Goal: Task Accomplishment & Management: Manage account settings

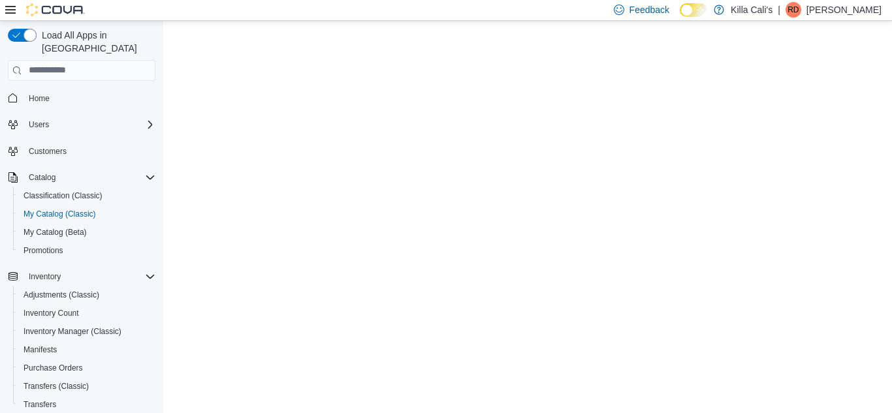
select select "**********"
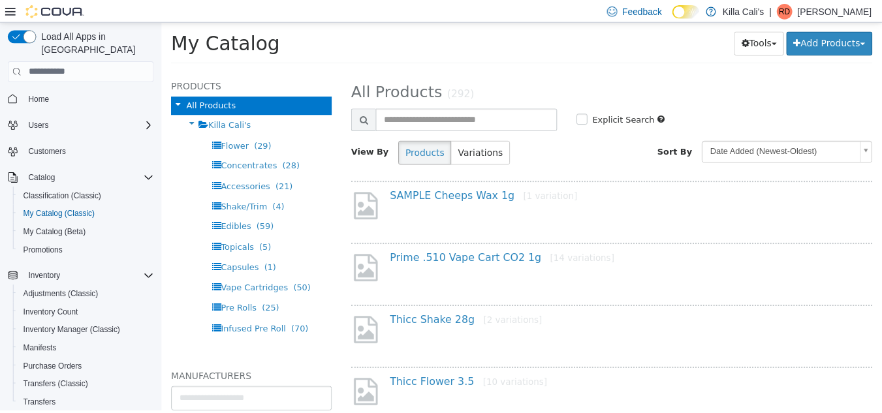
scroll to position [186, 0]
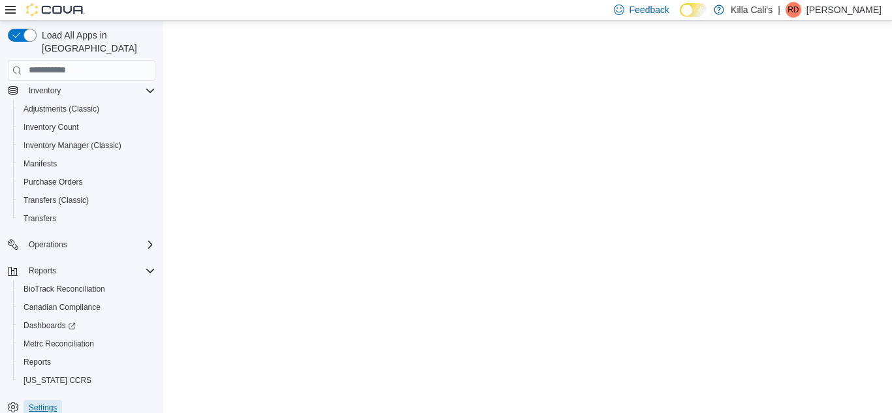
click at [39, 403] on span "Settings" at bounding box center [43, 408] width 28 height 10
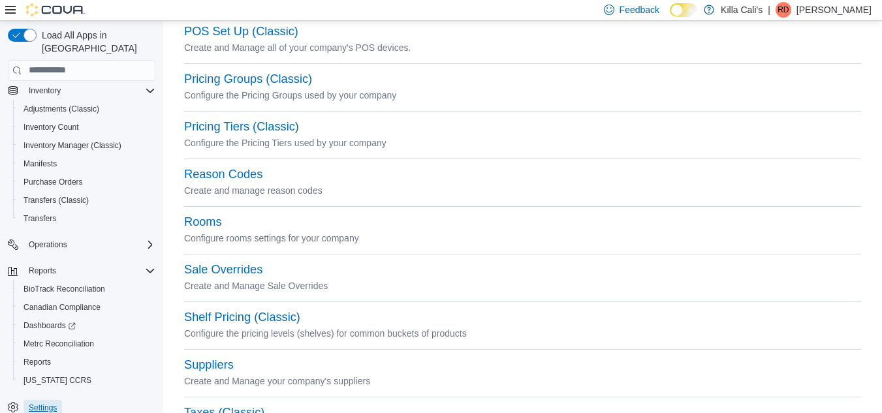
scroll to position [488, 0]
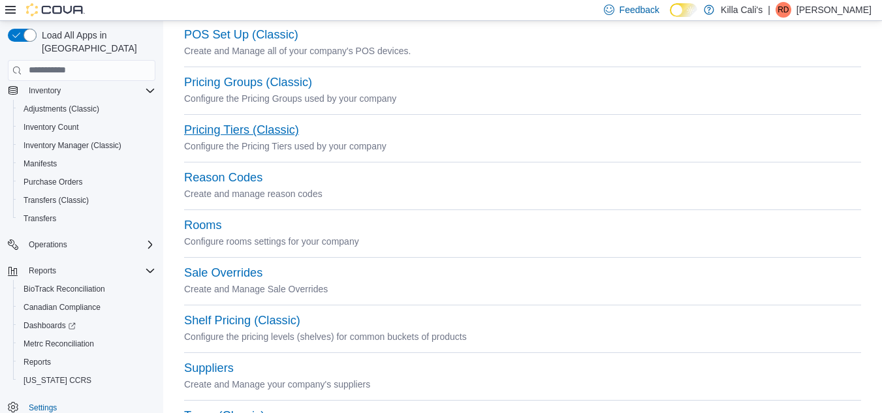
click at [216, 135] on button "Pricing Tiers (Classic)" at bounding box center [241, 130] width 115 height 14
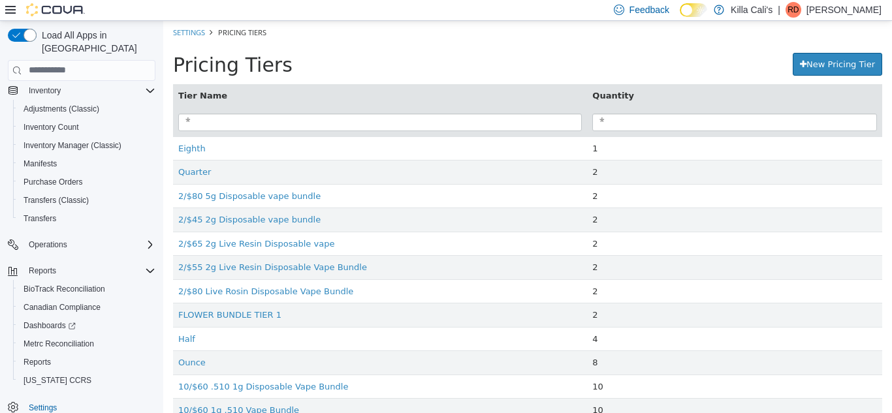
scroll to position [50, 0]
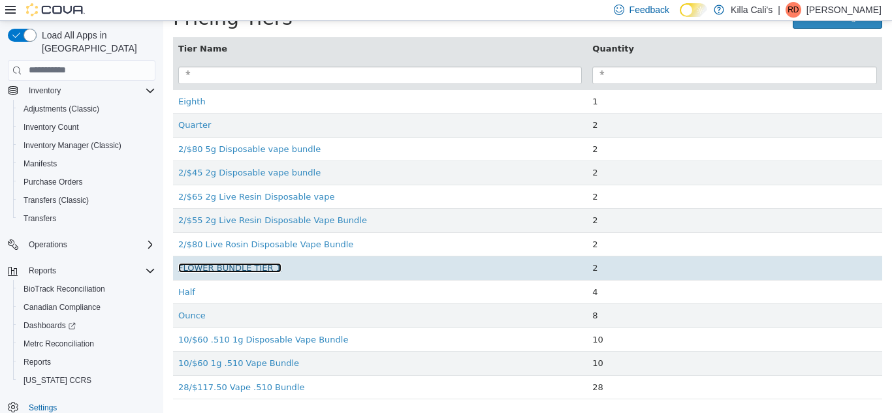
click at [258, 270] on link "FLOWER BUNDLE TIER 1" at bounding box center [229, 267] width 103 height 10
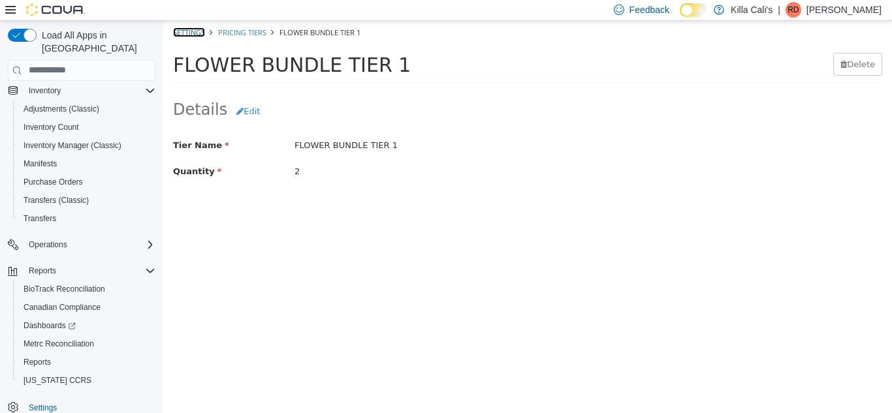
click at [202, 29] on link "Settings" at bounding box center [189, 32] width 32 height 10
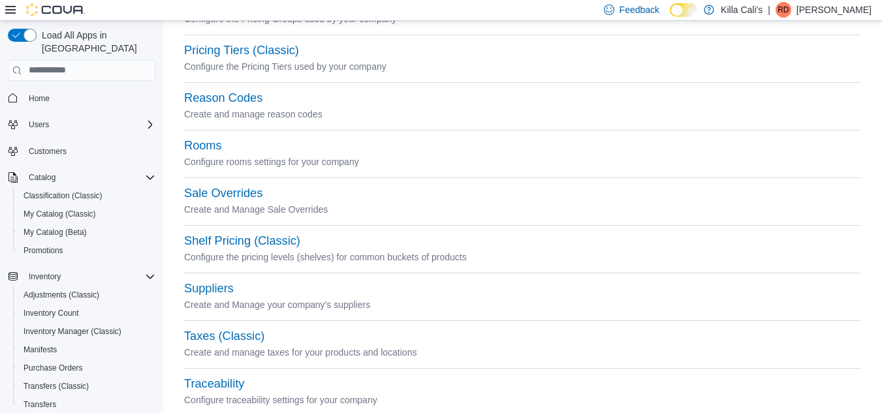
scroll to position [600, 0]
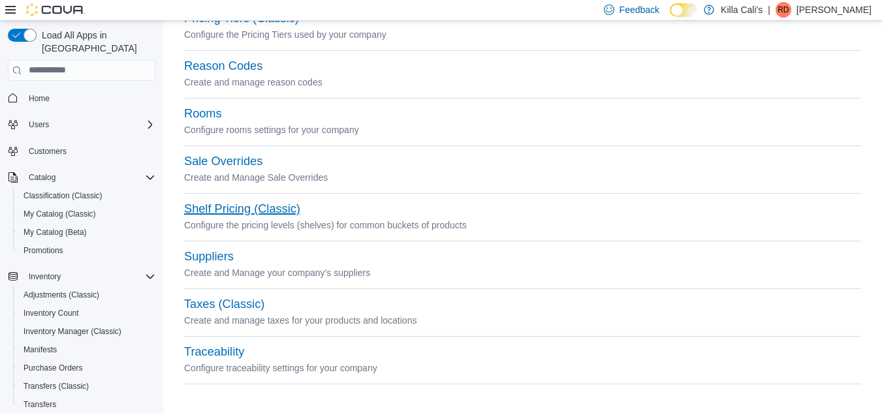
click at [250, 213] on button "Shelf Pricing (Classic)" at bounding box center [242, 209] width 116 height 14
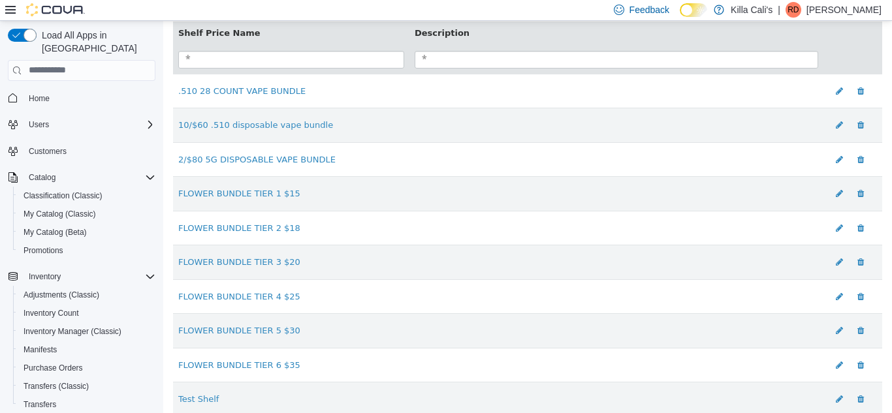
scroll to position [138, 0]
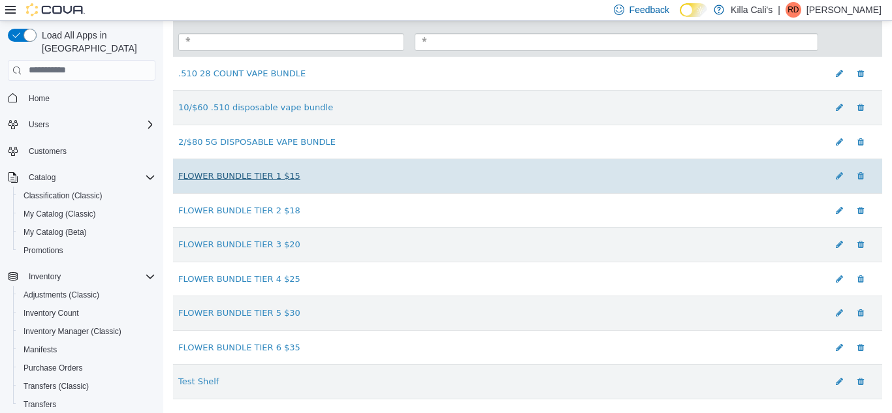
click at [188, 178] on link "FLOWER BUNDLE TIER 1 $15" at bounding box center [239, 175] width 122 height 10
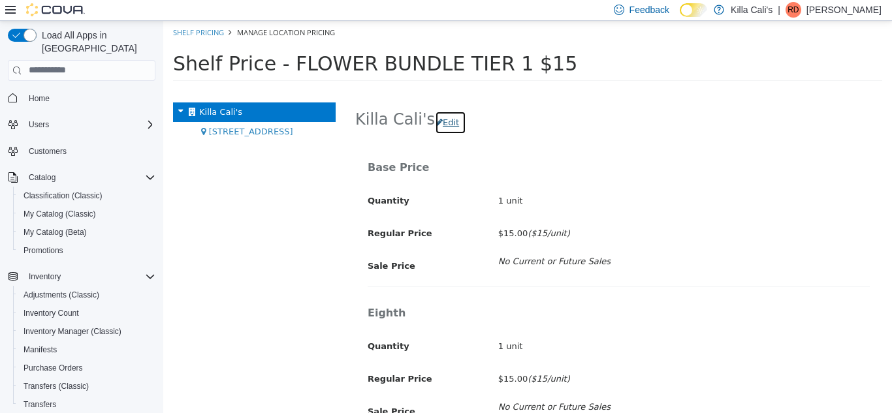
click at [441, 125] on button "Edit" at bounding box center [450, 121] width 31 height 23
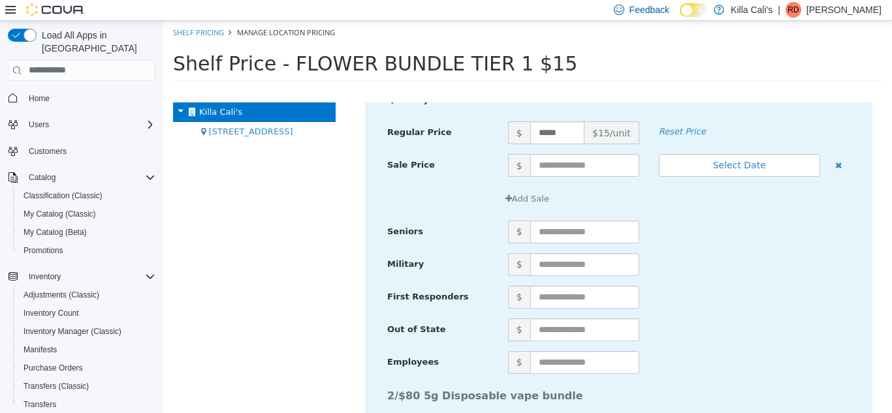
scroll to position [1445, 0]
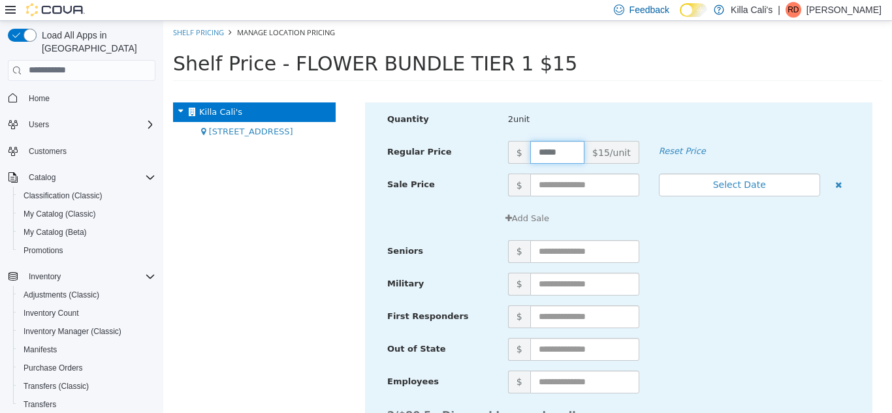
click at [535, 151] on input "*****" at bounding box center [557, 151] width 54 height 23
click at [554, 147] on input "*****" at bounding box center [557, 151] width 54 height 23
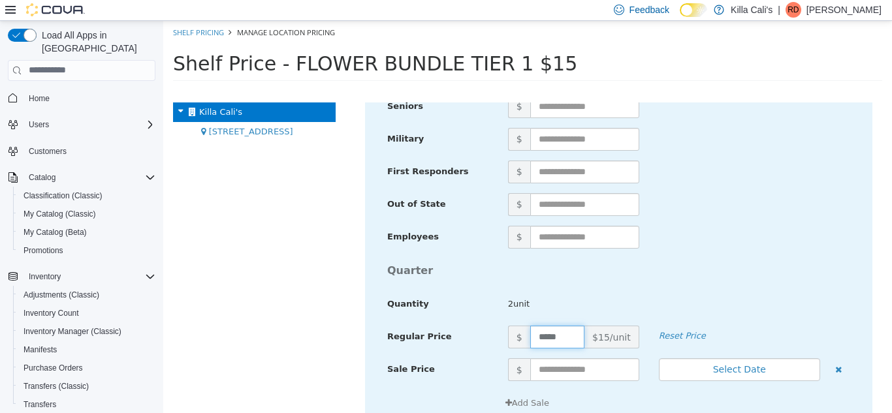
scroll to position [1264, 0]
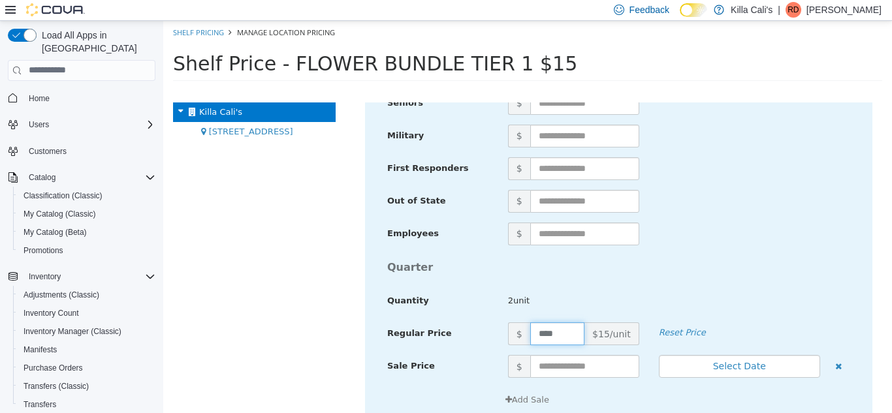
type input "*****"
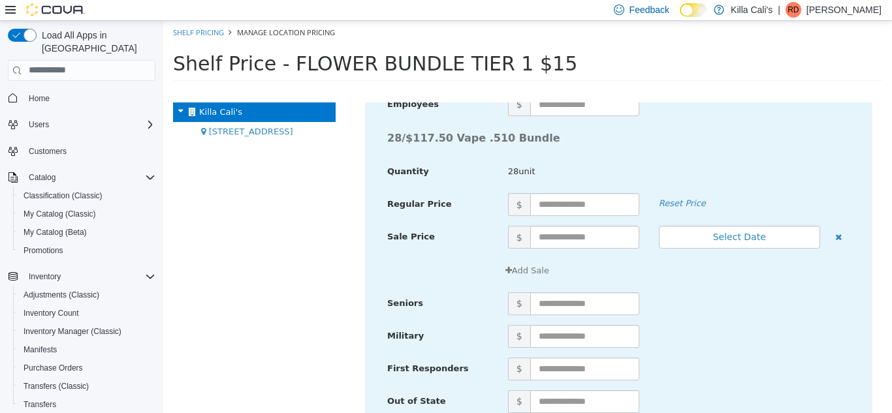
scroll to position [4780, 0]
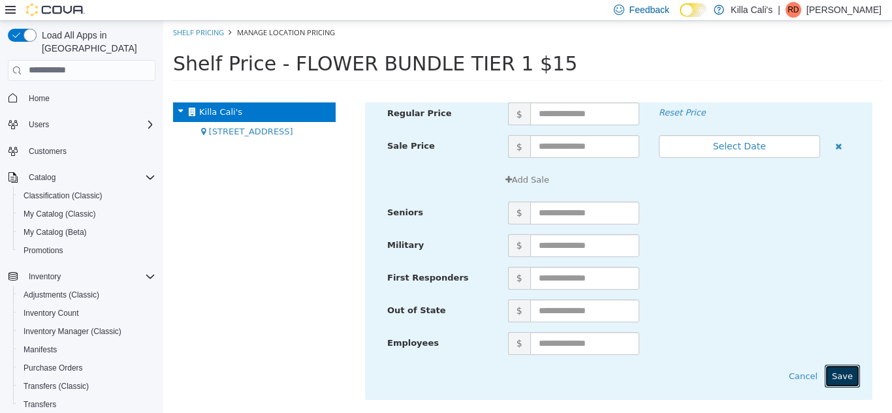
click at [837, 381] on button "Save" at bounding box center [841, 375] width 35 height 23
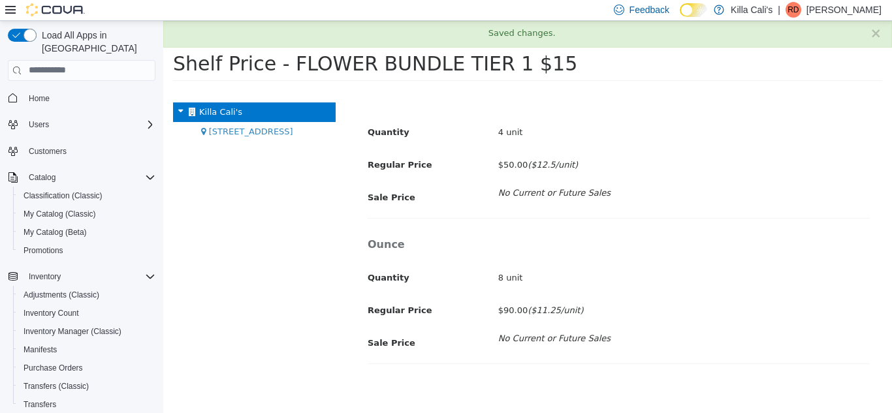
scroll to position [505, 0]
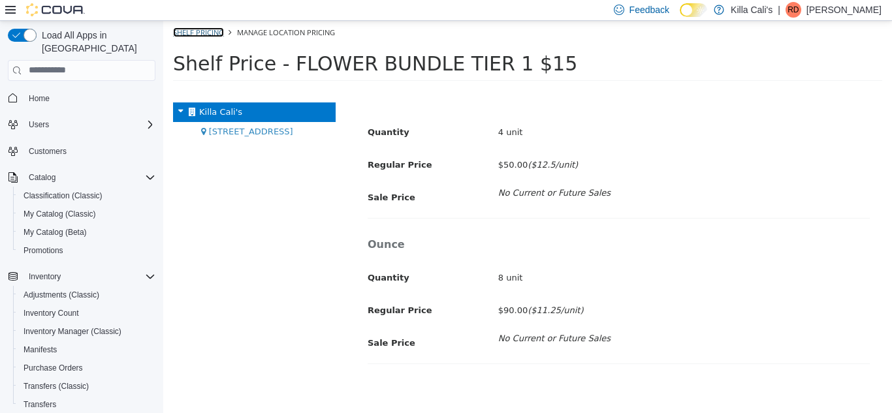
click at [192, 29] on link "Shelf Pricing" at bounding box center [198, 32] width 51 height 10
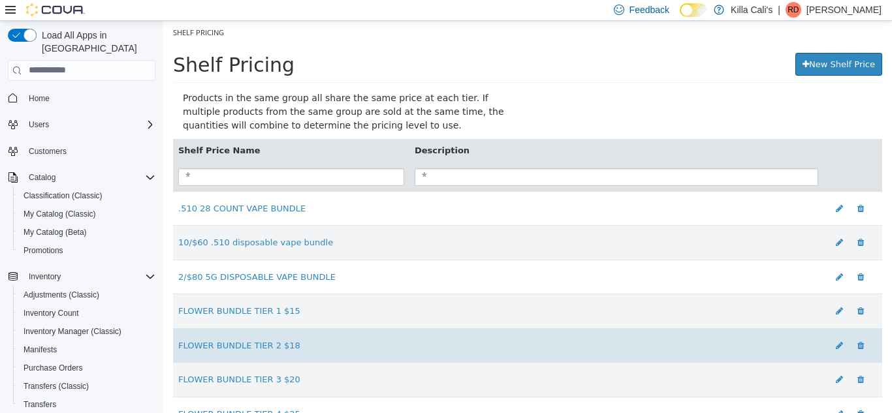
click at [273, 353] on td "FLOWER BUNDLE TIER 2 $18" at bounding box center [291, 345] width 236 height 35
click at [263, 349] on link "FLOWER BUNDLE TIER 2 $18" at bounding box center [239, 345] width 122 height 10
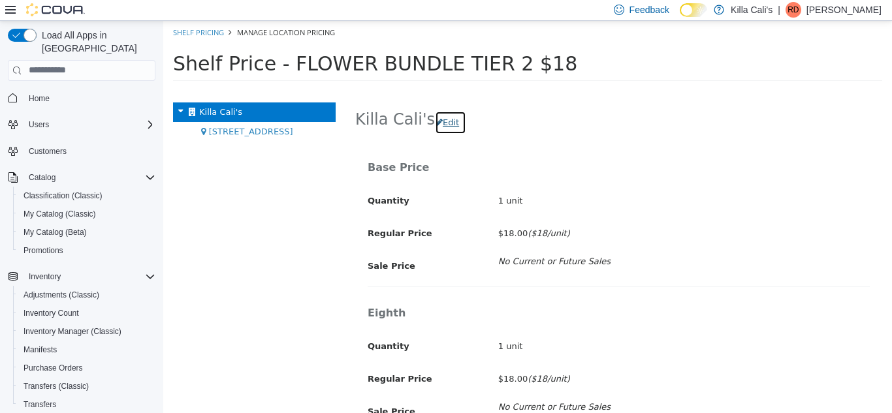
click at [447, 123] on button "Edit" at bounding box center [450, 121] width 31 height 23
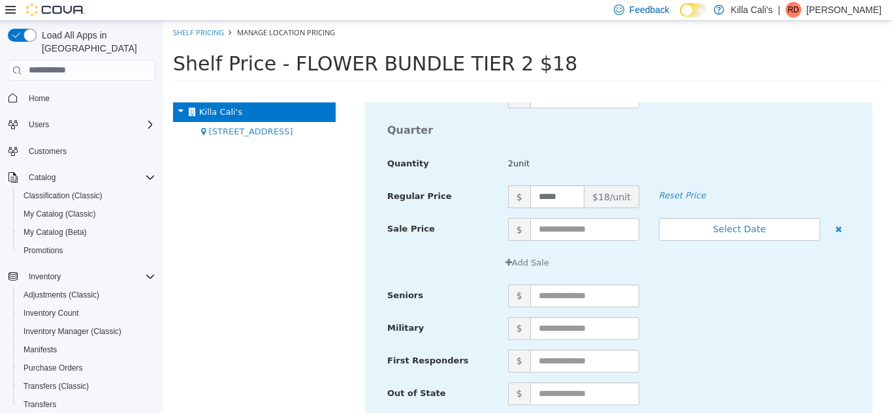
scroll to position [1389, 0]
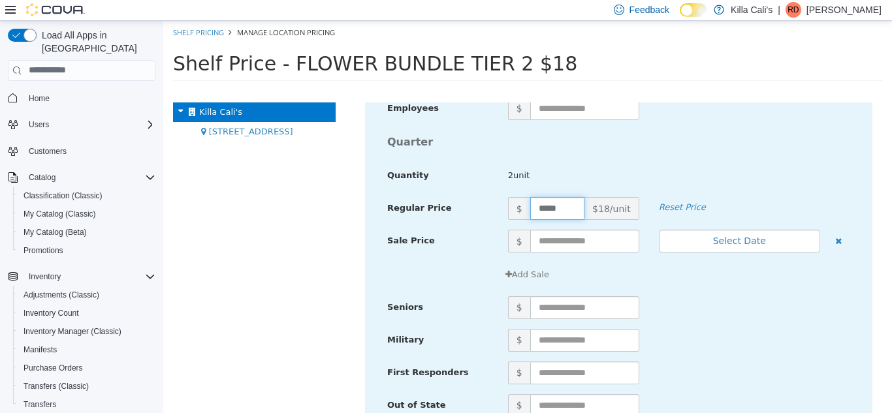
click at [544, 207] on input "*****" at bounding box center [557, 207] width 54 height 23
type input "*****"
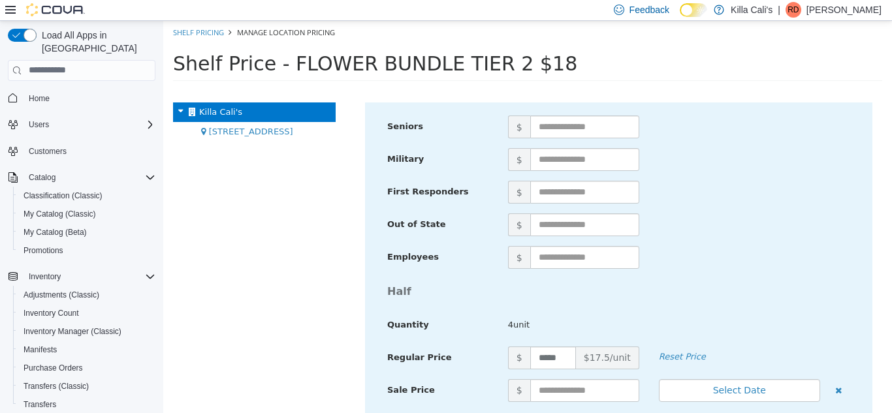
scroll to position [3240, 0]
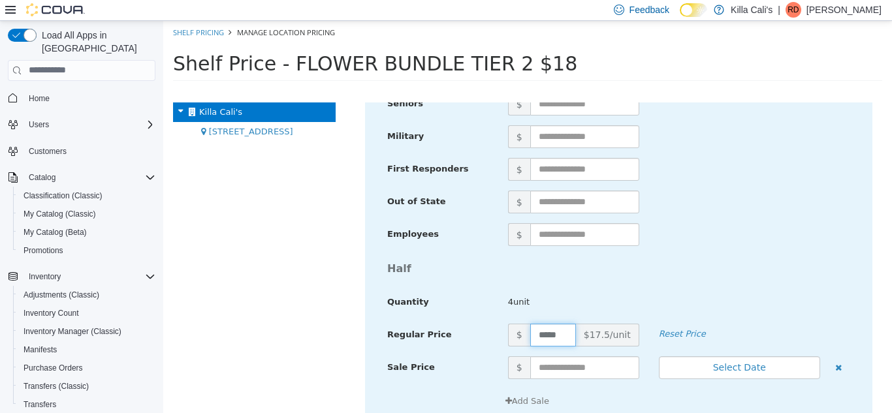
click at [543, 337] on input "*****" at bounding box center [553, 334] width 46 height 23
type input "*****"
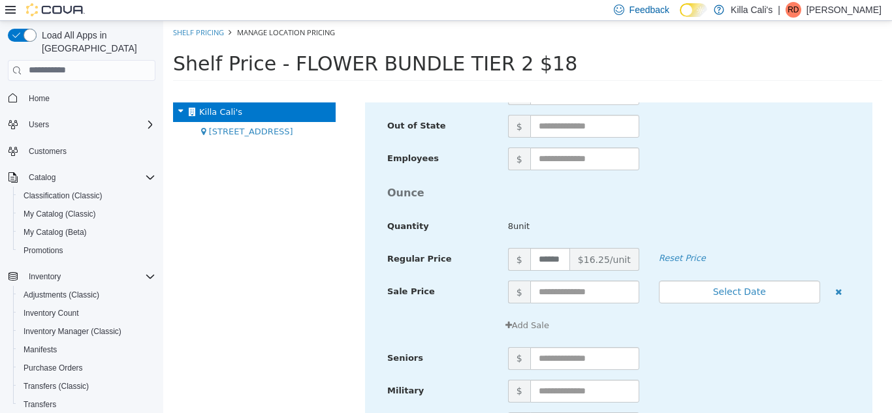
scroll to position [3657, 0]
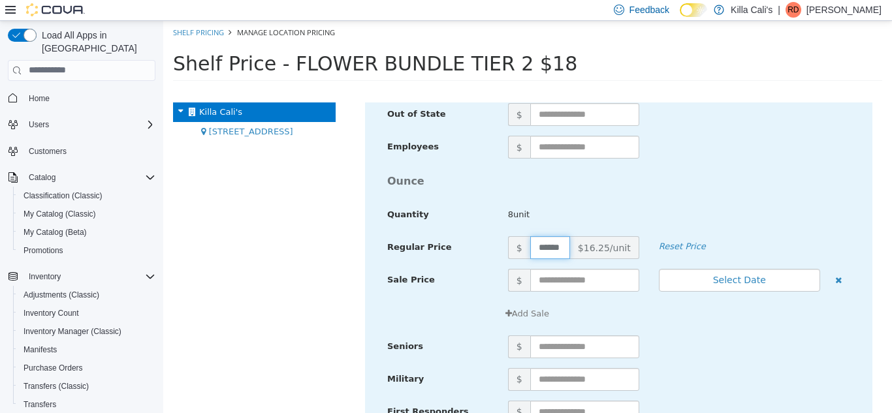
click at [549, 249] on input "******" at bounding box center [550, 247] width 40 height 23
type input "******"
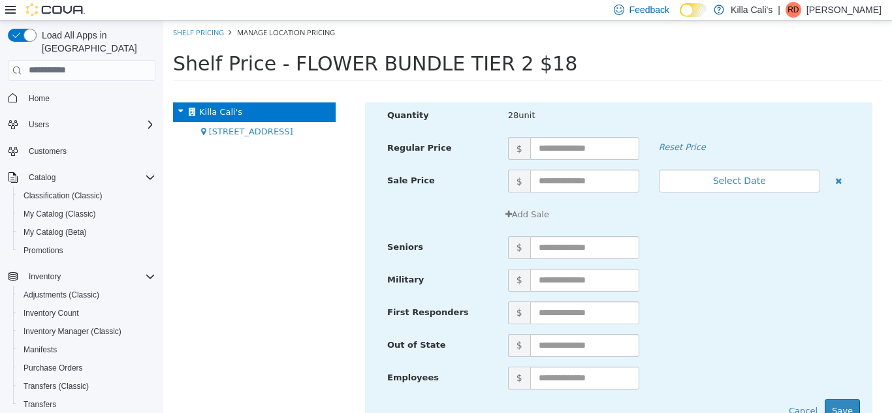
scroll to position [4780, 0]
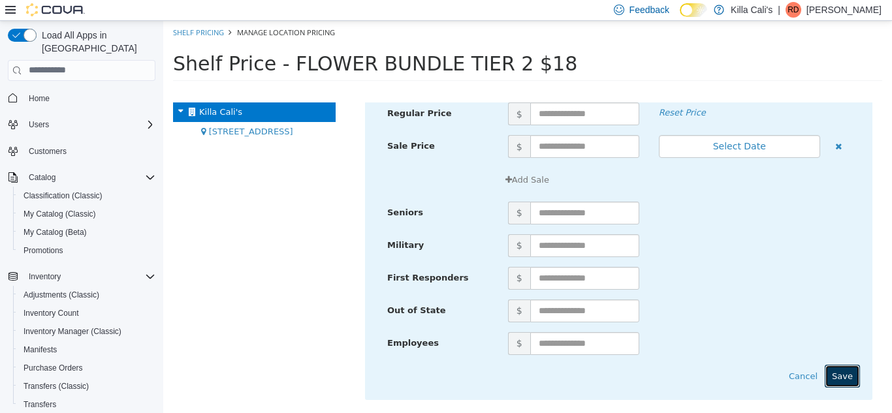
click at [846, 380] on button "Save" at bounding box center [841, 375] width 35 height 23
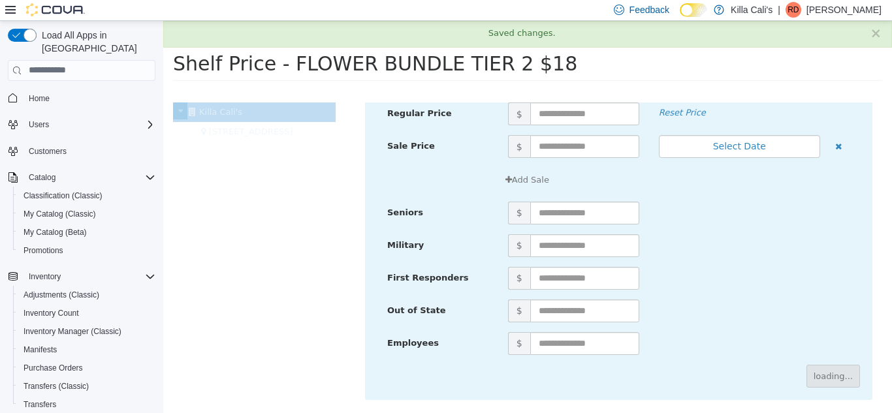
scroll to position [505, 0]
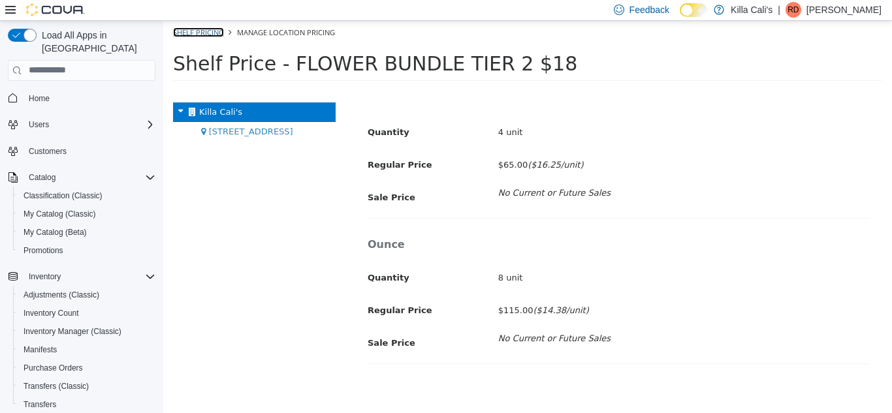
click at [209, 29] on link "Shelf Pricing" at bounding box center [198, 32] width 51 height 10
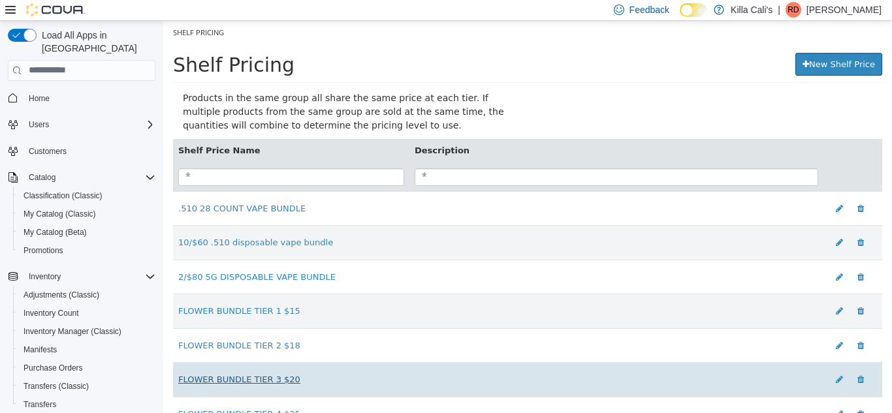
click at [256, 384] on link "FLOWER BUNDLE TIER 3 $20" at bounding box center [239, 379] width 122 height 10
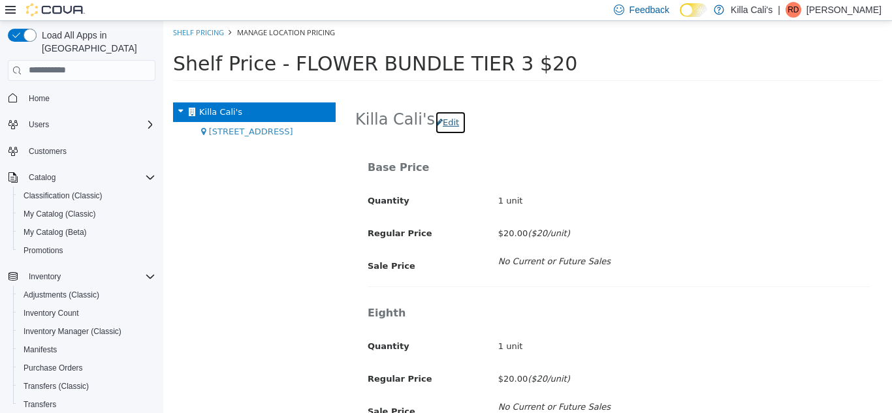
click at [442, 119] on button "Edit" at bounding box center [450, 121] width 31 height 23
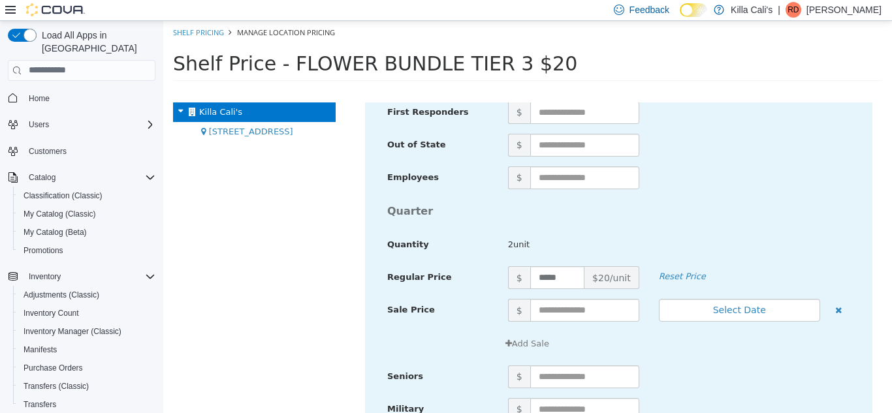
scroll to position [1354, 0]
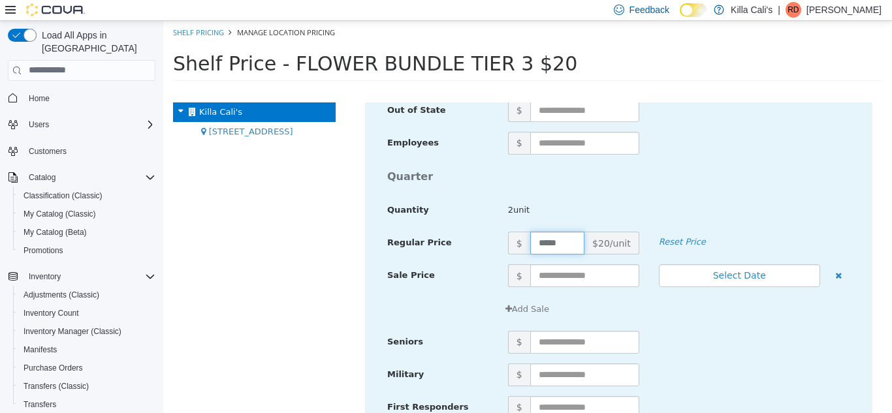
click at [542, 243] on input "*****" at bounding box center [557, 242] width 54 height 23
type input "*****"
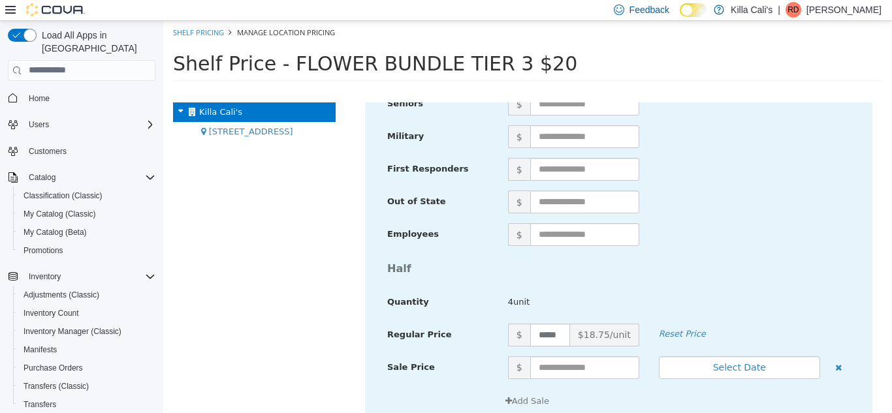
scroll to position [3276, 0]
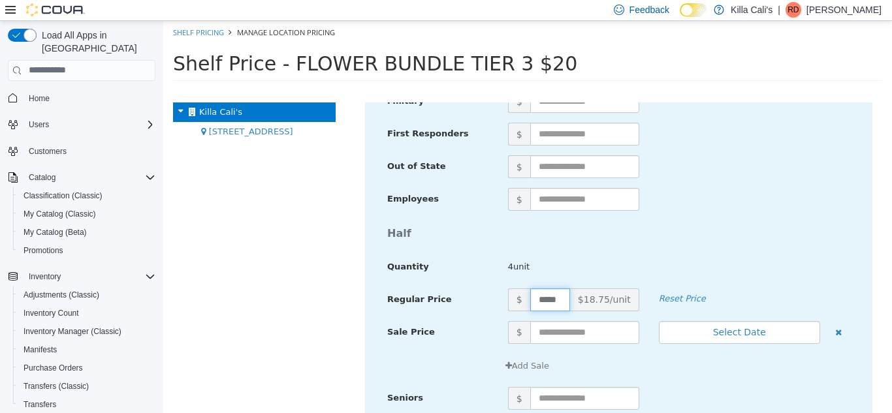
click at [542, 302] on input "*****" at bounding box center [550, 299] width 40 height 23
type input "*****"
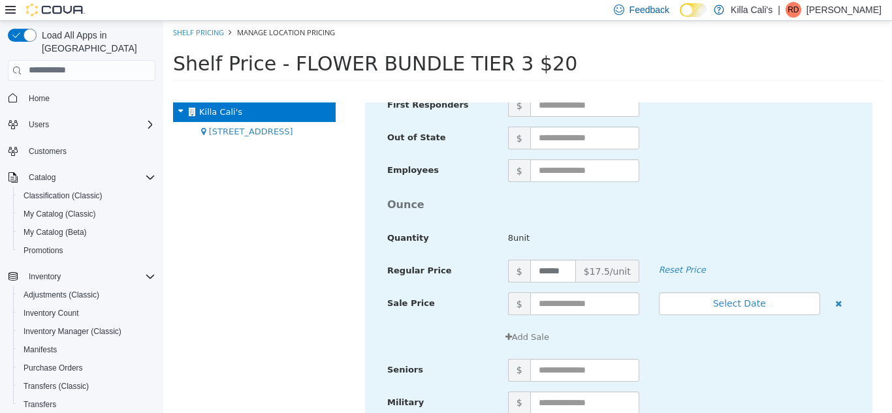
scroll to position [3646, 0]
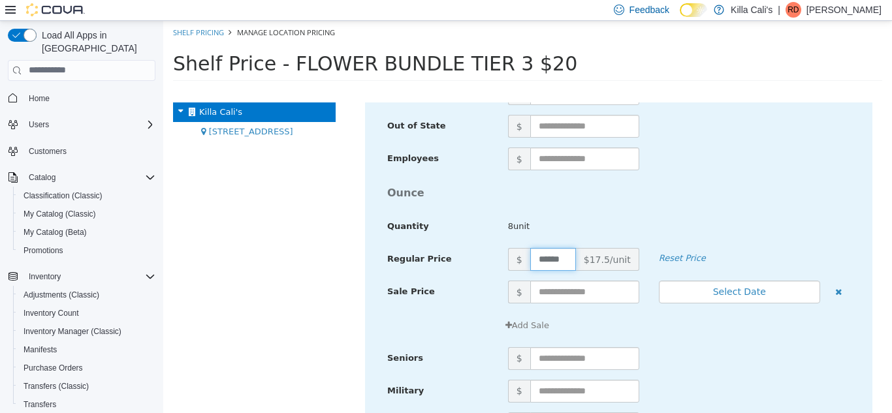
click at [550, 259] on input "******" at bounding box center [553, 258] width 46 height 23
type input "******"
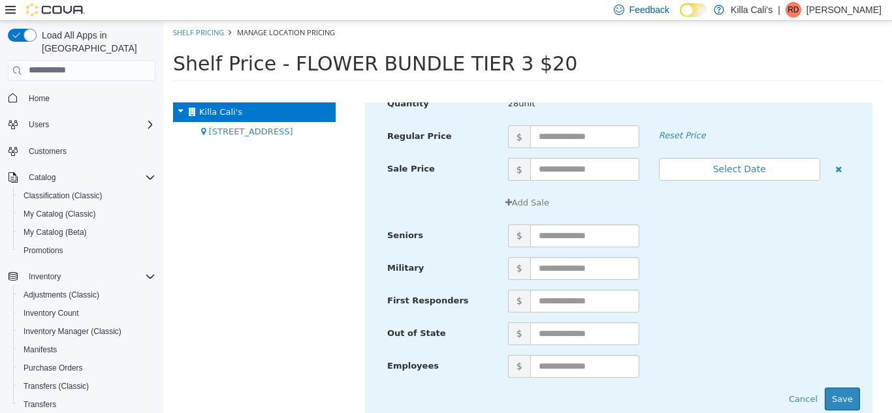
scroll to position [4780, 0]
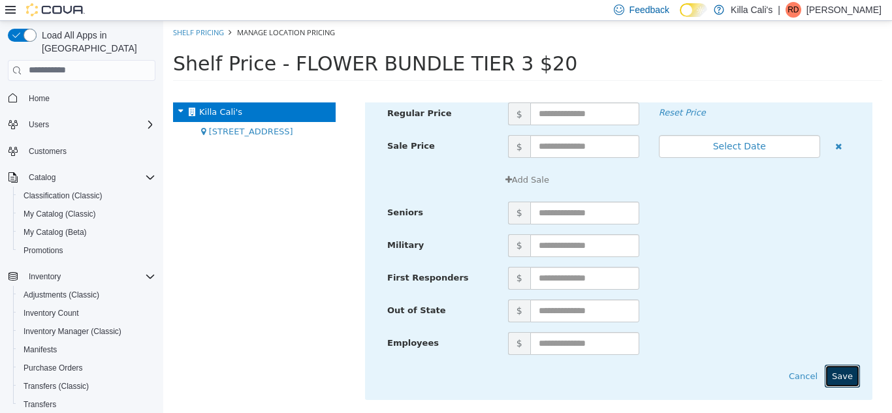
click at [841, 380] on button "Save" at bounding box center [841, 375] width 35 height 23
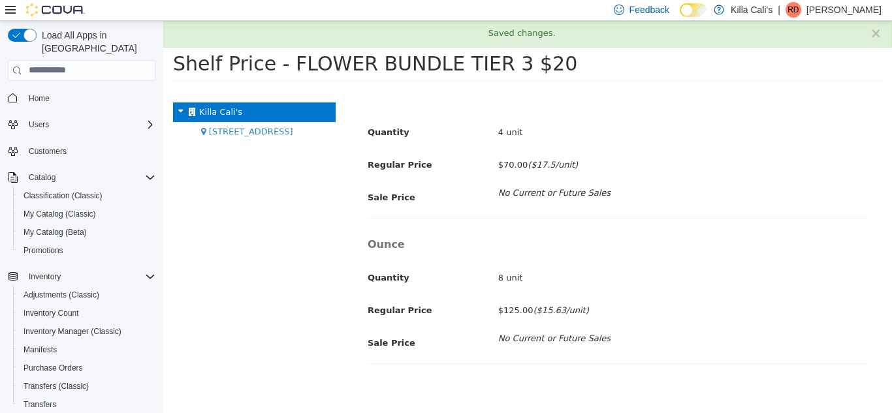
scroll to position [505, 0]
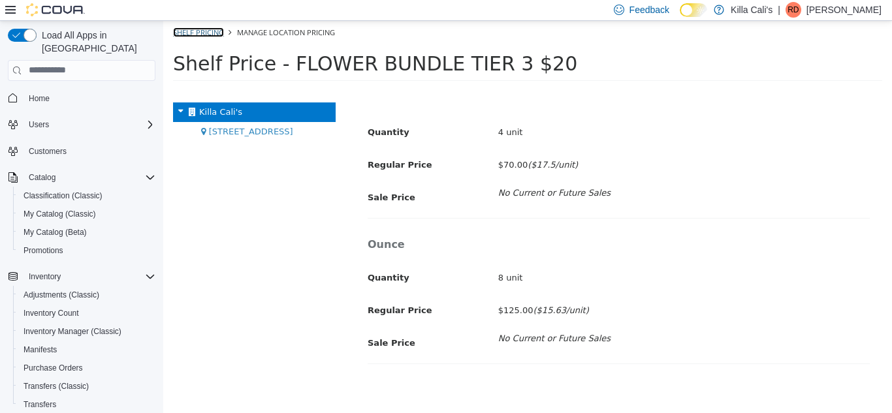
click at [204, 33] on link "Shelf Pricing" at bounding box center [198, 32] width 51 height 10
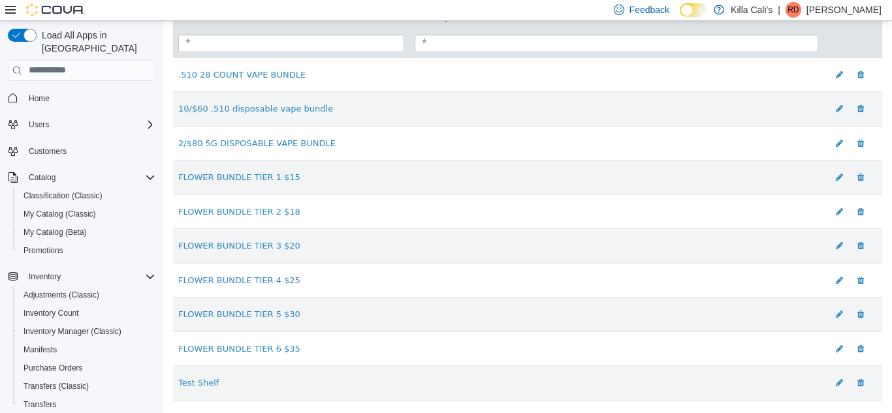
scroll to position [138, 0]
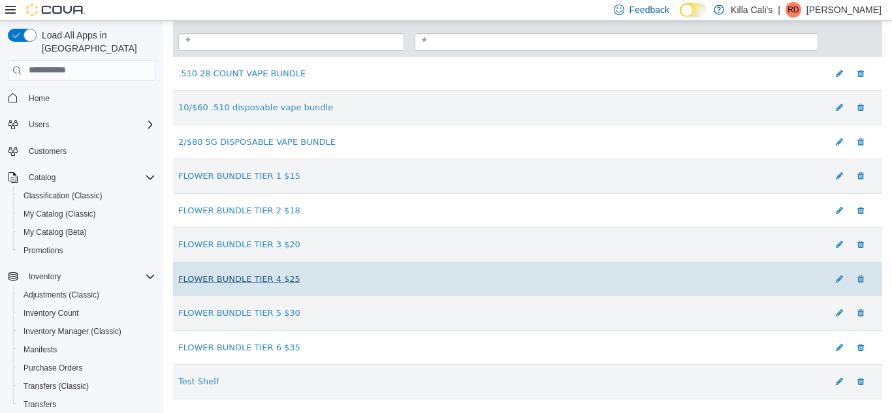
click at [253, 279] on link "FLOWER BUNDLE TIER 4 $25" at bounding box center [239, 278] width 122 height 10
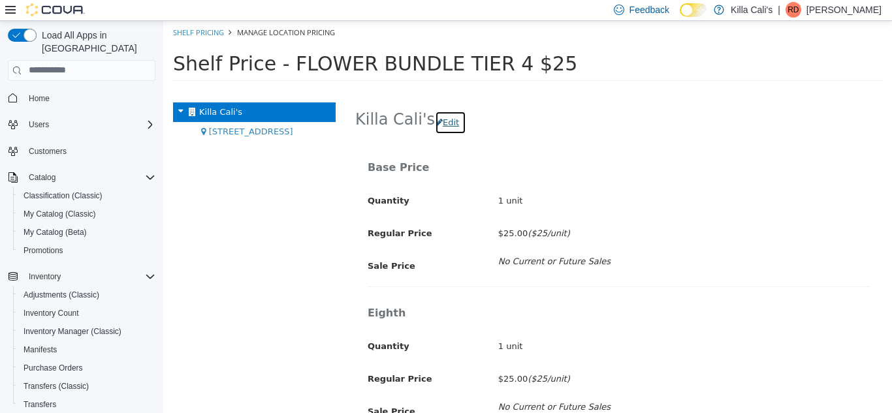
click at [444, 126] on button "Edit" at bounding box center [450, 121] width 31 height 23
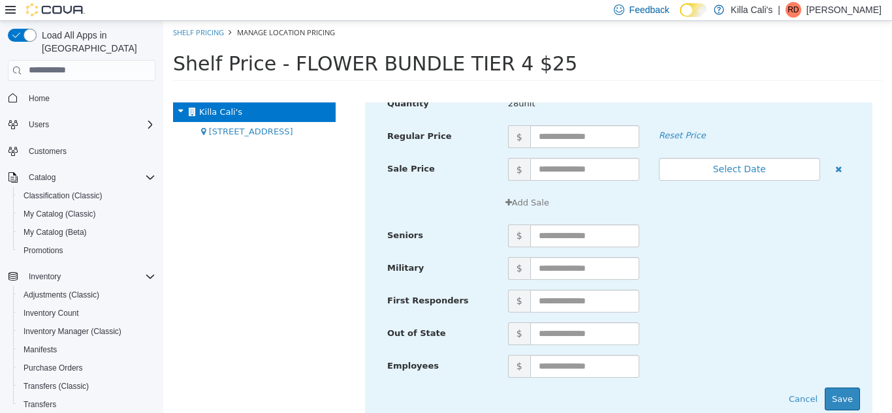
scroll to position [4780, 0]
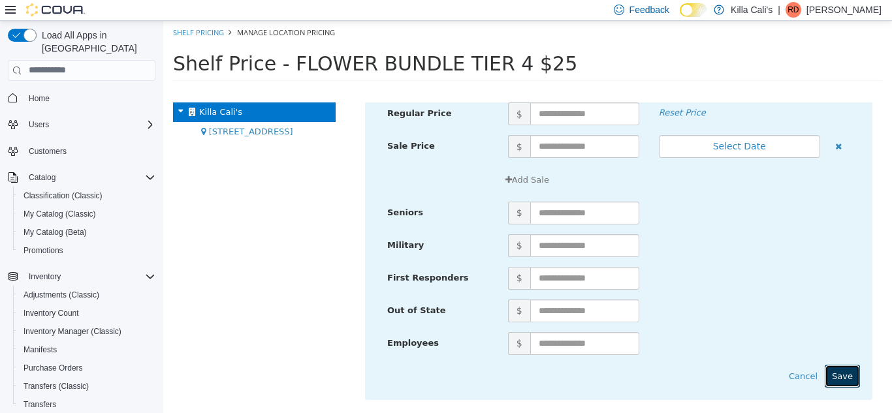
click at [839, 377] on button "Save" at bounding box center [841, 375] width 35 height 23
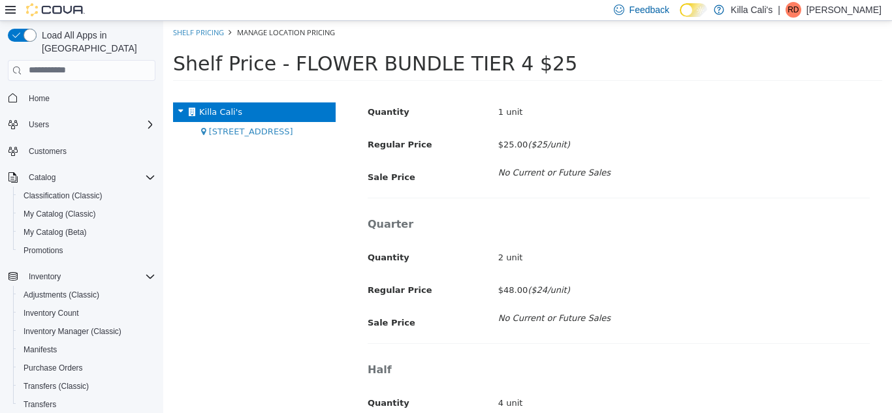
scroll to position [213, 0]
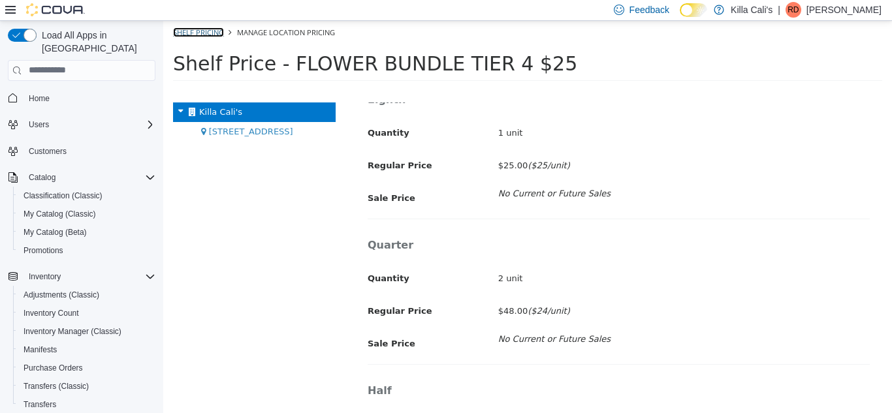
click at [194, 32] on link "Shelf Pricing" at bounding box center [198, 32] width 51 height 10
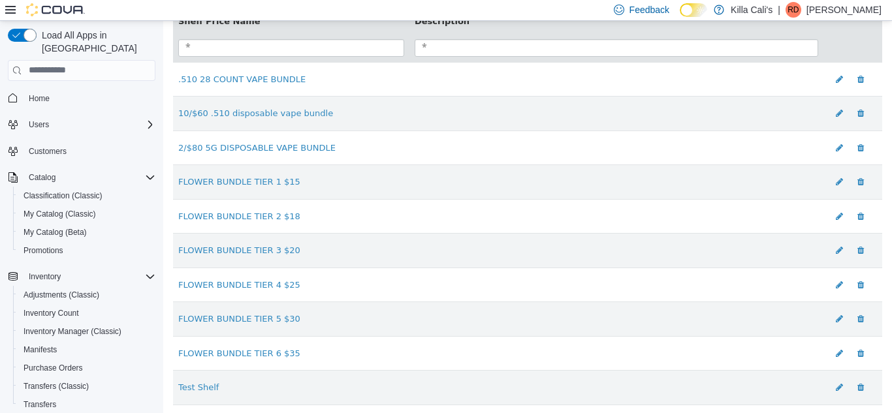
scroll to position [138, 0]
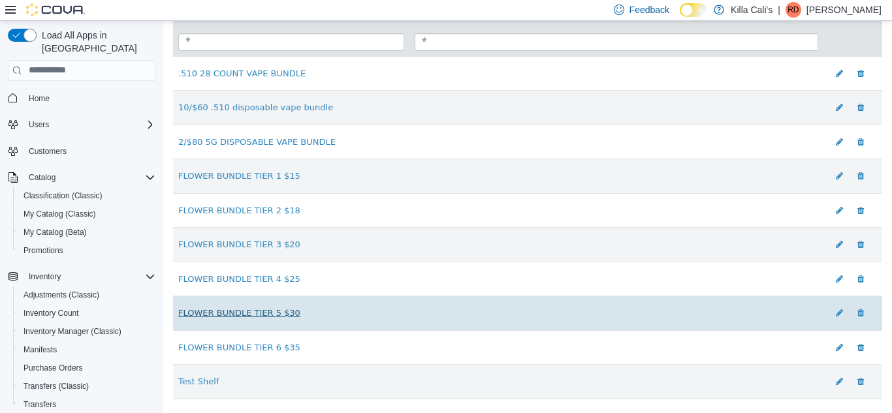
click at [269, 311] on link "FLOWER BUNDLE TIER 5 $30" at bounding box center [239, 312] width 122 height 10
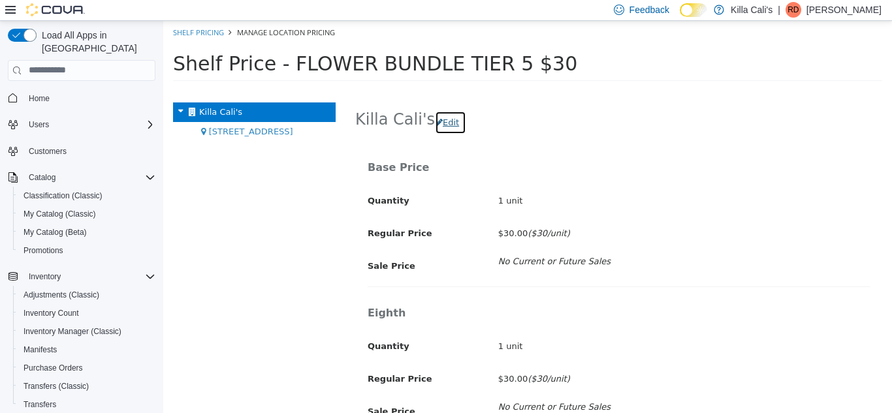
click at [439, 123] on button "Edit" at bounding box center [450, 121] width 31 height 23
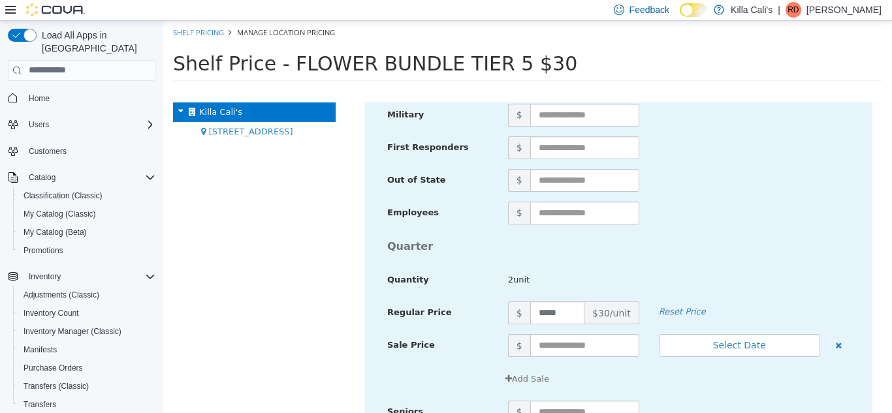
scroll to position [1354, 0]
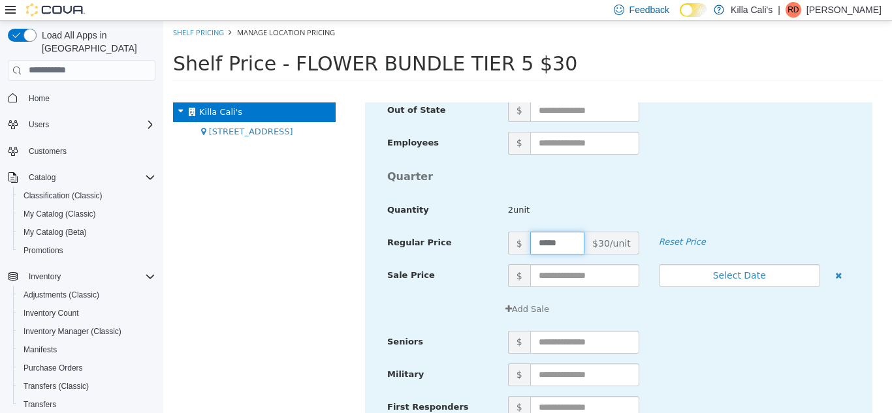
click at [544, 245] on input "*****" at bounding box center [557, 242] width 54 height 23
type input "*****"
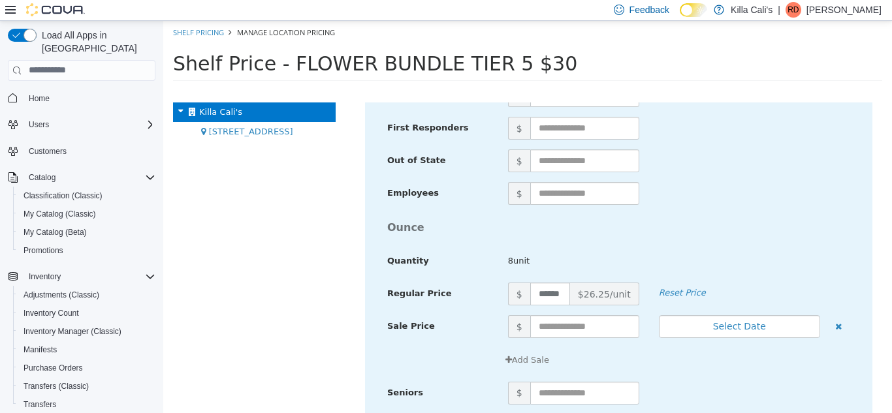
scroll to position [3634, 0]
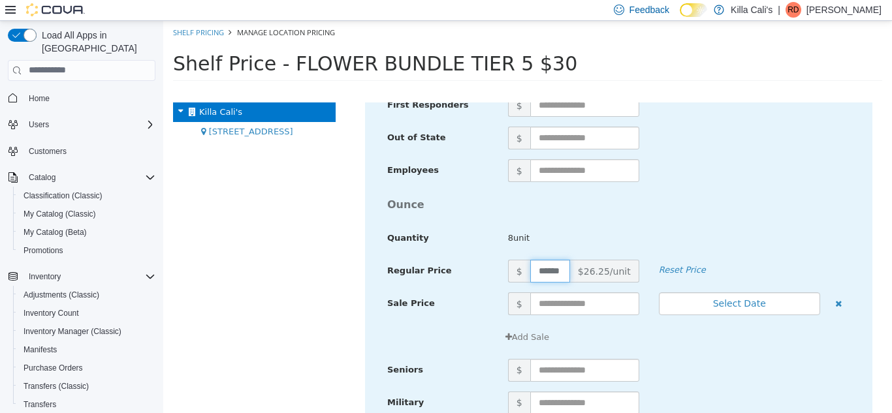
click at [548, 270] on input "******" at bounding box center [550, 270] width 40 height 23
type input "******"
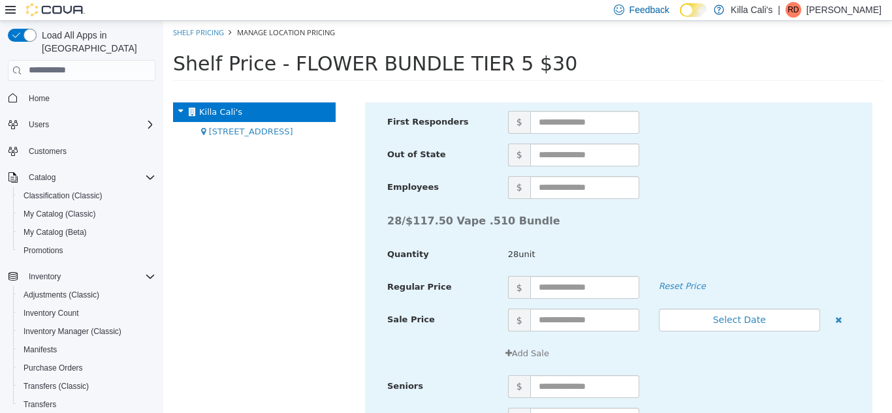
scroll to position [4780, 0]
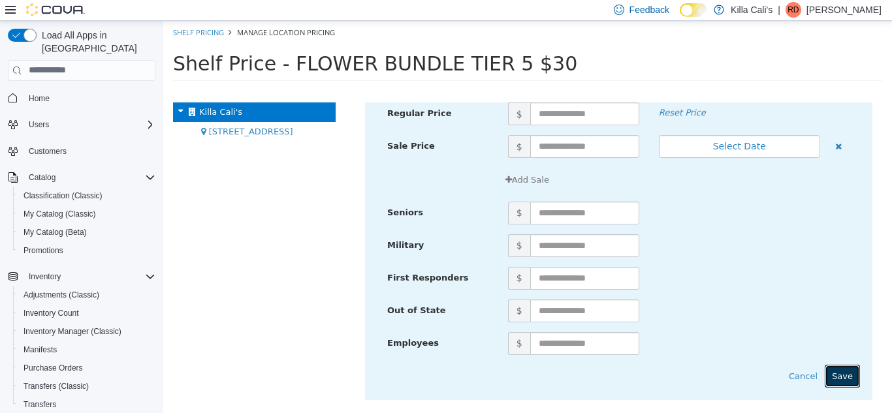
click at [835, 377] on button "Save" at bounding box center [841, 375] width 35 height 23
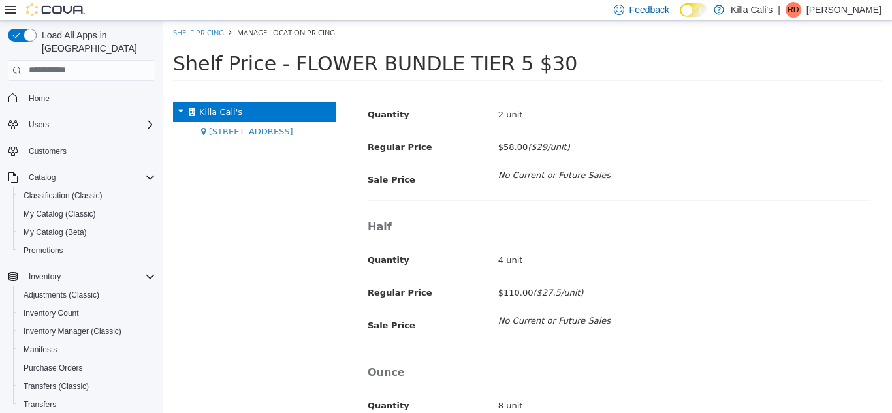
scroll to position [375, 0]
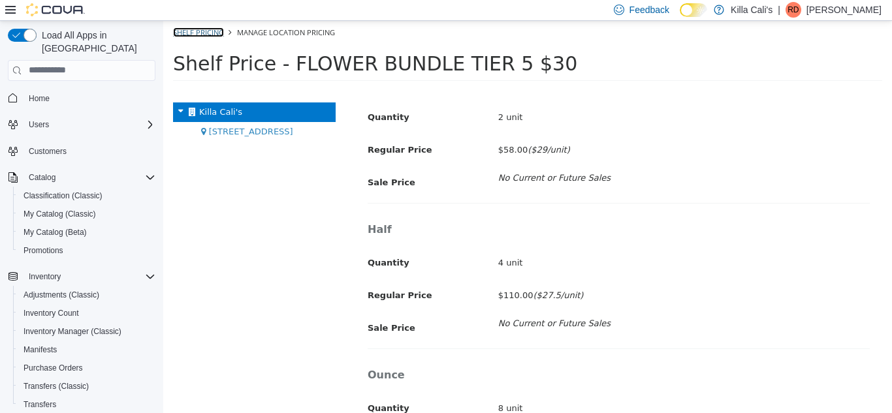
click at [191, 33] on link "Shelf Pricing" at bounding box center [198, 32] width 51 height 10
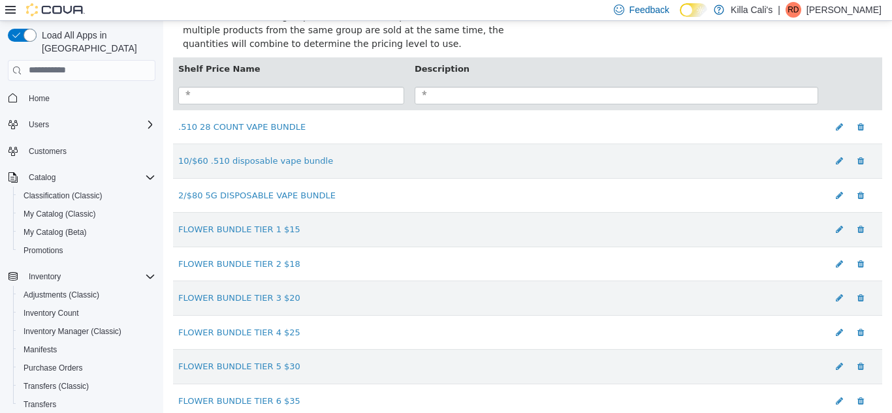
scroll to position [138, 0]
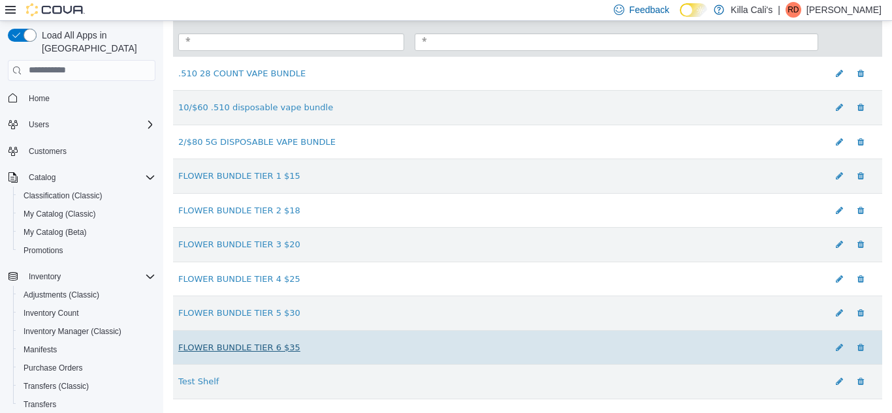
click at [277, 342] on link "FLOWER BUNDLE TIER 6 $35" at bounding box center [239, 347] width 122 height 10
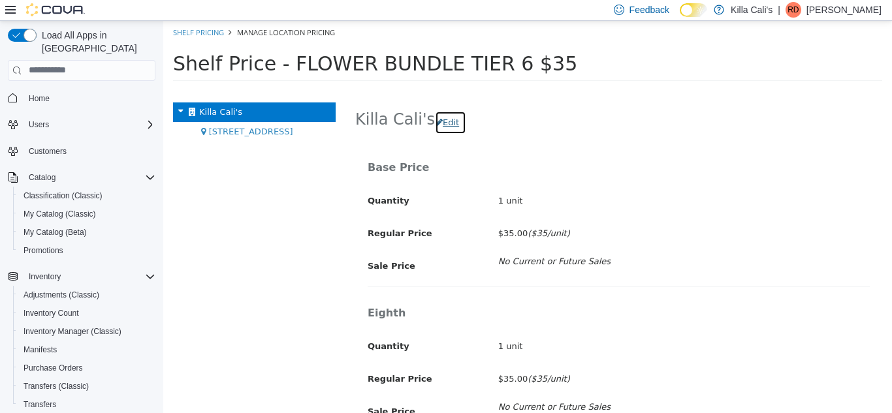
click at [444, 123] on button "Edit" at bounding box center [450, 121] width 31 height 23
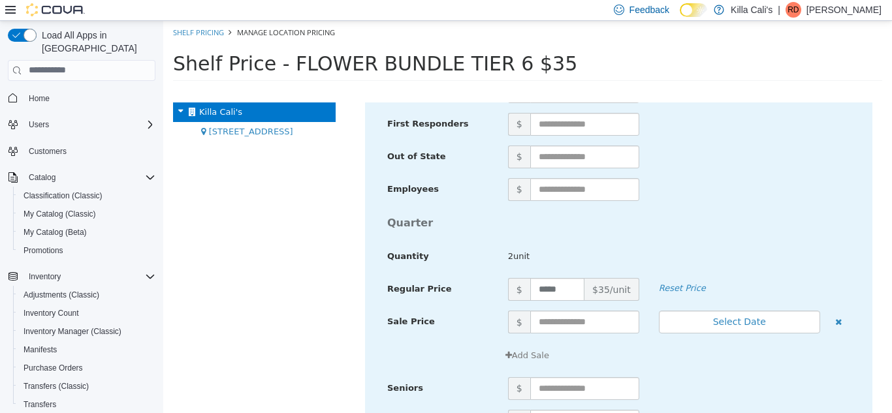
scroll to position [1331, 0]
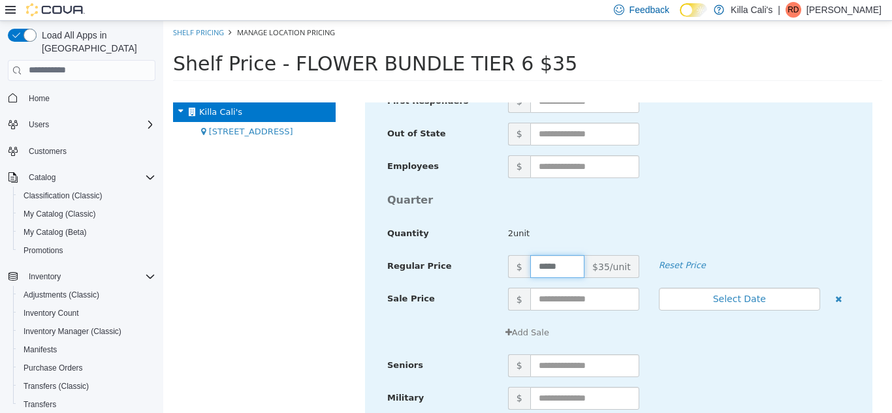
click at [543, 264] on input "*****" at bounding box center [557, 266] width 54 height 23
type input "*****"
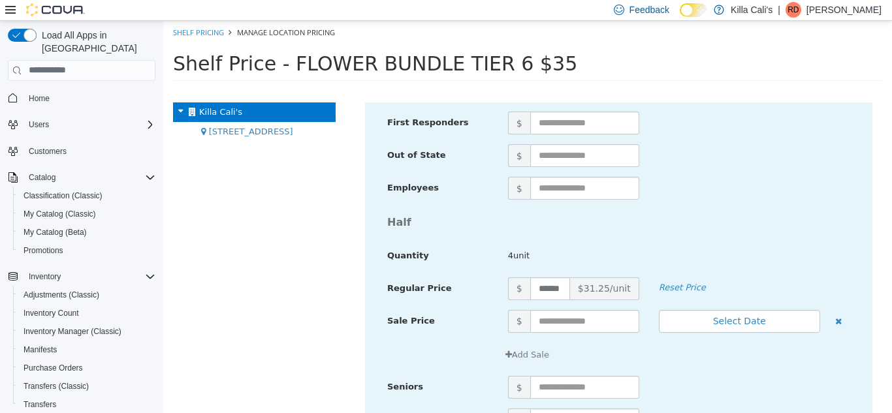
scroll to position [3310, 0]
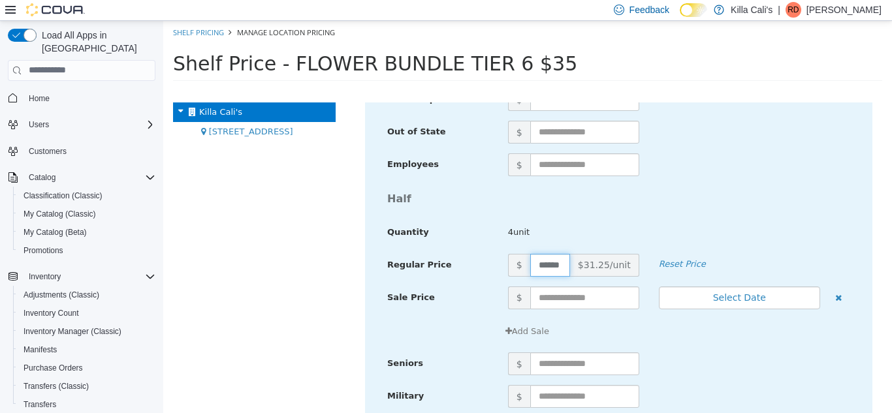
click at [549, 266] on input "******" at bounding box center [550, 264] width 40 height 23
type input "******"
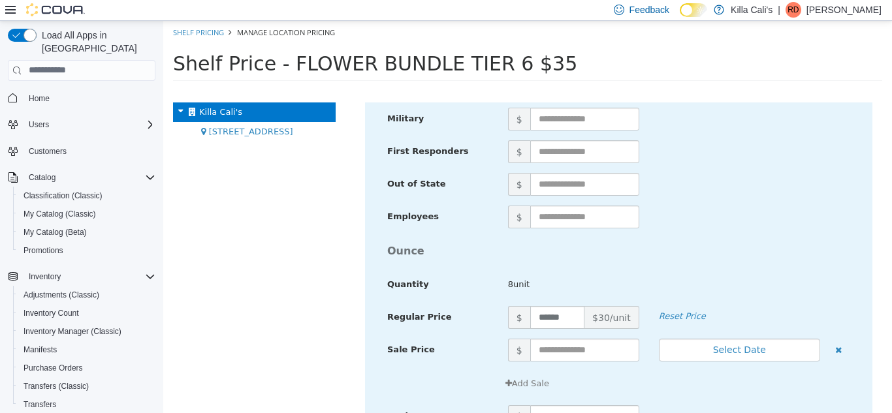
scroll to position [3611, 0]
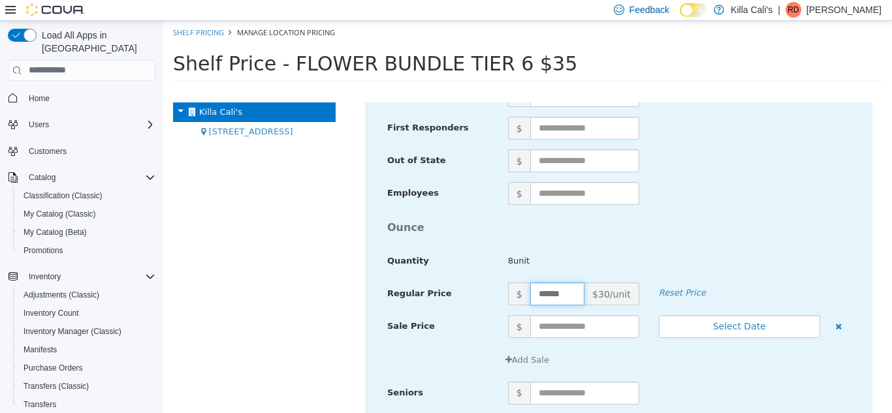
click at [546, 293] on input "******" at bounding box center [557, 293] width 54 height 23
type input "******"
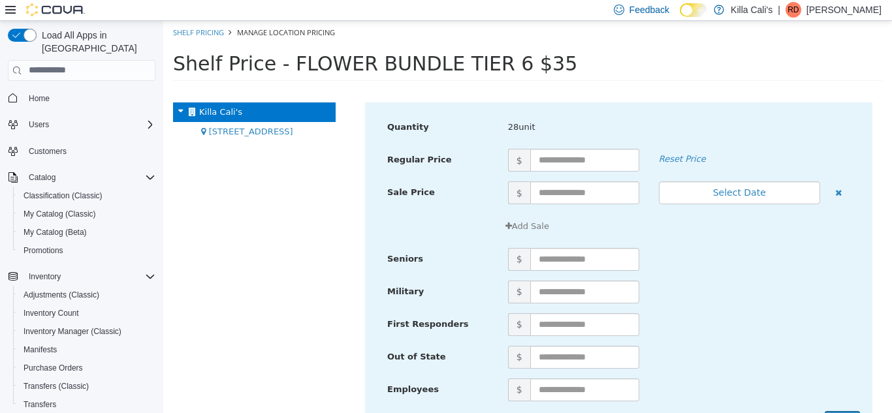
scroll to position [4780, 0]
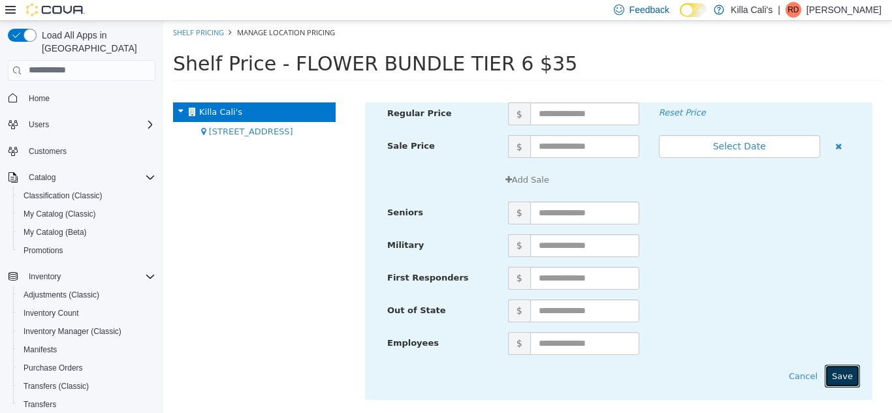
click at [845, 382] on button "Save" at bounding box center [841, 375] width 35 height 23
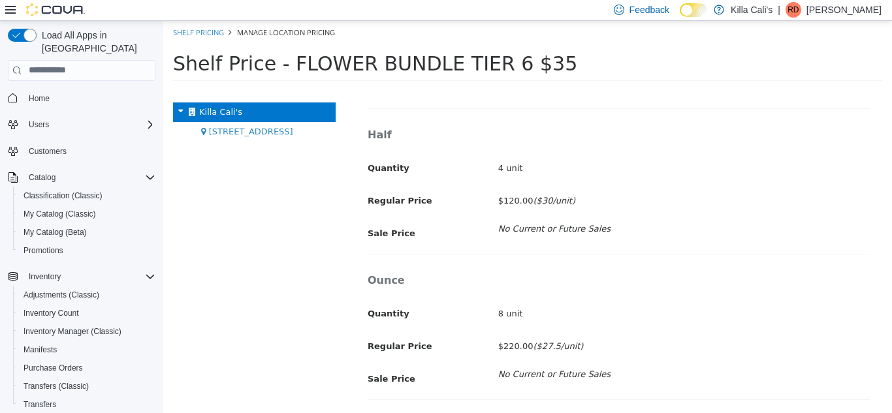
scroll to position [470, 0]
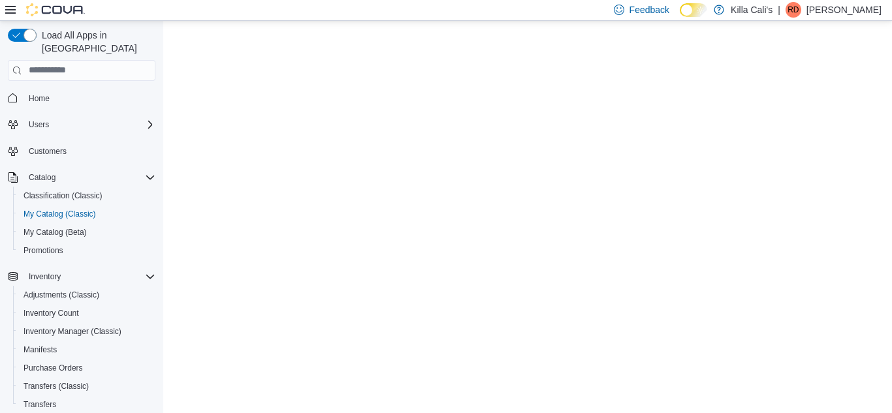
click at [89, 207] on span "My Catalog (Classic)" at bounding box center [59, 214] width 72 height 16
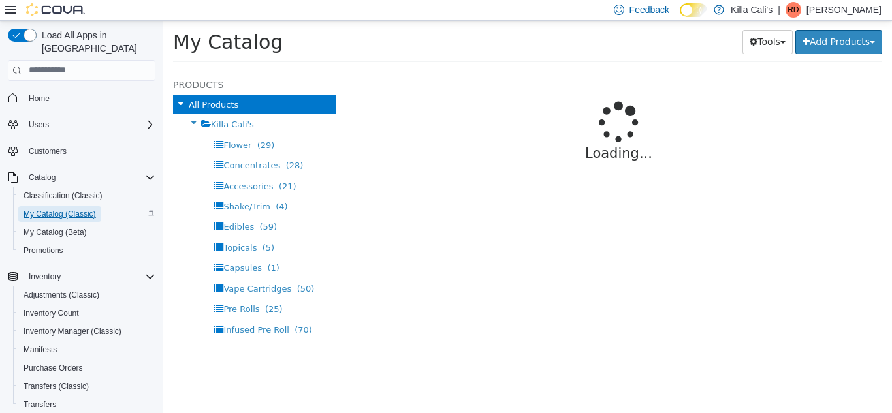
select select "**********"
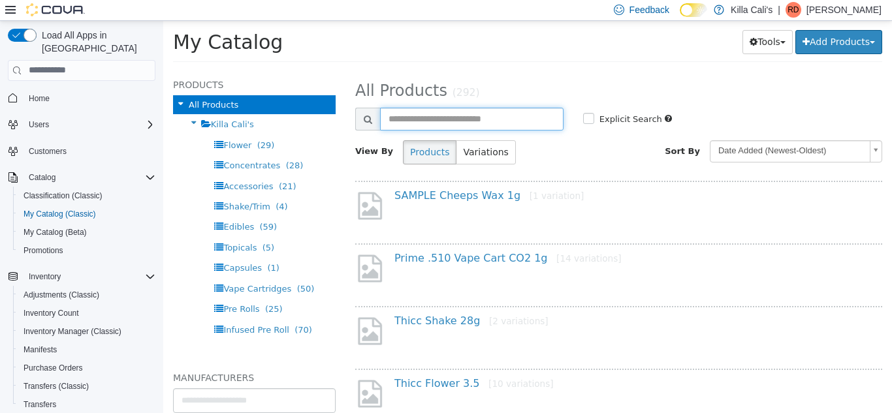
click at [395, 114] on input "text" at bounding box center [471, 118] width 183 height 23
type input "***"
select select "**********"
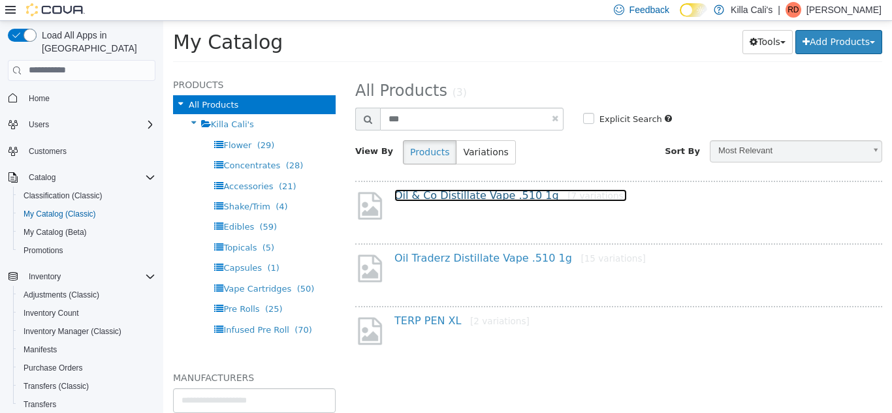
click at [482, 193] on link "Oil & Co Distillate Vape .510 1g [7 variations]" at bounding box center [510, 195] width 232 height 12
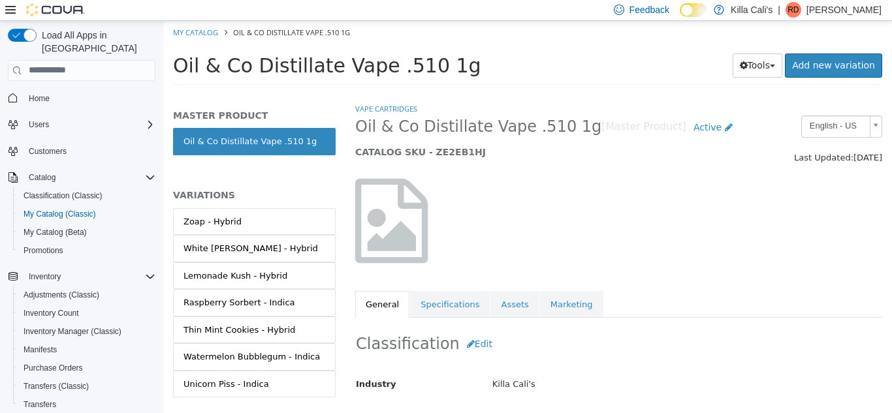
scroll to position [10, 0]
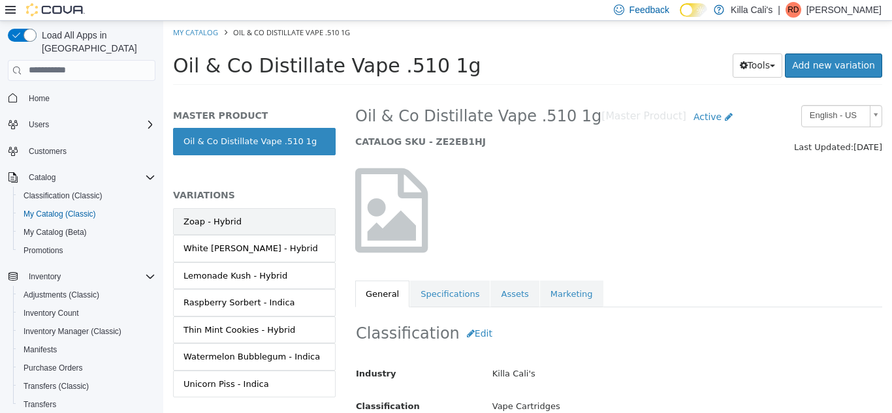
click at [304, 227] on link "Zoap - Hybrid" at bounding box center [254, 221] width 163 height 27
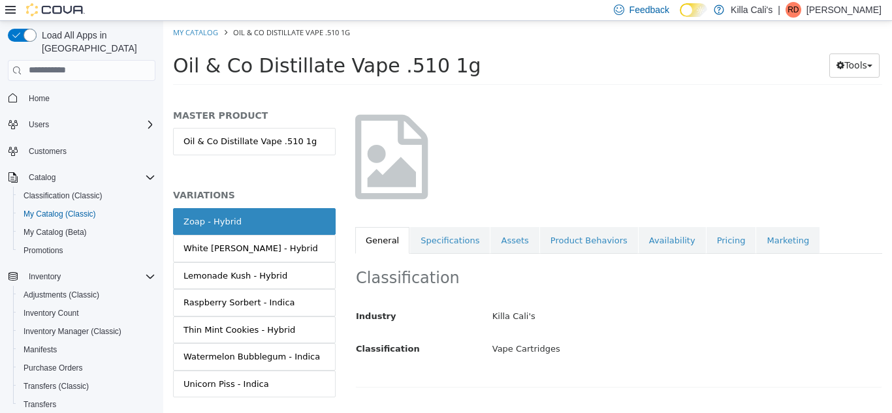
scroll to position [78, 0]
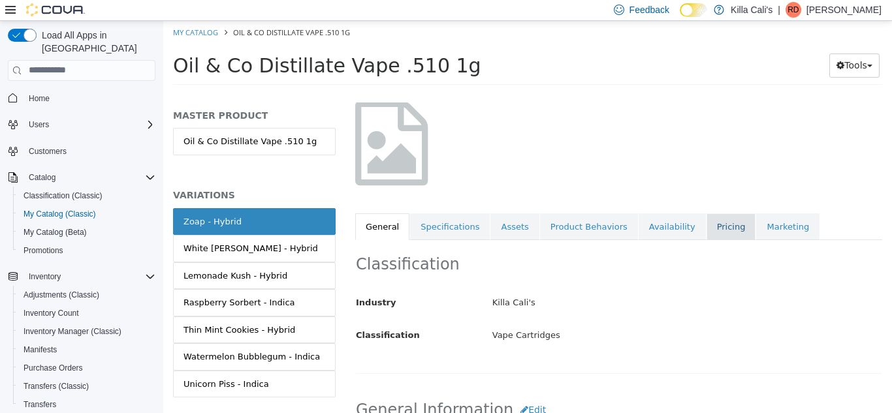
click at [706, 225] on link "Pricing" at bounding box center [731, 226] width 50 height 27
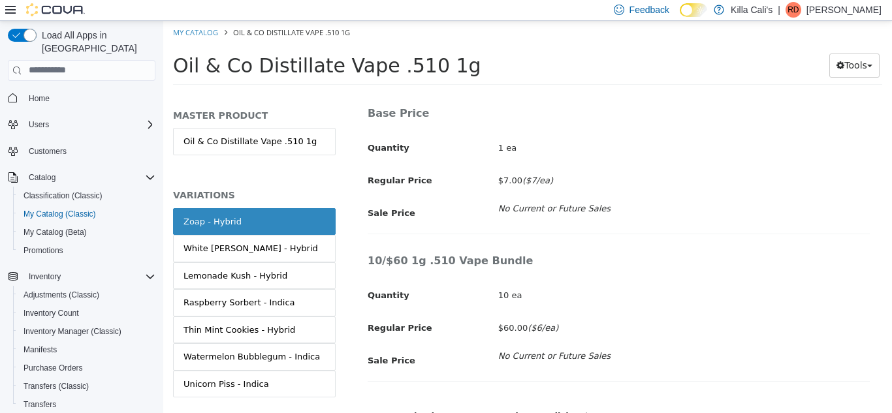
scroll to position [337, 0]
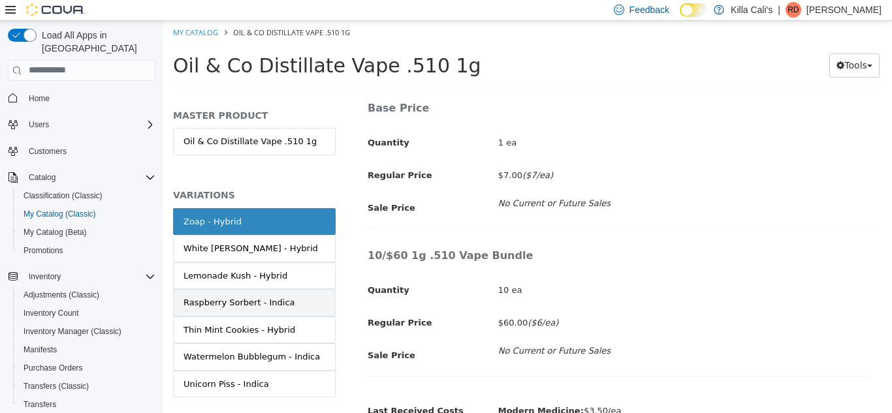
click at [301, 306] on link "Raspberry Sorbert - Indica" at bounding box center [254, 301] width 163 height 27
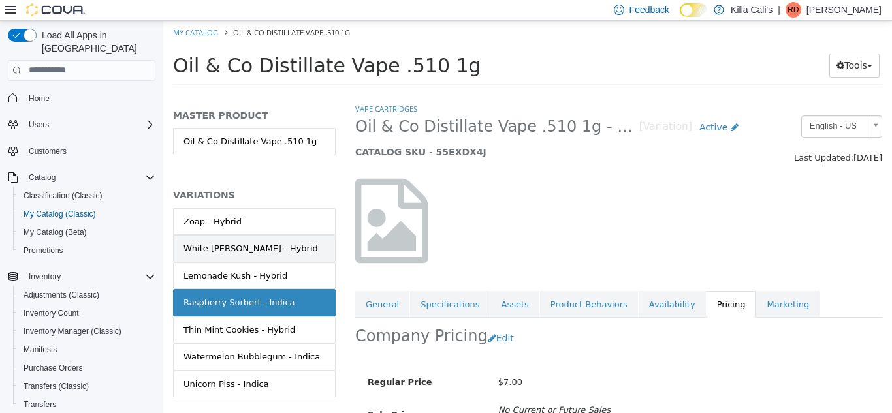
click at [226, 247] on div "White [PERSON_NAME] - Hybrid" at bounding box center [250, 247] width 134 height 13
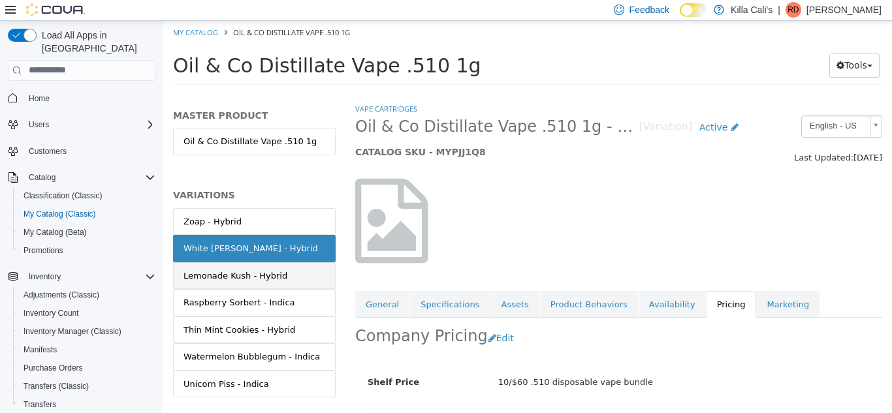
click at [226, 282] on link "Lemonade Kush - Hybrid" at bounding box center [254, 275] width 163 height 27
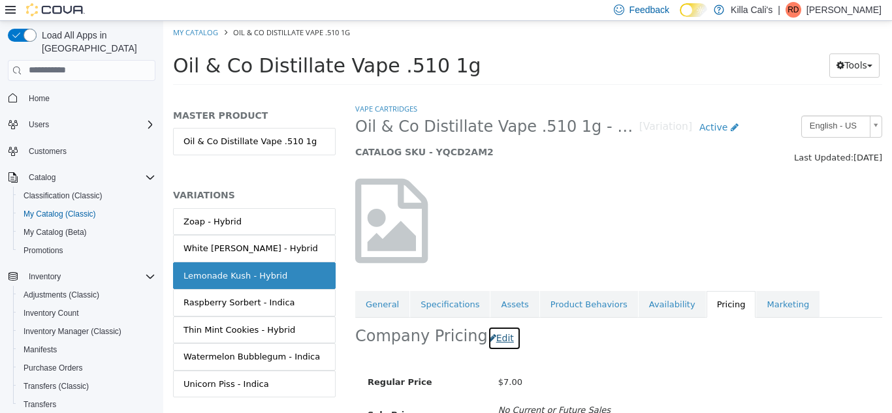
click at [493, 339] on button "Edit" at bounding box center [504, 338] width 33 height 24
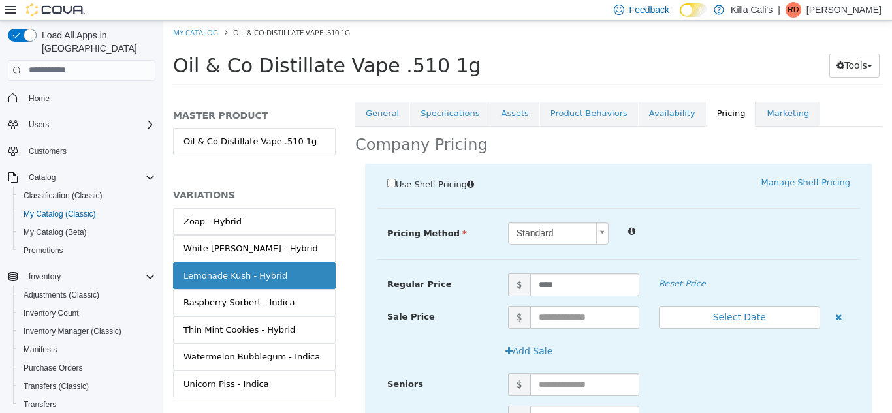
scroll to position [255, 0]
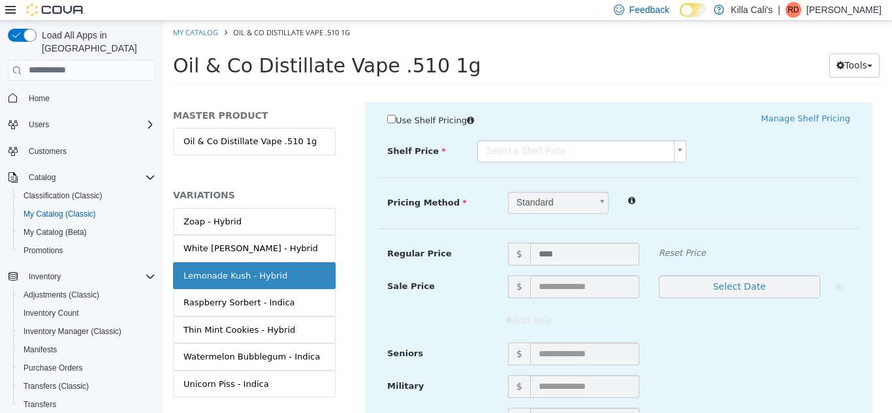
click at [566, 93] on body "Saving Bulk Changes... × My Catalog Oil & Co Distillate Vape .510 1g Oil & Co D…" at bounding box center [527, 56] width 728 height 72
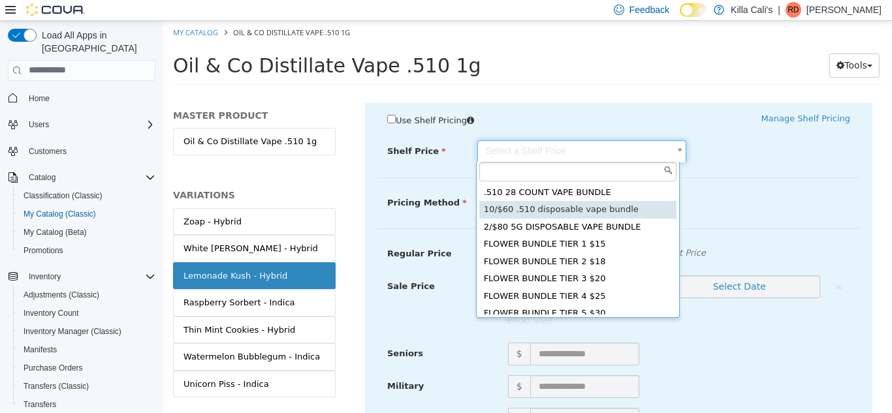
type input "*****"
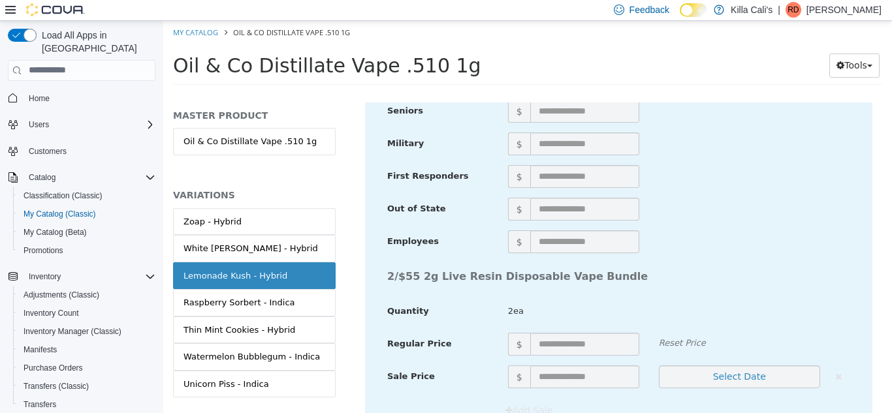
scroll to position [4824, 0]
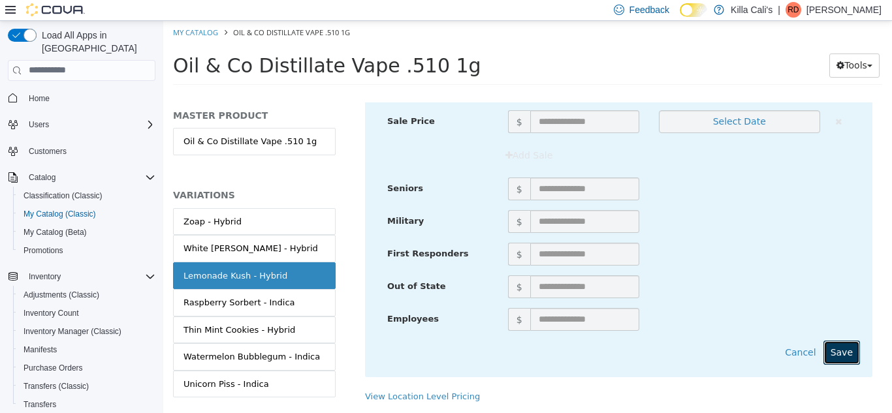
click at [838, 350] on button "Save" at bounding box center [841, 352] width 37 height 24
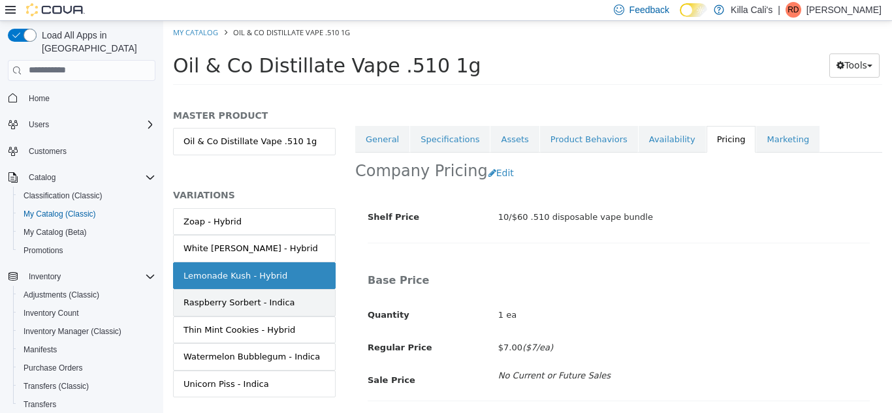
click at [272, 299] on div "Raspberry Sorbert - Indica" at bounding box center [239, 302] width 112 height 13
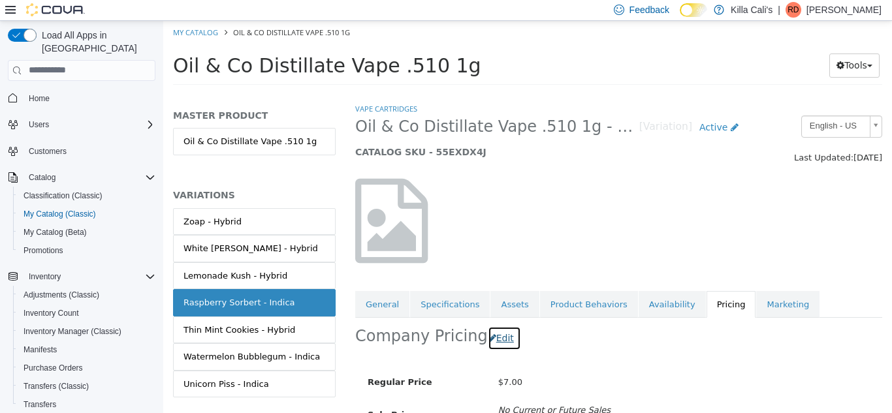
click at [497, 333] on button "Edit" at bounding box center [504, 338] width 33 height 24
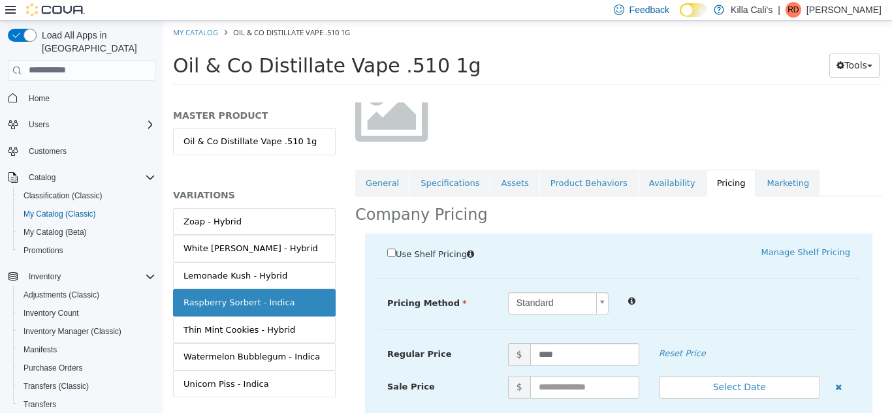
scroll to position [161, 0]
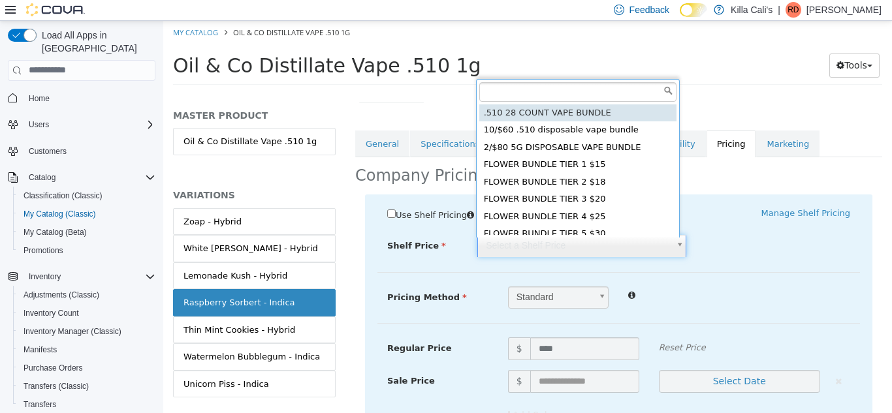
click at [525, 93] on body "Saving Bulk Changes... × Saved changes My Catalog Oil & Co Distillate Vape .510…" at bounding box center [527, 56] width 728 height 72
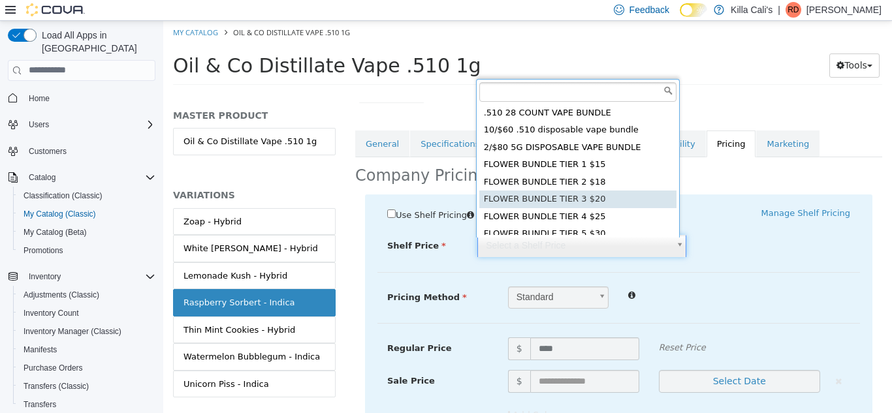
scroll to position [3, 0]
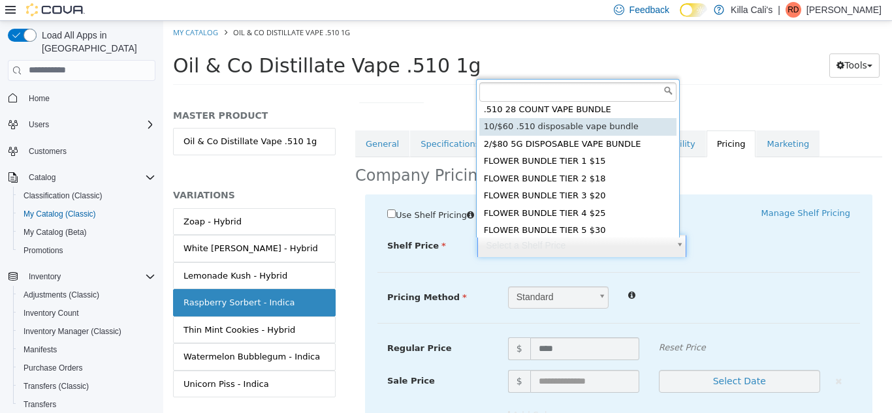
type input "*****"
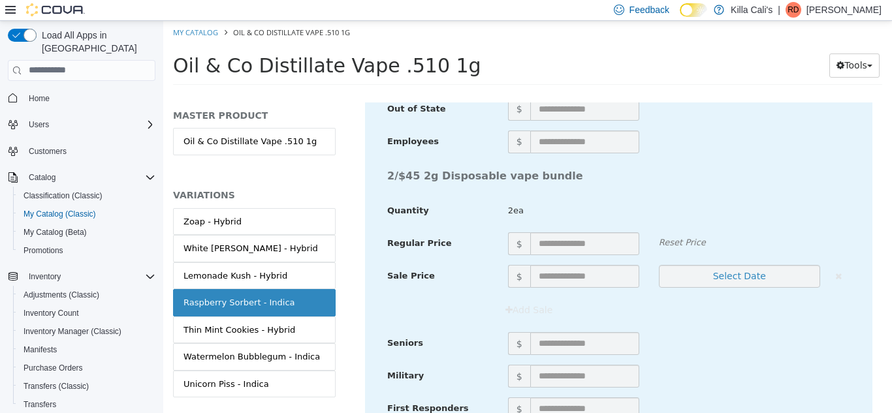
scroll to position [4824, 0]
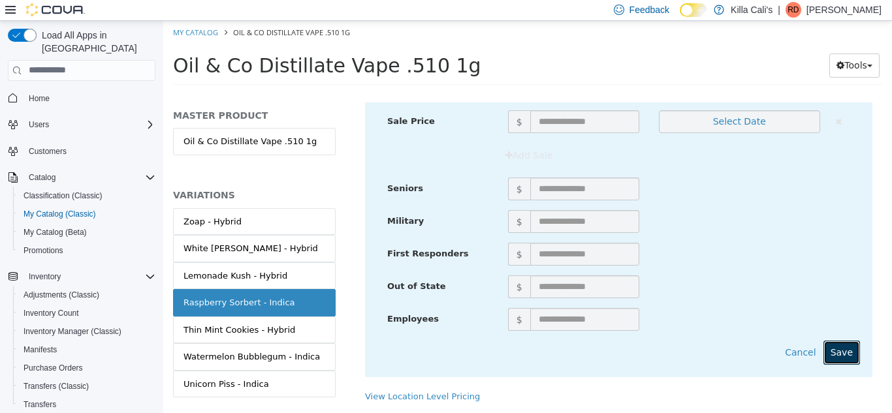
click at [837, 347] on button "Save" at bounding box center [841, 352] width 37 height 24
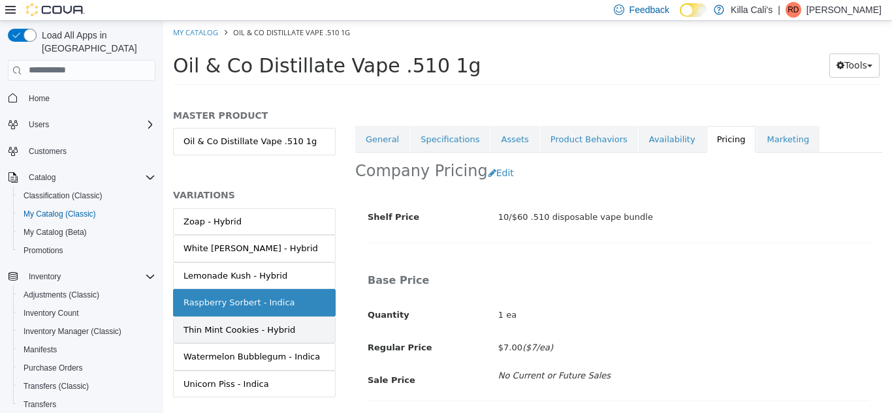
click at [281, 329] on div "Thin Mint Cookies - Hybrid" at bounding box center [239, 329] width 112 height 13
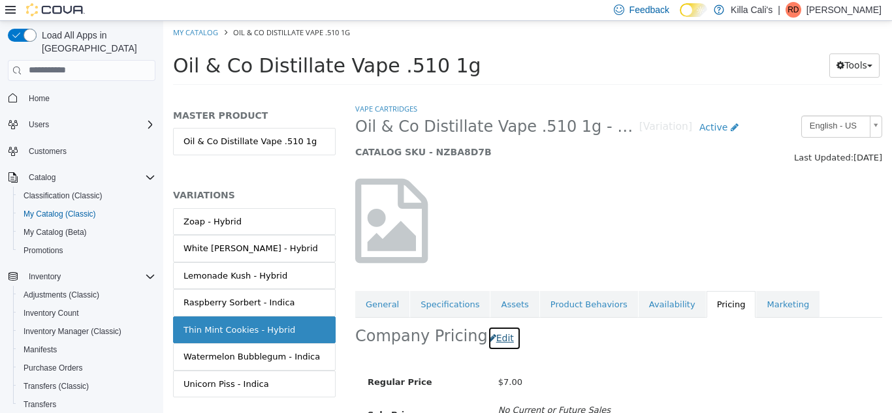
click at [492, 338] on button "Edit" at bounding box center [504, 338] width 33 height 24
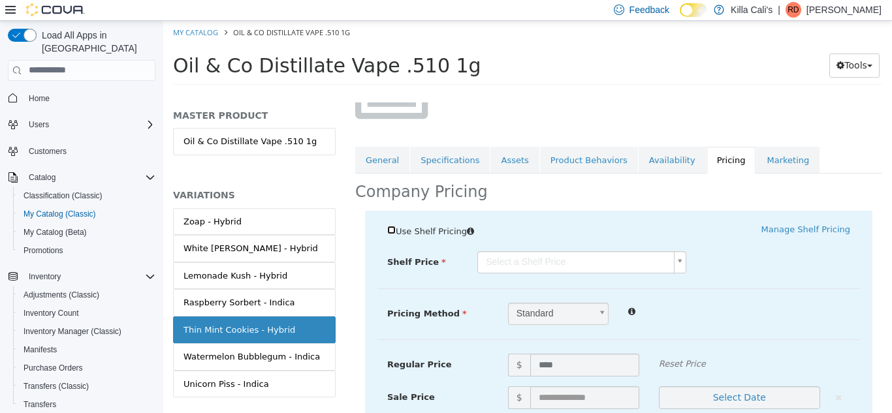
scroll to position [175, 0]
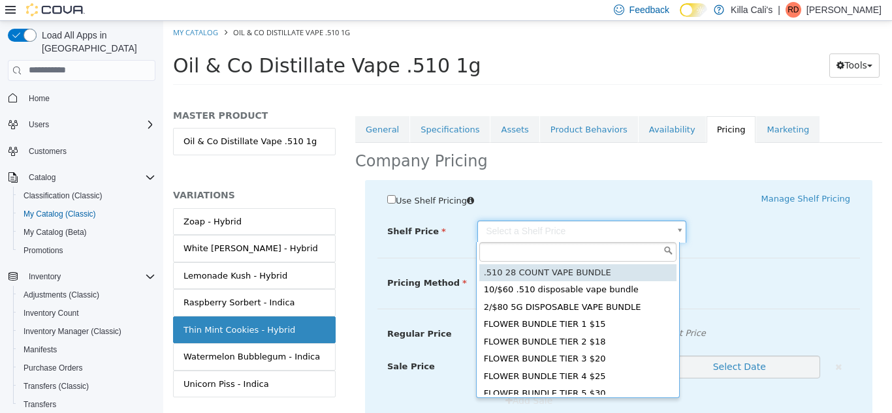
click at [607, 93] on body "Saving Bulk Changes... × Saved changes My Catalog Oil & Co Distillate Vape .510…" at bounding box center [527, 56] width 728 height 72
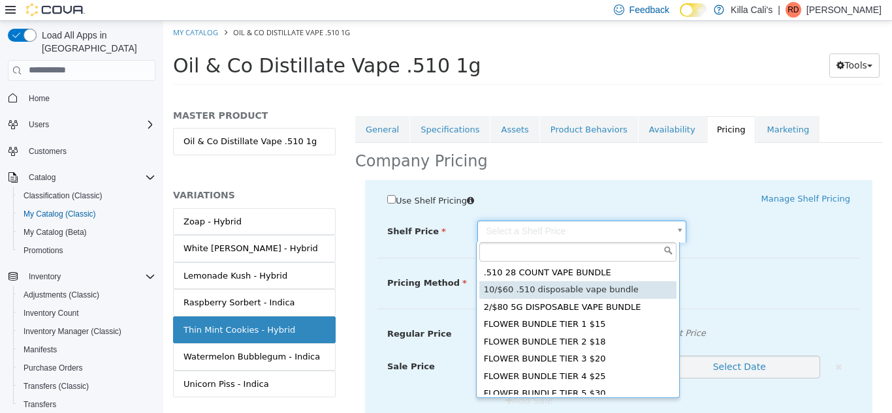
type input "*****"
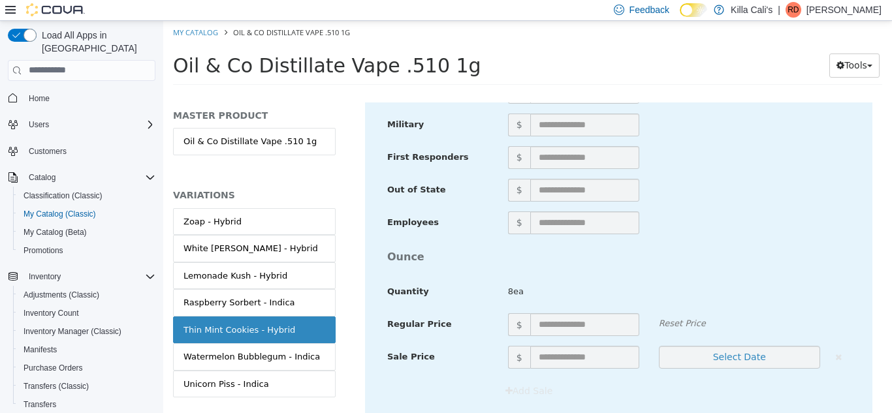
scroll to position [4824, 0]
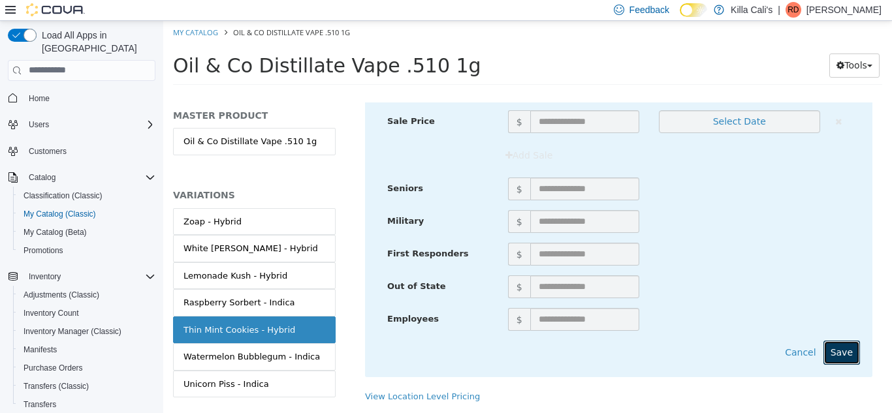
click at [828, 340] on button "Save" at bounding box center [841, 352] width 37 height 24
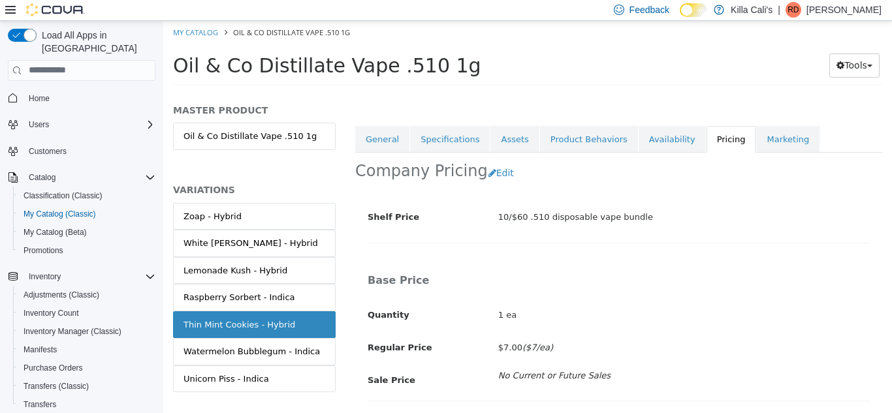
scroll to position [29, 0]
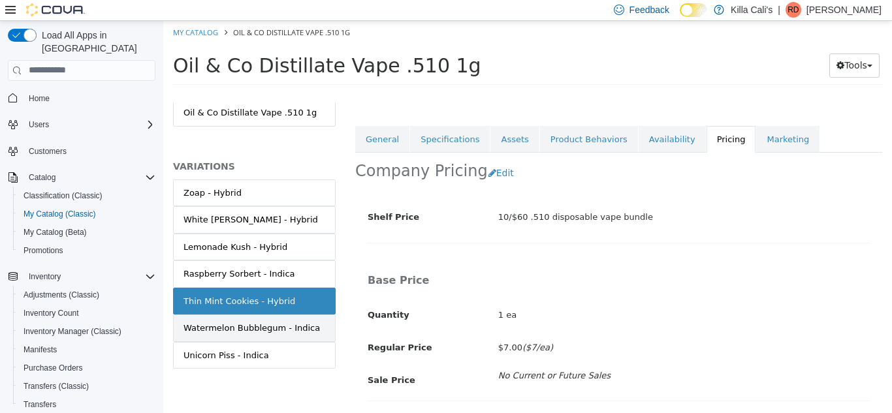
click at [300, 328] on div "Watermelon Bubblegum - Indica" at bounding box center [251, 327] width 136 height 13
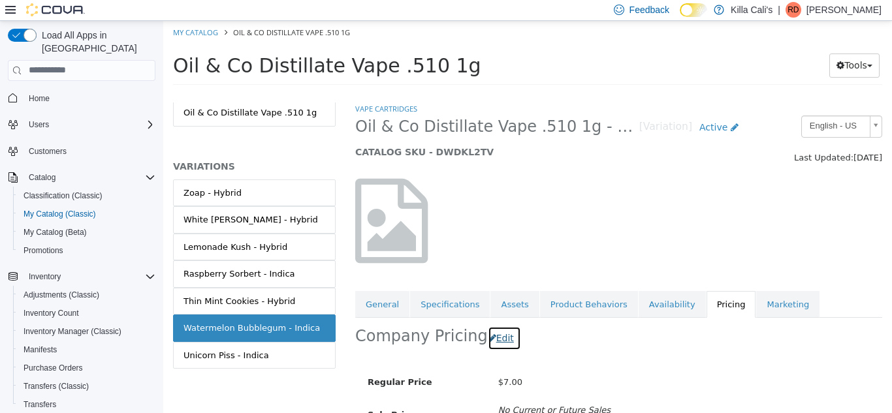
click at [493, 335] on button "Edit" at bounding box center [504, 338] width 33 height 24
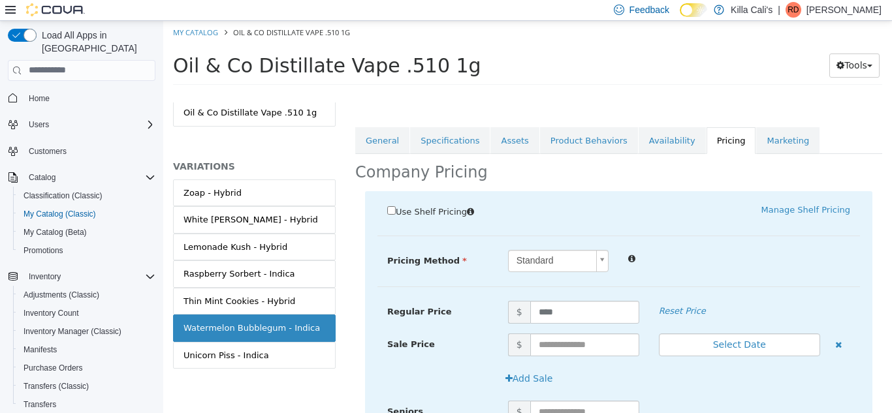
scroll to position [167, 0]
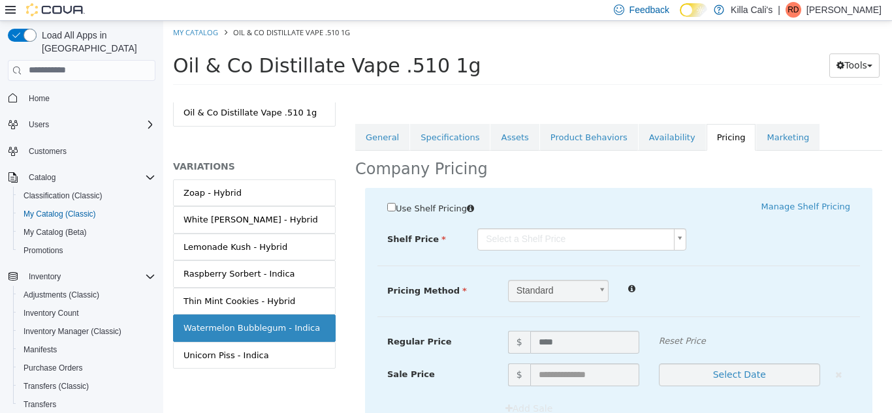
click at [508, 93] on body "Saving Bulk Changes... × Saved changes My Catalog Oil & Co Distillate Vape .510…" at bounding box center [527, 56] width 728 height 72
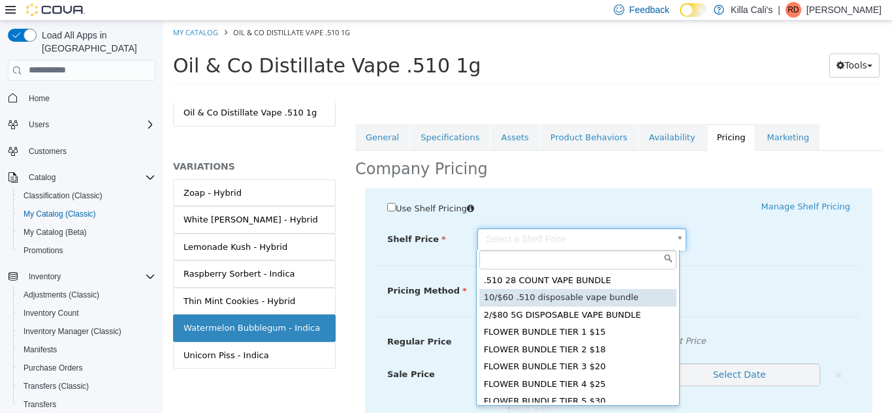
type input "*****"
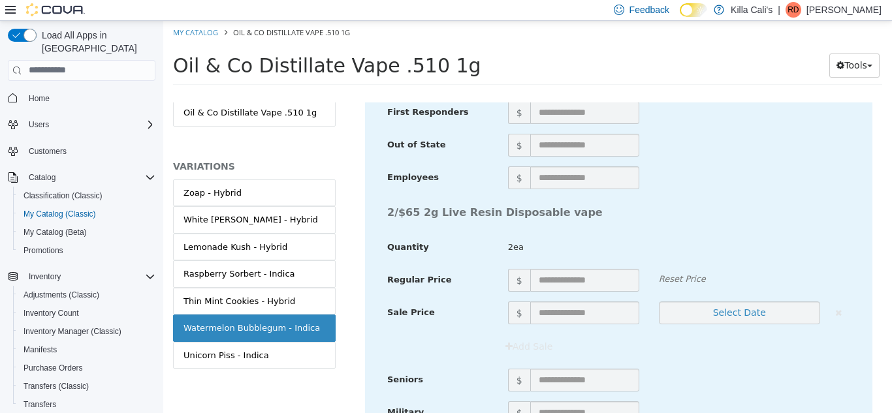
scroll to position [4824, 0]
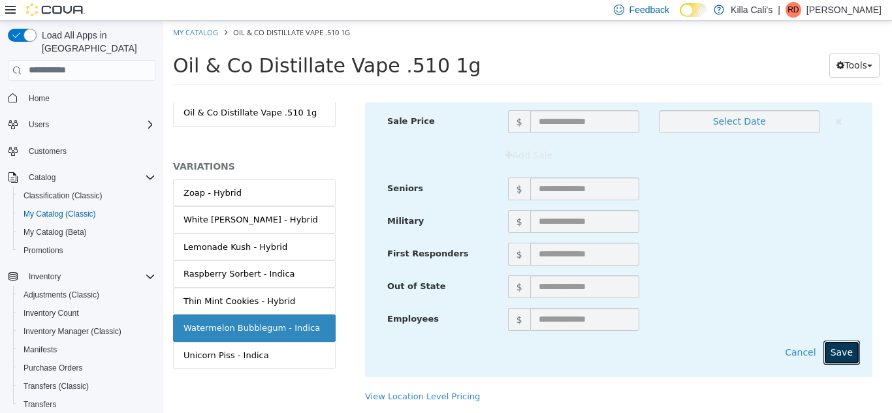
click at [833, 340] on button "Save" at bounding box center [841, 352] width 37 height 24
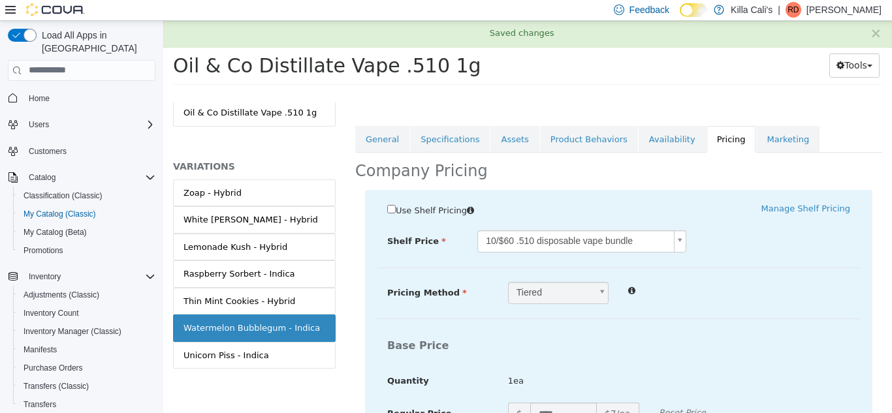
scroll to position [165, 0]
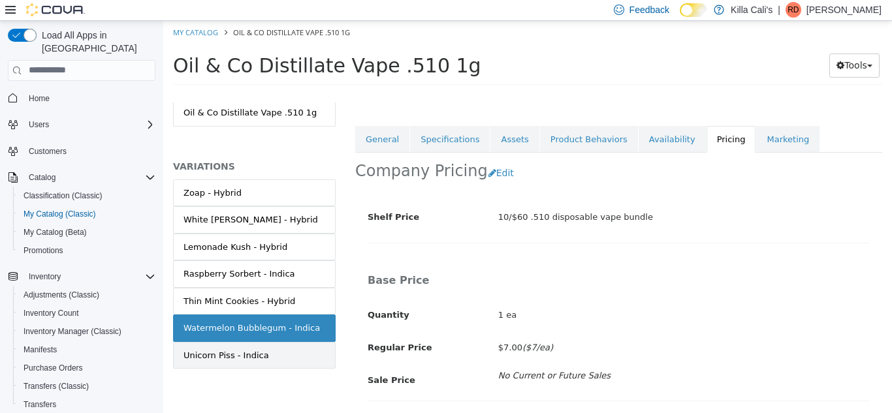
click at [296, 351] on link "Unicorn Piss - Indica" at bounding box center [254, 354] width 163 height 27
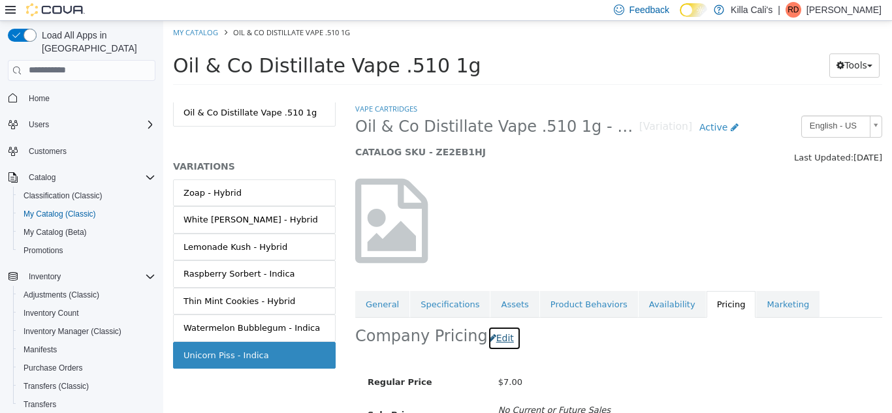
click at [489, 336] on button "Edit" at bounding box center [504, 338] width 33 height 24
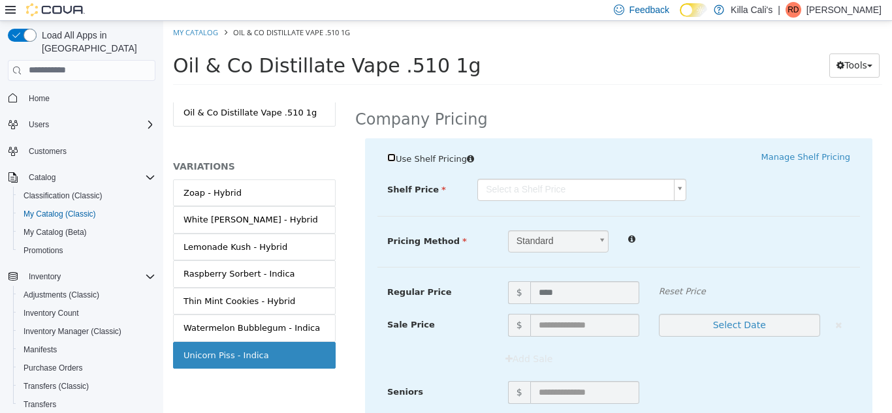
scroll to position [220, 0]
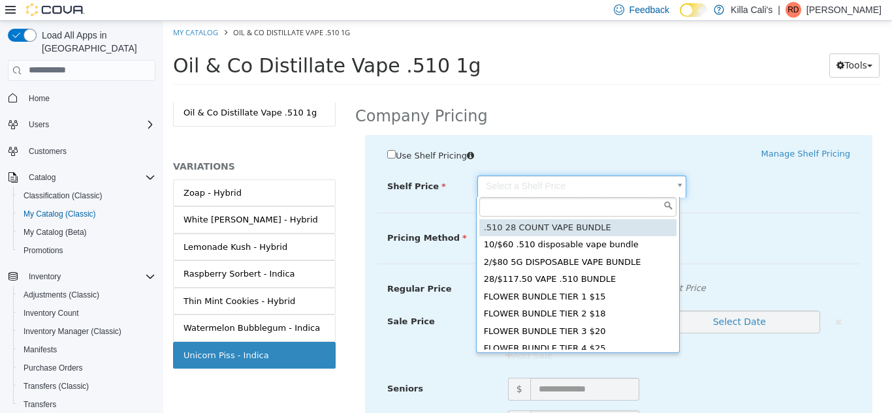
click at [616, 93] on body "Saving Bulk Changes... × Saved changes My Catalog Oil & Co Distillate Vape .510…" at bounding box center [527, 56] width 728 height 72
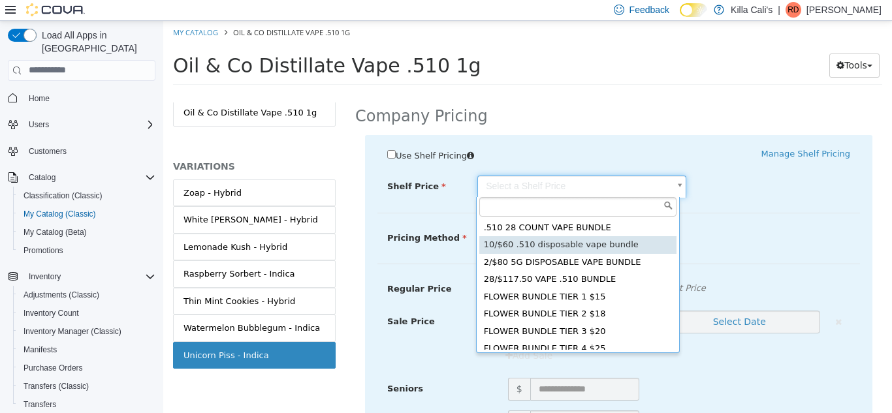
type input "*****"
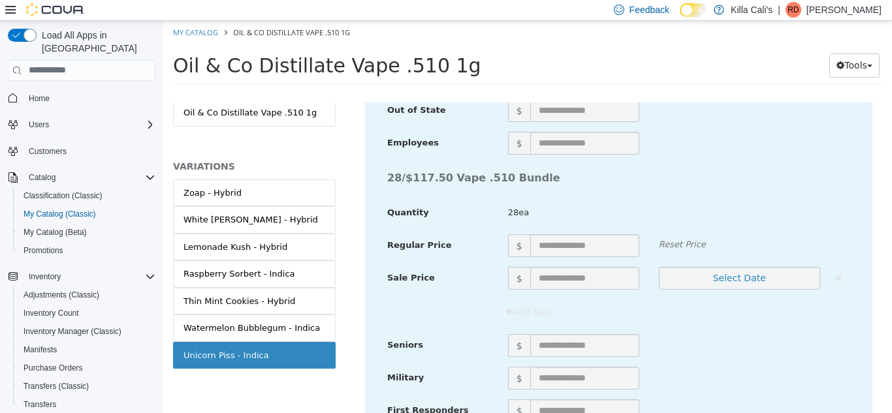
scroll to position [4824, 0]
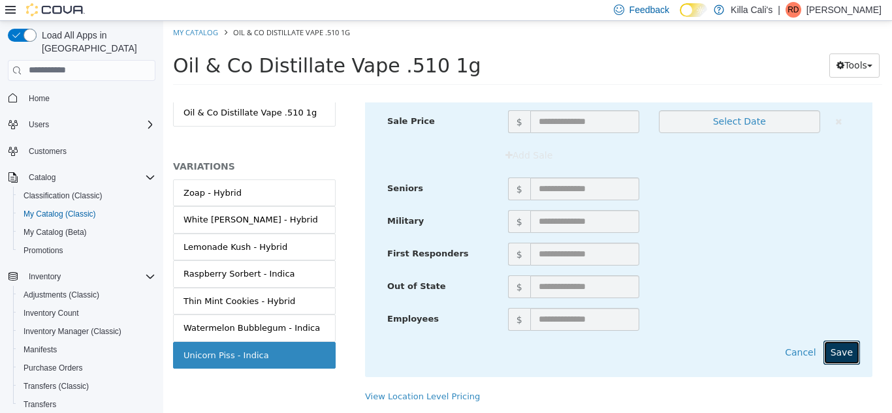
click at [837, 347] on button "Save" at bounding box center [841, 352] width 37 height 24
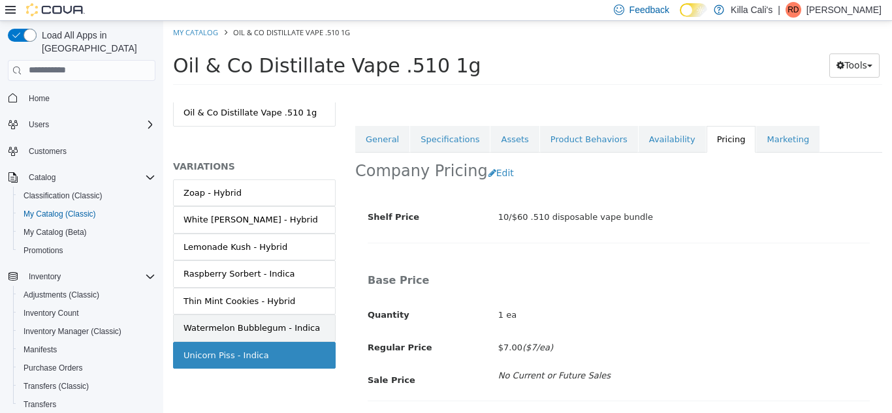
click at [291, 320] on link "Watermelon Bubblegum - Indica" at bounding box center [254, 327] width 163 height 27
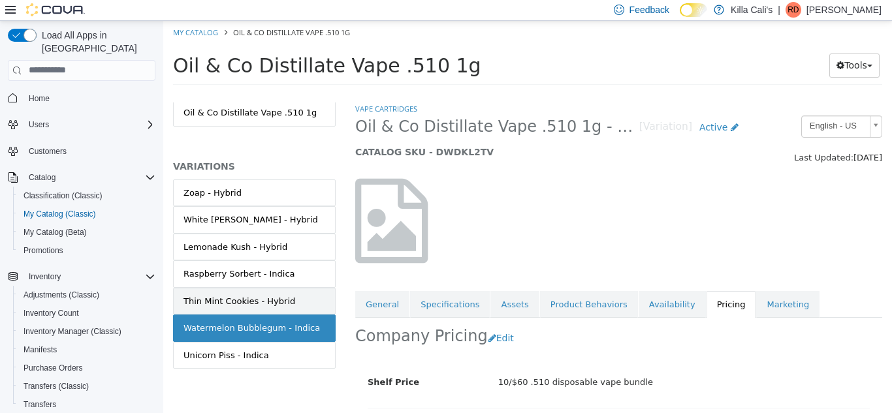
click at [273, 294] on div "Thin Mint Cookies - Hybrid" at bounding box center [239, 300] width 112 height 13
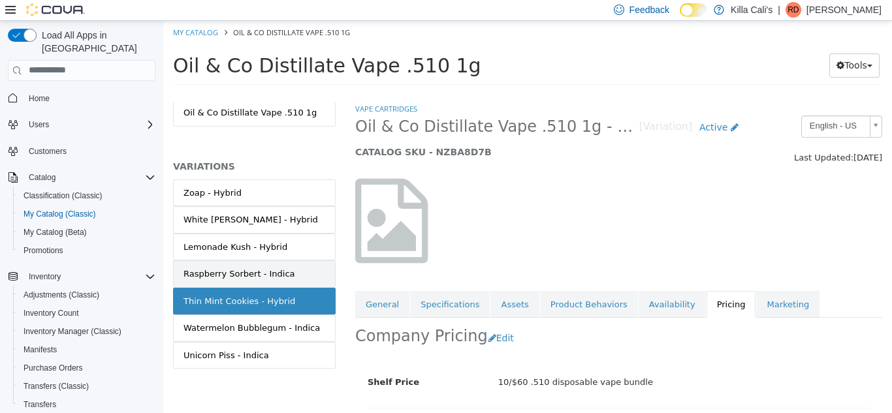
click at [268, 277] on div "Raspberry Sorbert - Indica" at bounding box center [239, 273] width 112 height 13
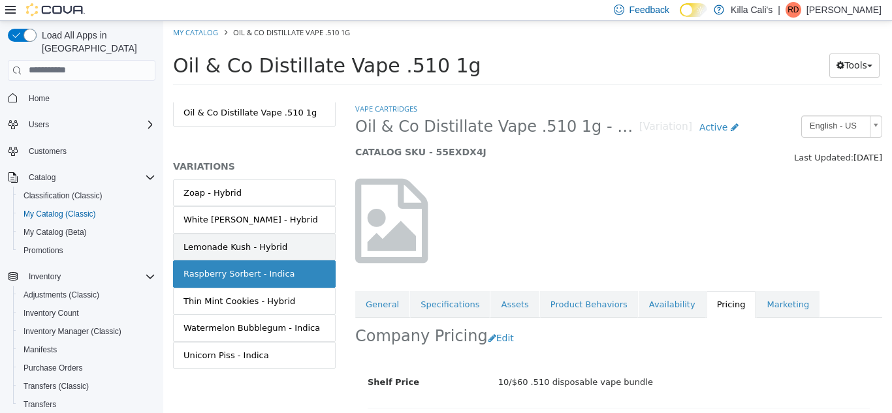
click at [268, 242] on div "Lemonade Kush - Hybrid" at bounding box center [235, 246] width 104 height 13
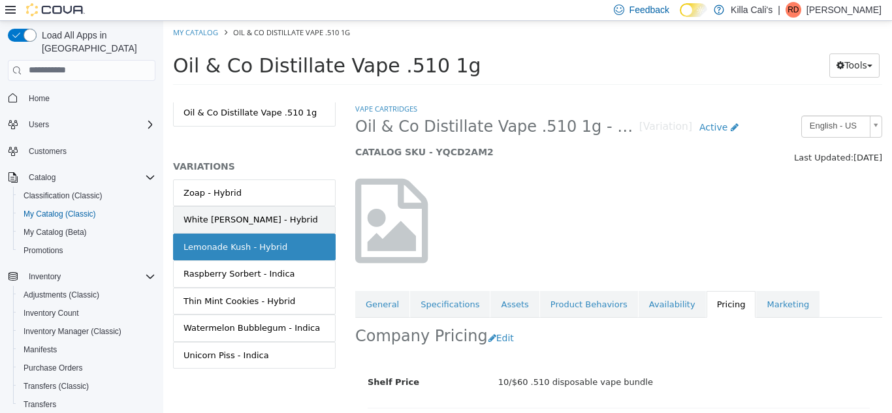
click at [268, 222] on link "White [PERSON_NAME] - Hybrid" at bounding box center [254, 219] width 163 height 27
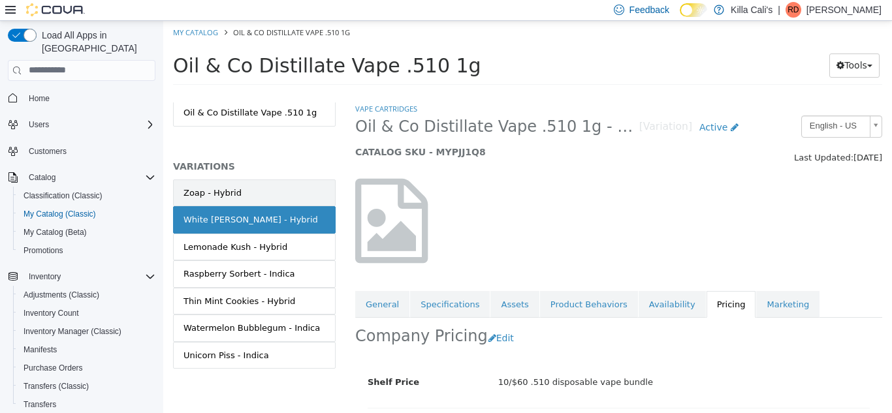
click at [274, 196] on link "Zoap - Hybrid" at bounding box center [254, 192] width 163 height 27
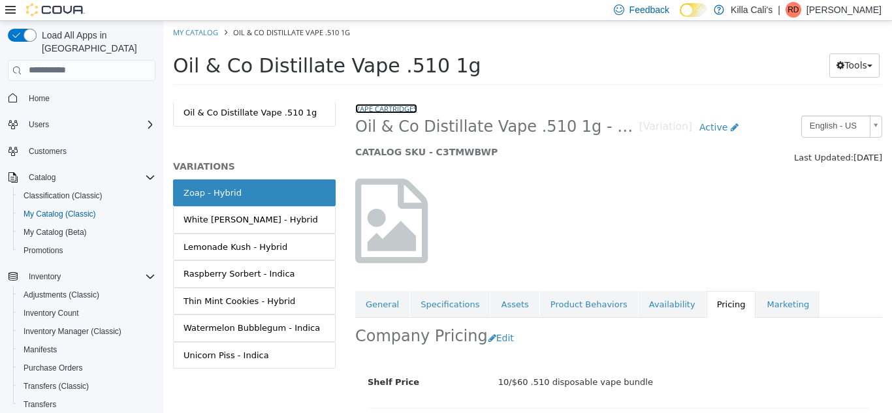
click at [386, 108] on link "Vape Cartridges" at bounding box center [386, 108] width 62 height 10
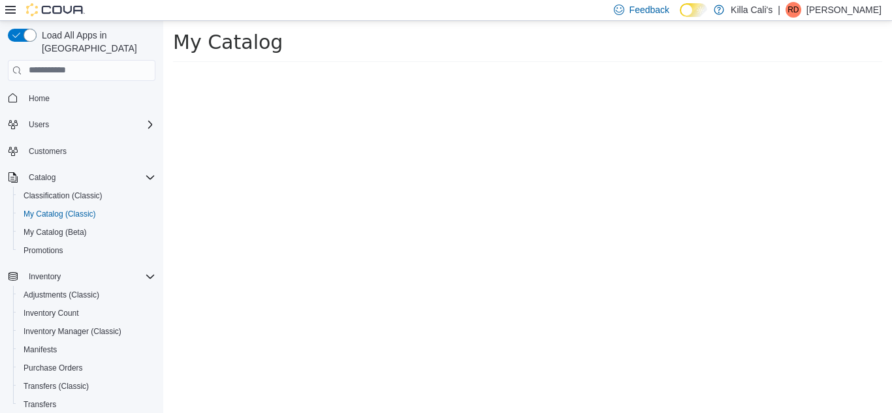
select select "**********"
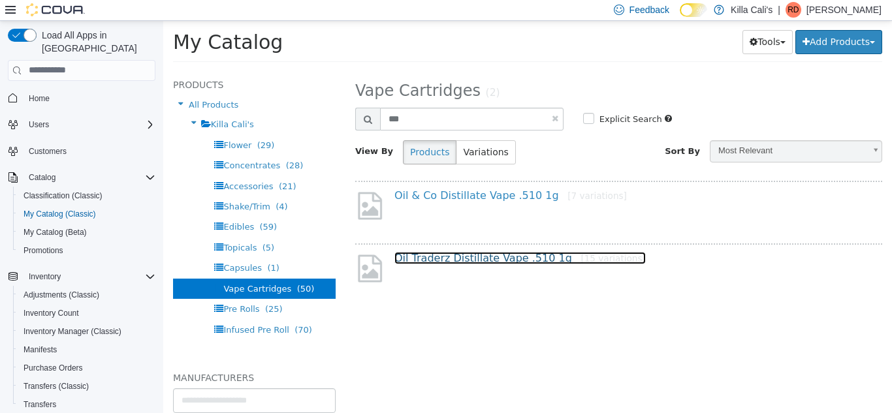
click at [450, 263] on link "Oil Traderz Distillate Vape .510 1g [15 variations]" at bounding box center [519, 257] width 251 height 12
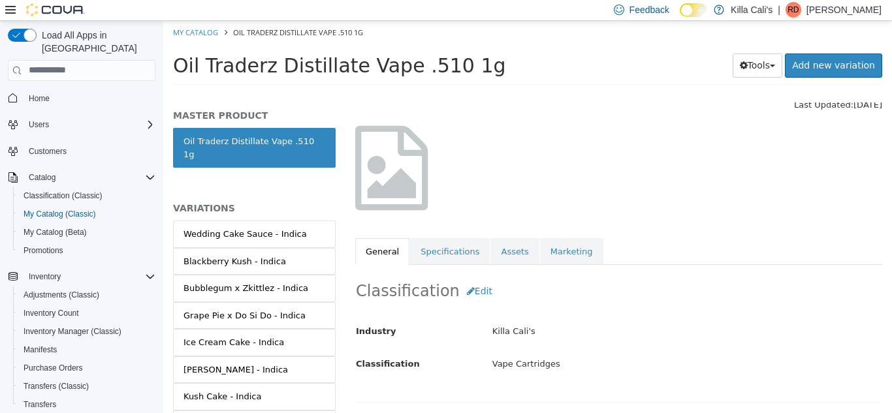
scroll to position [55, 0]
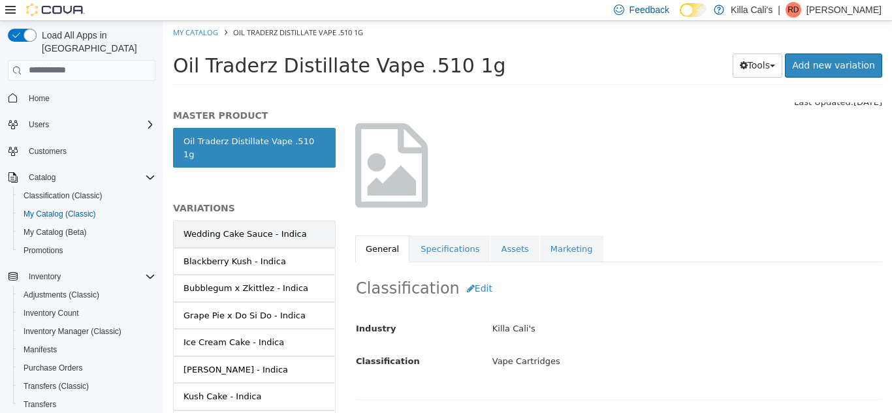
click at [313, 220] on link "Wedding Cake Sauce - Indica" at bounding box center [254, 233] width 163 height 27
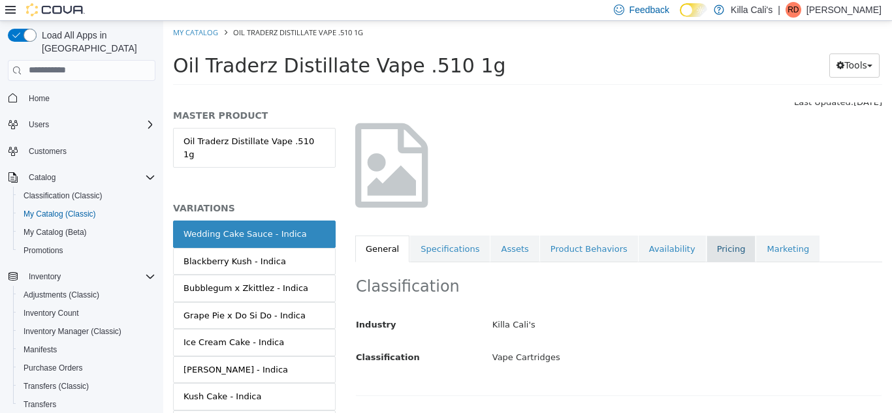
click at [706, 249] on link "Pricing" at bounding box center [731, 248] width 50 height 27
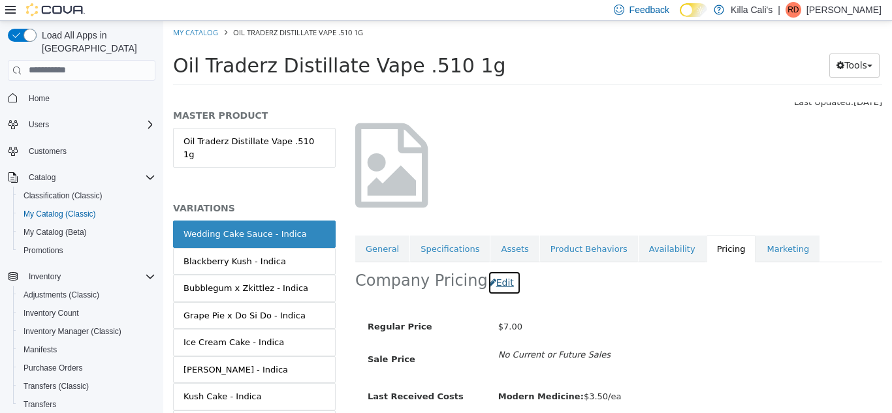
click at [488, 277] on button "Edit" at bounding box center [504, 282] width 33 height 24
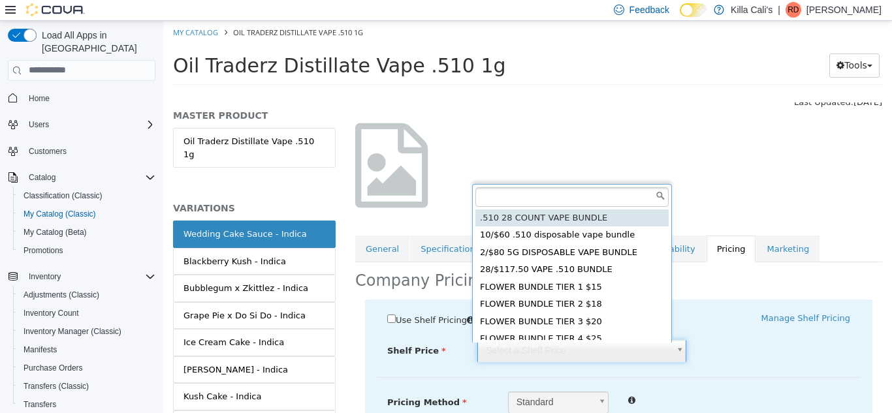
click at [504, 93] on body "Saving Bulk Changes... × Saved changes My Catalog Oil Traderz Distillate Vape .…" at bounding box center [527, 56] width 728 height 72
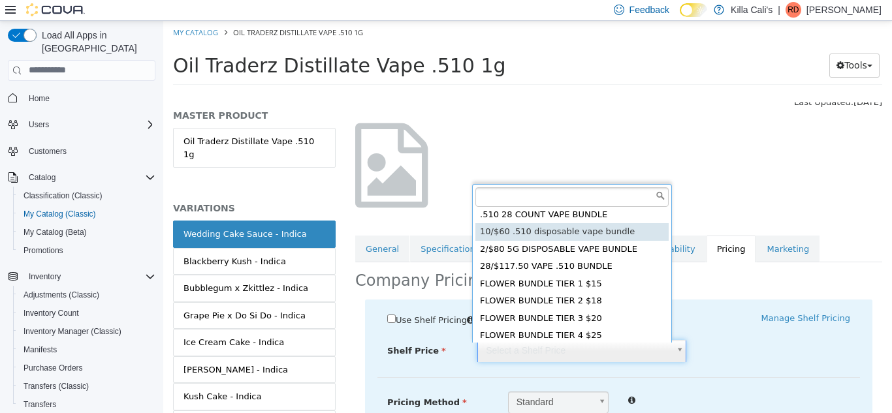
type input "*****"
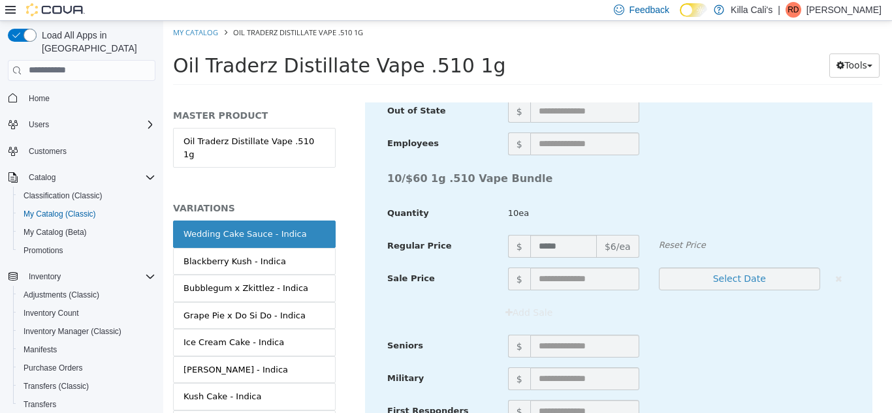
scroll to position [4824, 0]
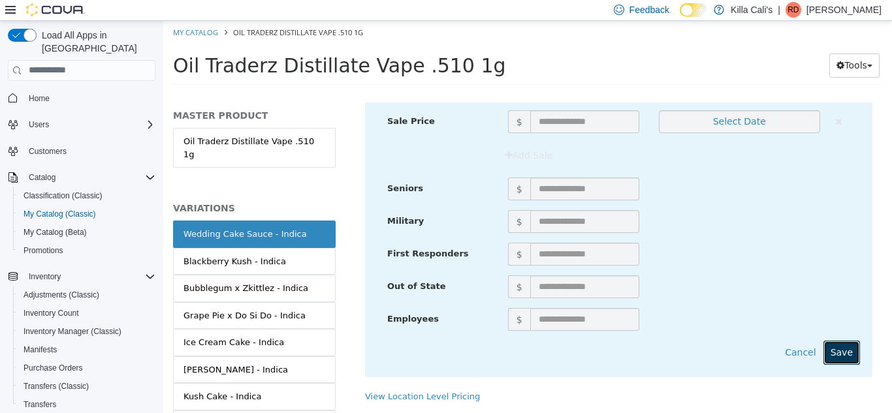
click at [841, 348] on button "Save" at bounding box center [841, 352] width 37 height 24
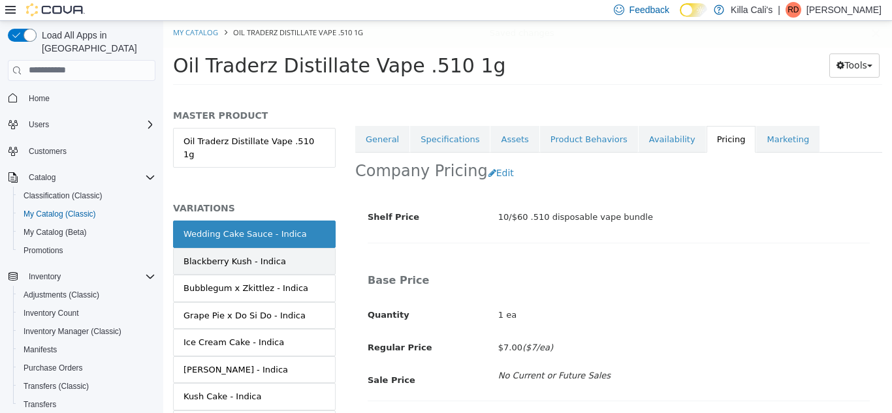
click at [273, 247] on link "Blackberry Kush - Indica" at bounding box center [254, 260] width 163 height 27
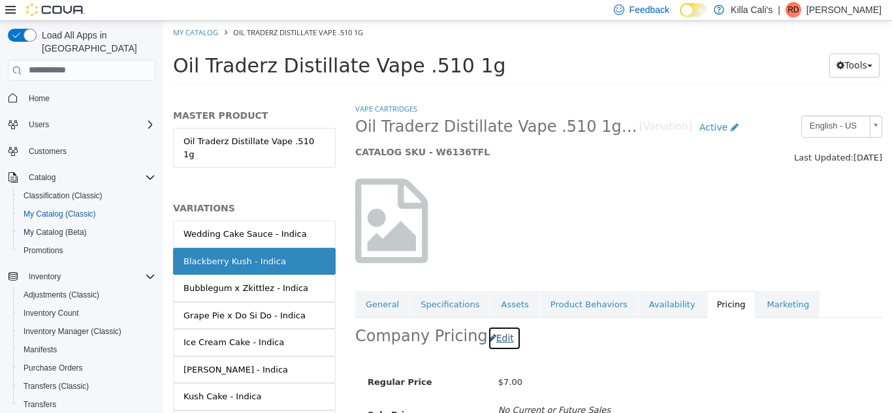
click at [492, 336] on button "Edit" at bounding box center [504, 338] width 33 height 24
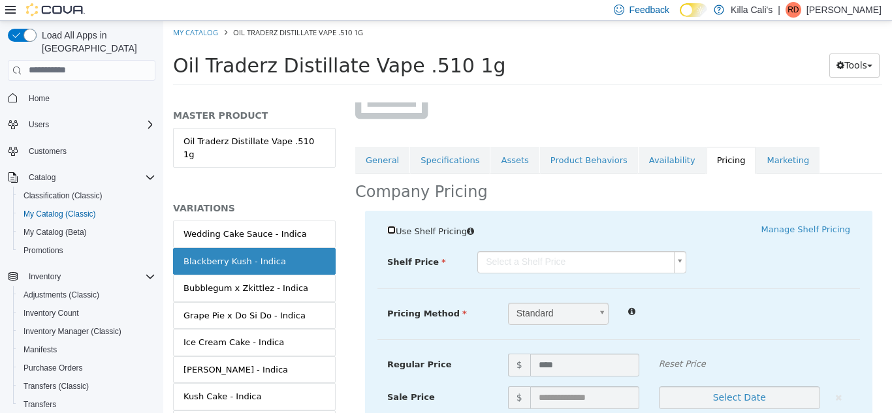
scroll to position [147, 0]
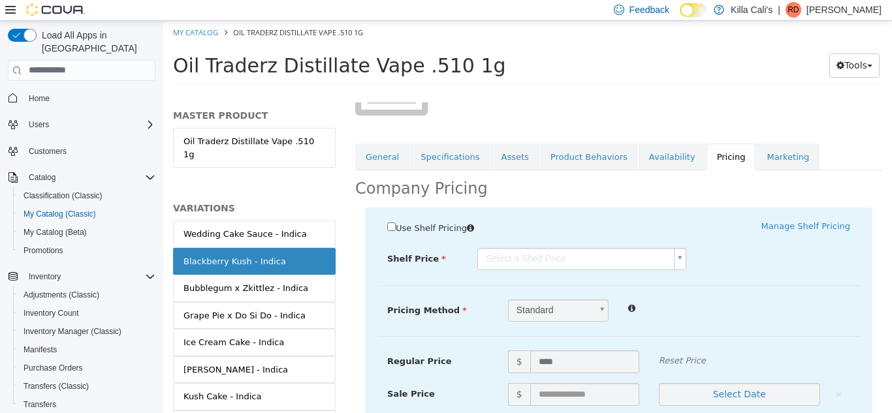
click at [666, 93] on body "Saving Bulk Changes... × Saved changes My Catalog Oil Traderz Distillate Vape .…" at bounding box center [527, 56] width 728 height 72
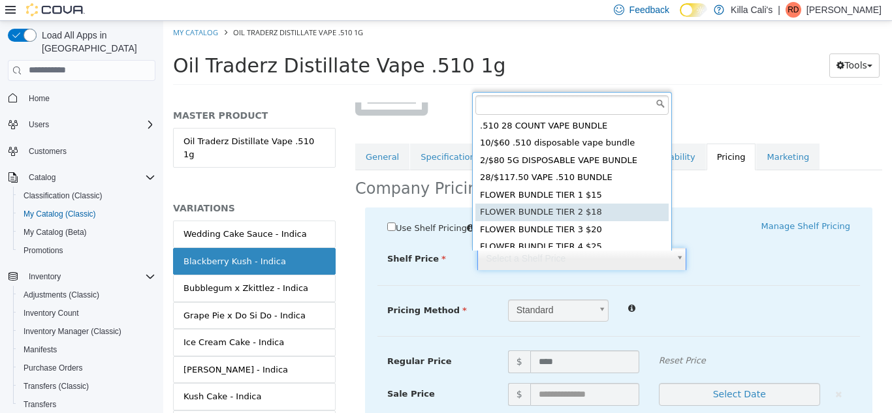
scroll to position [3, 0]
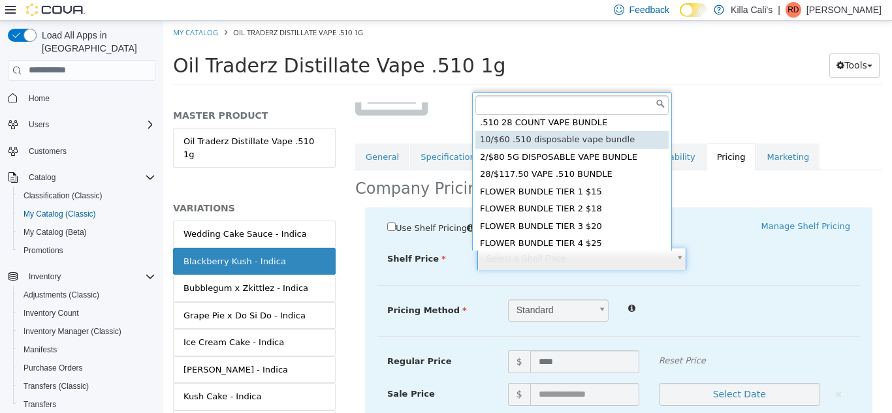
type input "*****"
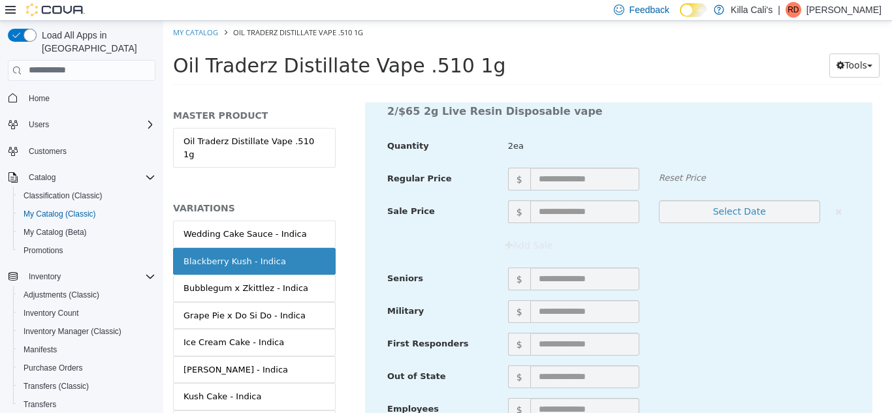
scroll to position [4824, 0]
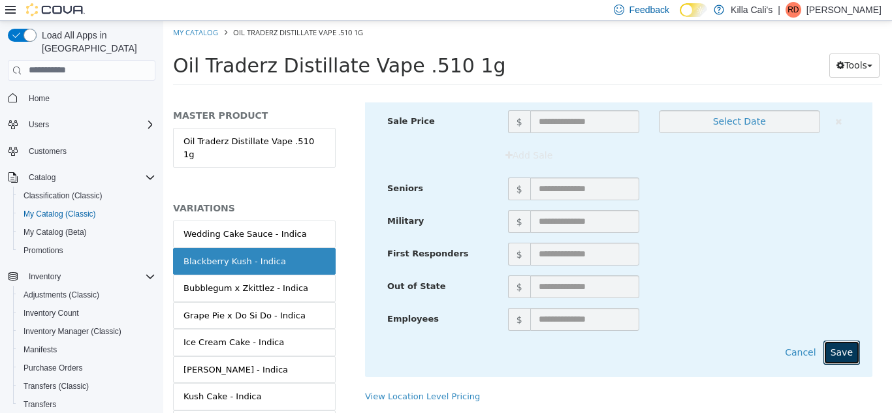
click at [827, 340] on button "Save" at bounding box center [841, 352] width 37 height 24
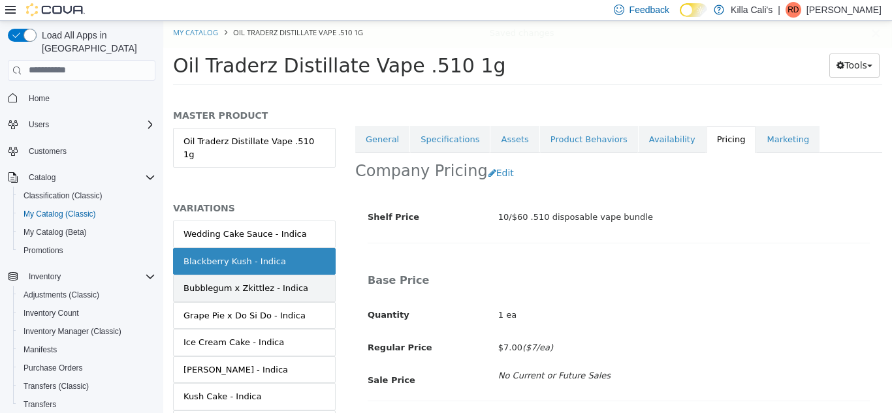
click at [285, 281] on div "Bubblegum x Zkittlez - Indica" at bounding box center [245, 287] width 125 height 13
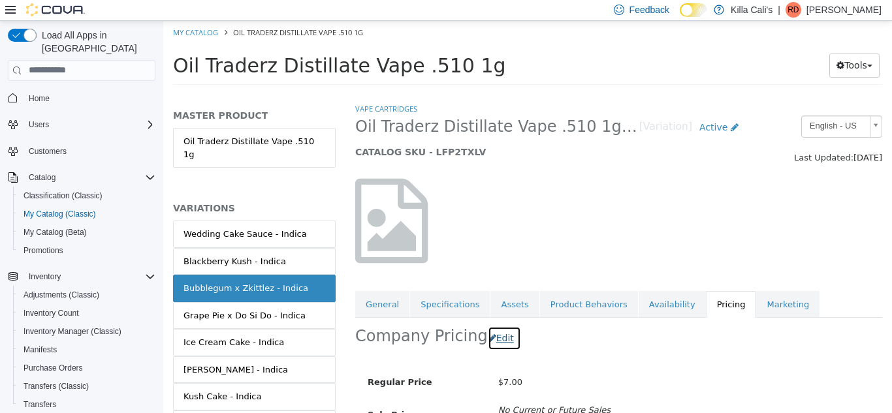
click at [493, 335] on button "Edit" at bounding box center [504, 338] width 33 height 24
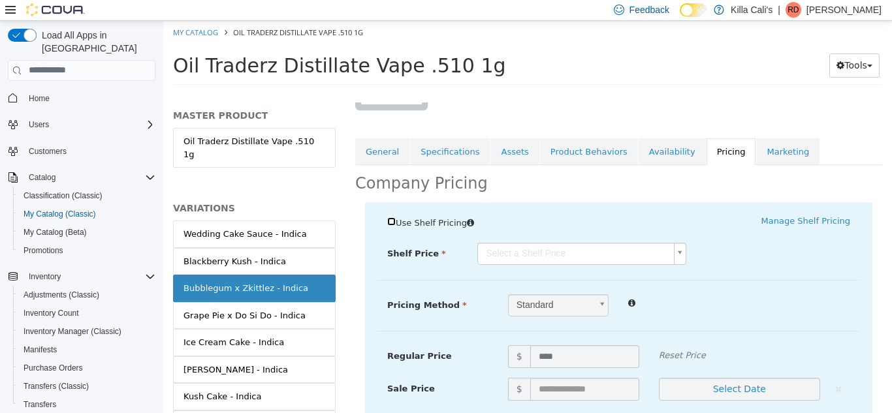
scroll to position [166, 0]
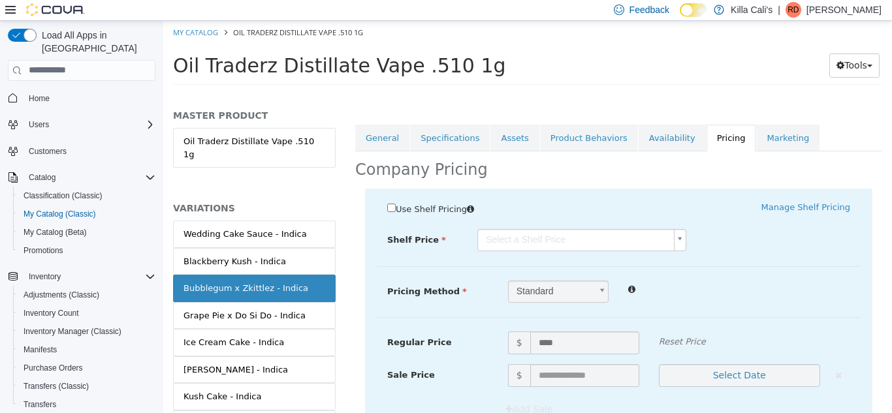
click at [597, 93] on body "Saving Bulk Changes... × Saved changes My Catalog Oil Traderz Distillate Vape .…" at bounding box center [527, 56] width 728 height 72
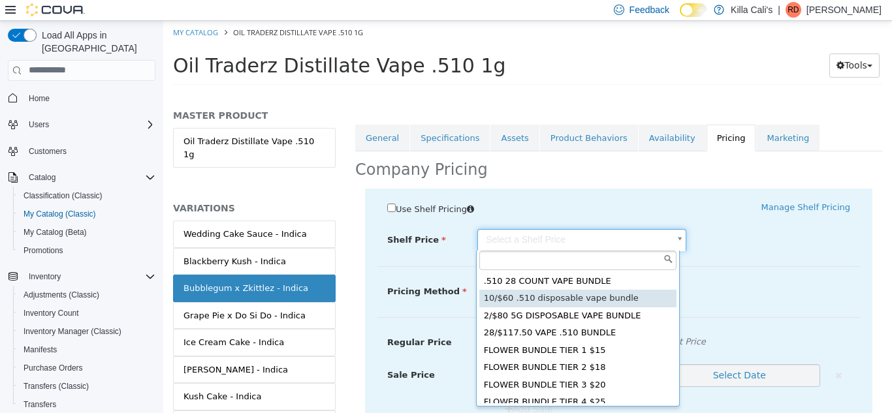
type input "*****"
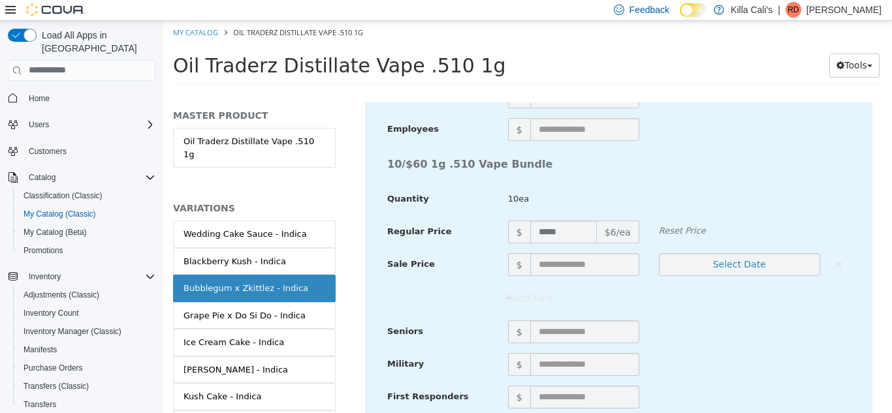
scroll to position [4824, 0]
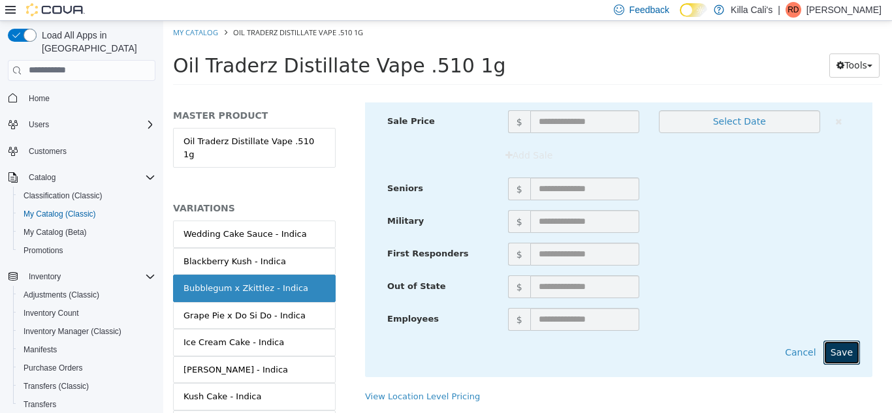
click at [831, 349] on button "Save" at bounding box center [841, 352] width 37 height 24
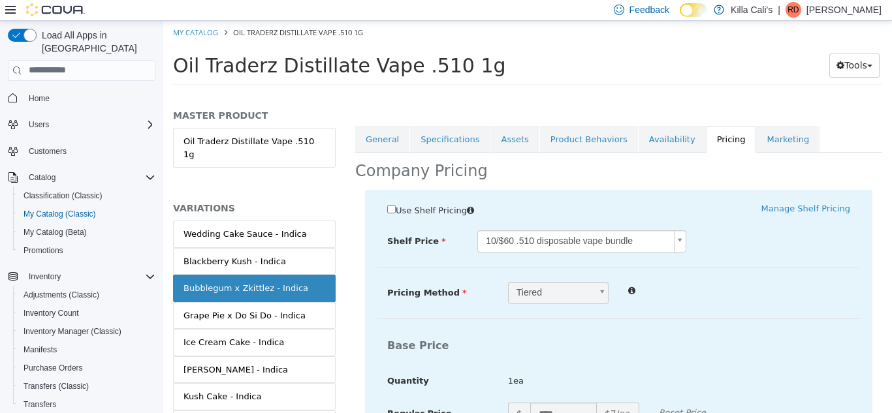
scroll to position [0, 23]
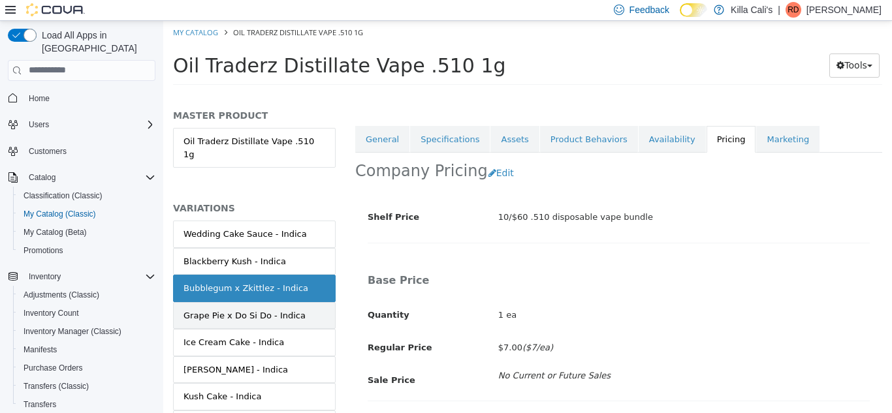
click at [273, 309] on div "Grape Pie x Do Si Do - Indica" at bounding box center [244, 315] width 122 height 13
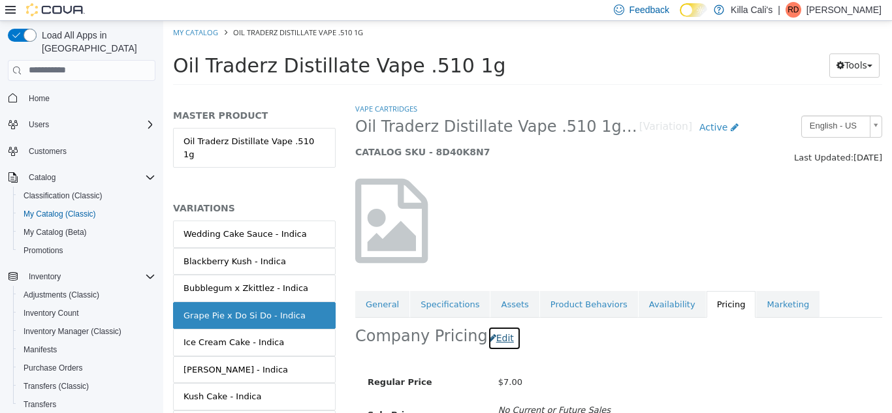
click at [493, 340] on button "Edit" at bounding box center [504, 338] width 33 height 24
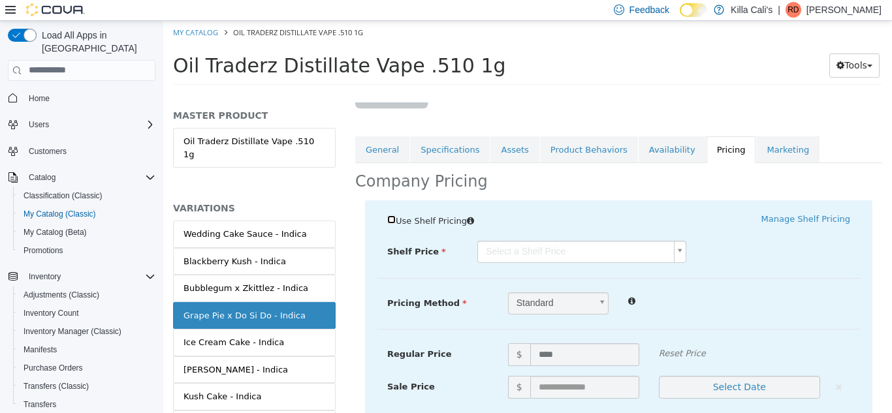
scroll to position [189, 0]
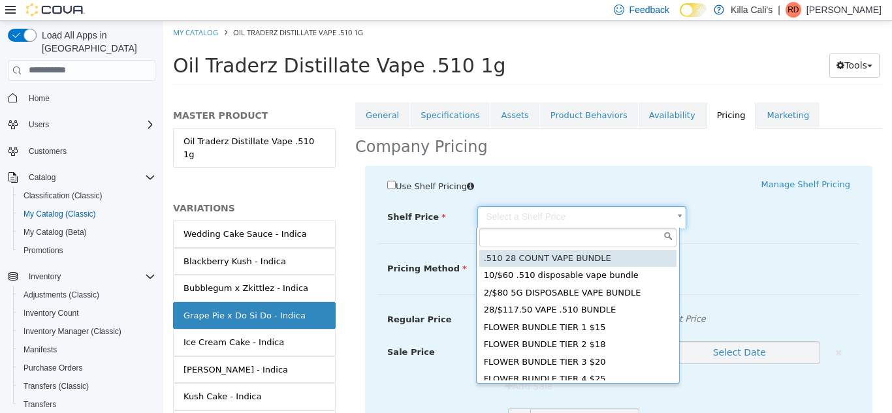
click at [589, 93] on body "Saving Bulk Changes... × Saved changes My Catalog Oil Traderz Distillate Vape .…" at bounding box center [527, 56] width 728 height 72
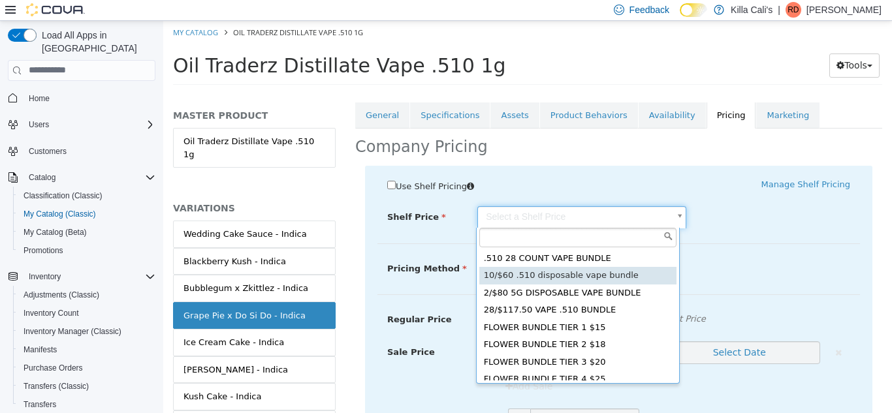
type input "*****"
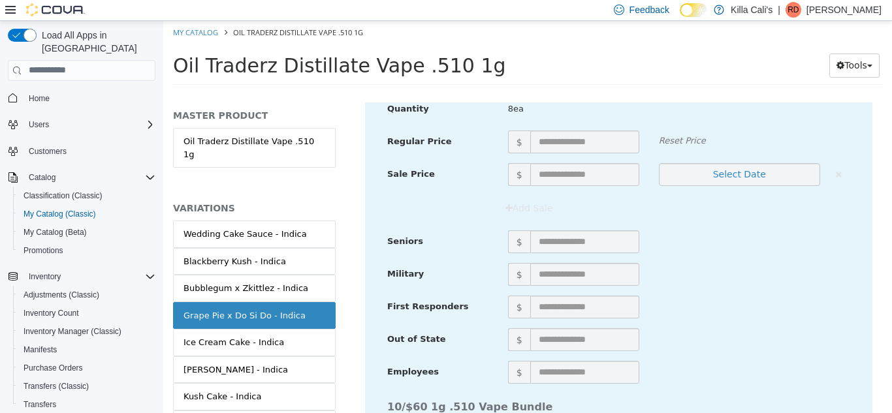
scroll to position [4824, 0]
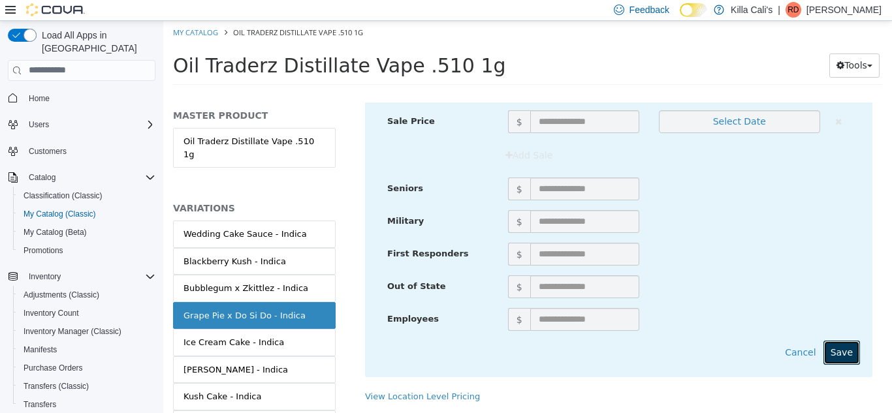
click at [837, 341] on button "Save" at bounding box center [841, 352] width 37 height 24
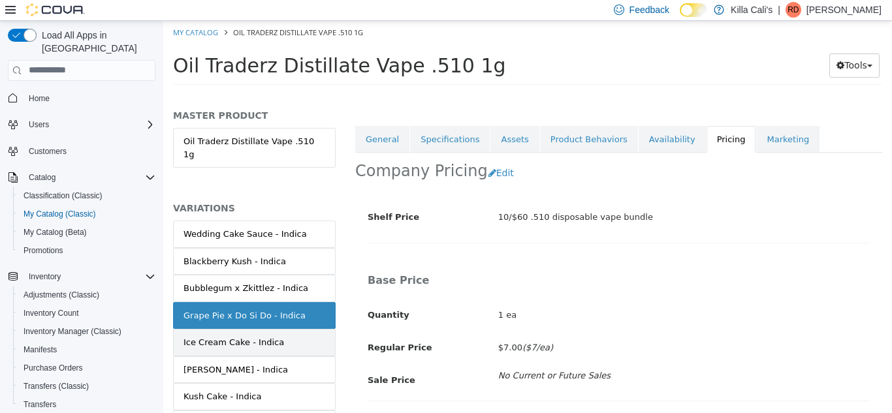
click at [264, 335] on div "Ice Cream Cake - Indica" at bounding box center [233, 341] width 101 height 13
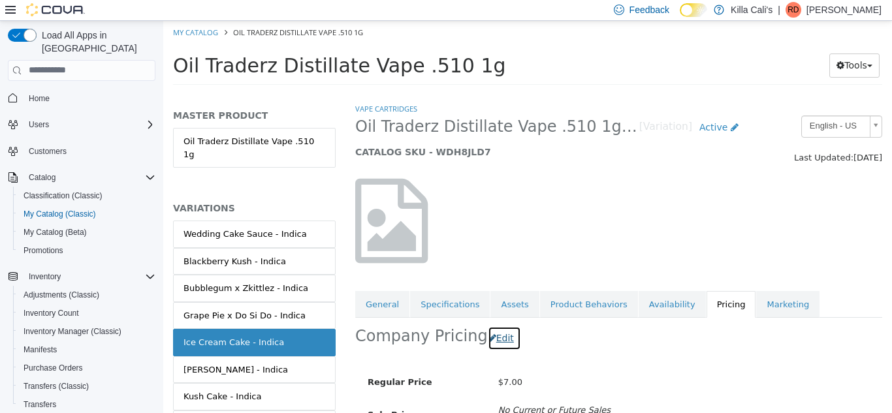
click at [488, 335] on button "Edit" at bounding box center [504, 338] width 33 height 24
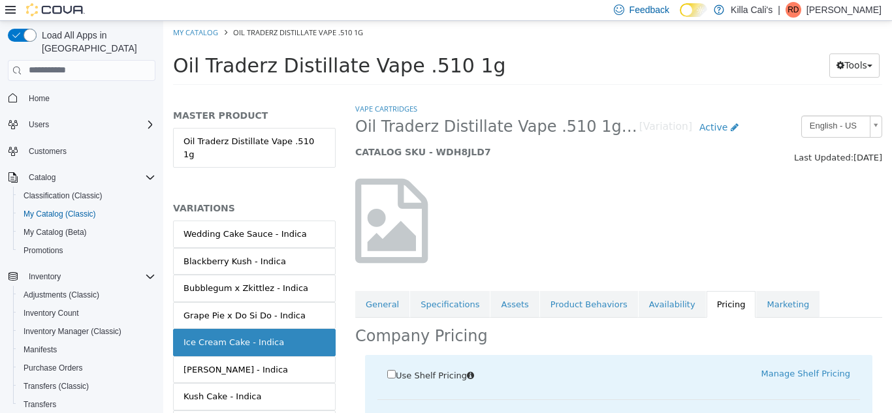
click at [487, 335] on div "Vape Cartridges Oil Traderz Distillate Vape .510 1g - Ice Cream Cake - Indica […" at bounding box center [618, 257] width 546 height 311
click at [396, 375] on span "Use Shelf Pricing" at bounding box center [430, 375] width 71 height 10
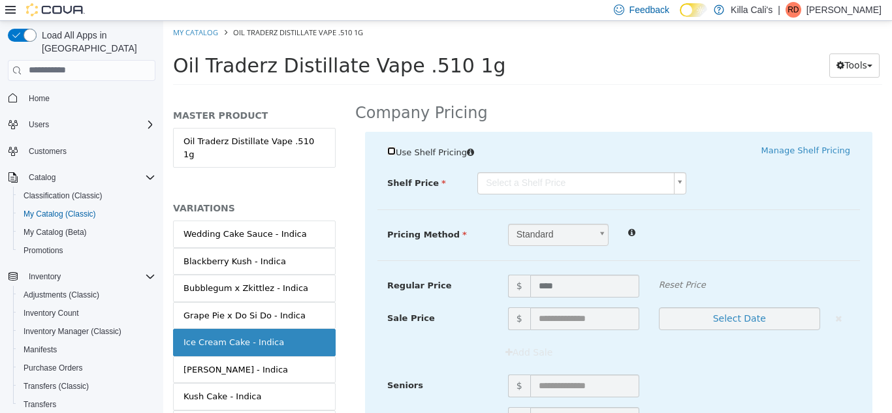
scroll to position [225, 0]
click at [631, 93] on body "Saving Bulk Changes... × Saved changes My Catalog Oil Traderz Distillate Vape .…" at bounding box center [527, 56] width 728 height 72
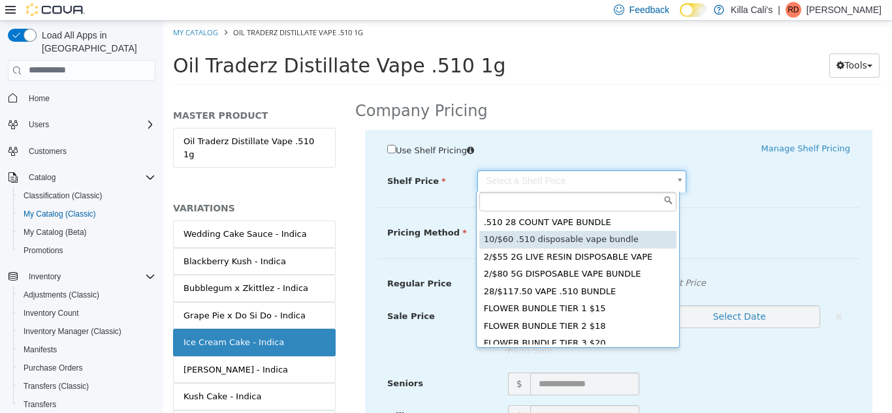
type input "*****"
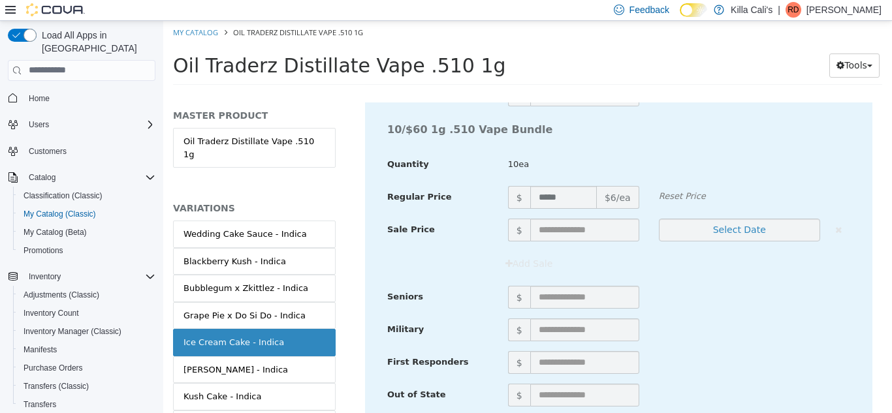
scroll to position [4824, 0]
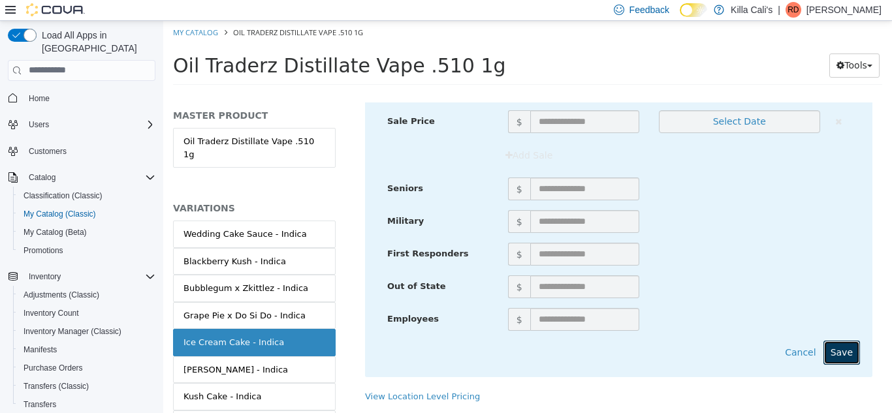
click at [831, 340] on button "Save" at bounding box center [841, 352] width 37 height 24
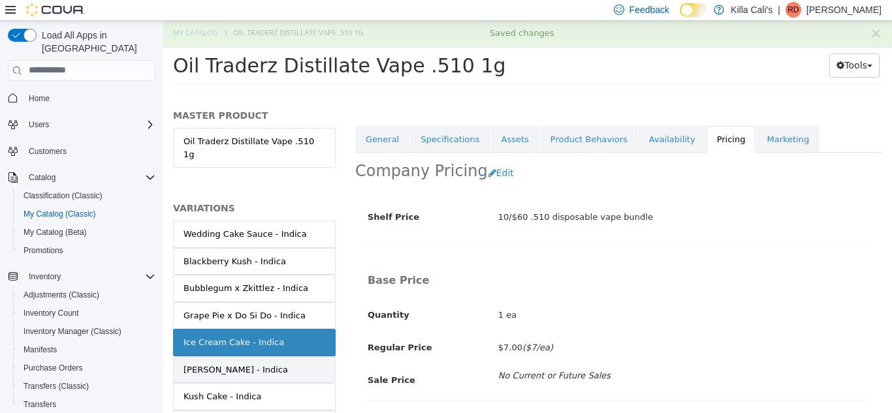
click at [300, 356] on link "[PERSON_NAME] - Indica" at bounding box center [254, 369] width 163 height 27
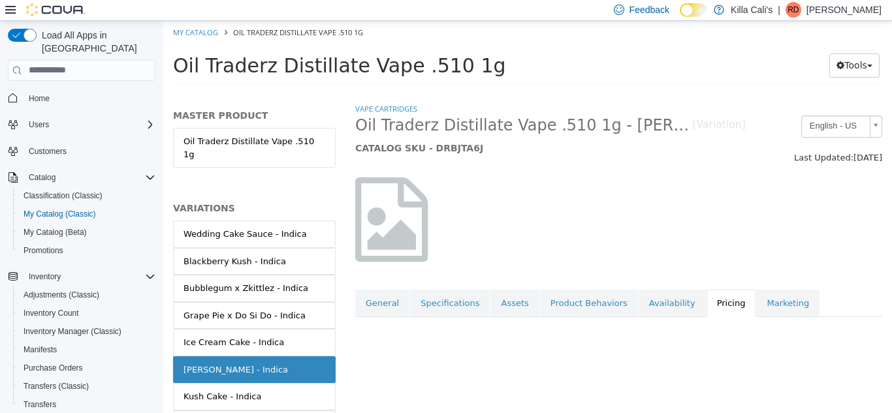
click at [300, 356] on link "[PERSON_NAME] - Indica" at bounding box center [254, 369] width 163 height 27
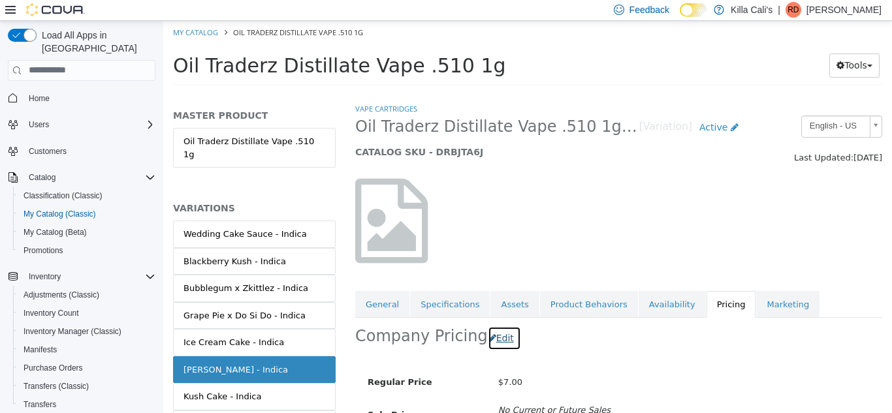
click at [493, 343] on button "Edit" at bounding box center [504, 338] width 33 height 24
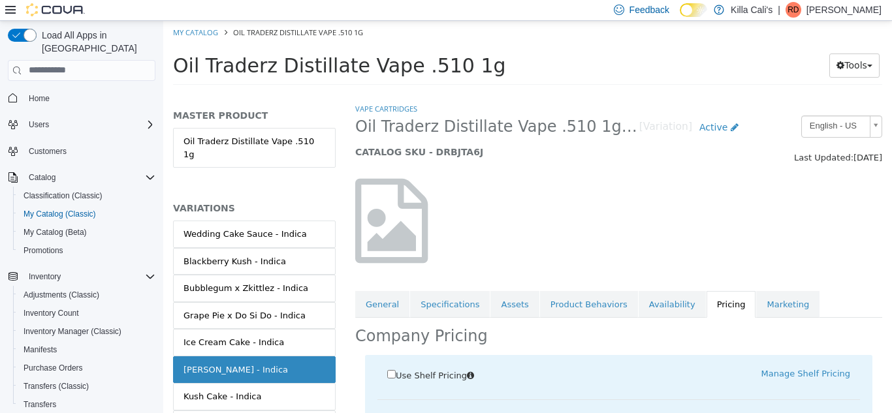
click at [397, 371] on span "Use Shelf Pricing" at bounding box center [430, 375] width 71 height 10
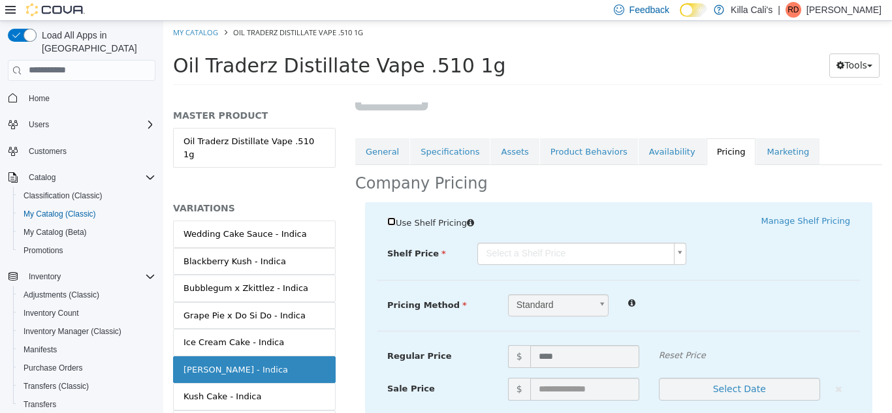
scroll to position [174, 0]
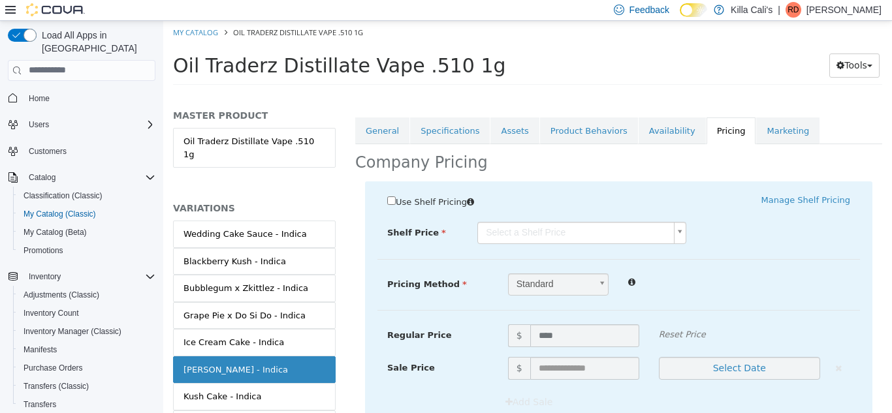
click at [644, 93] on body "Saving Bulk Changes... × Saved changes My Catalog Oil Traderz Distillate Vape .…" at bounding box center [527, 56] width 728 height 72
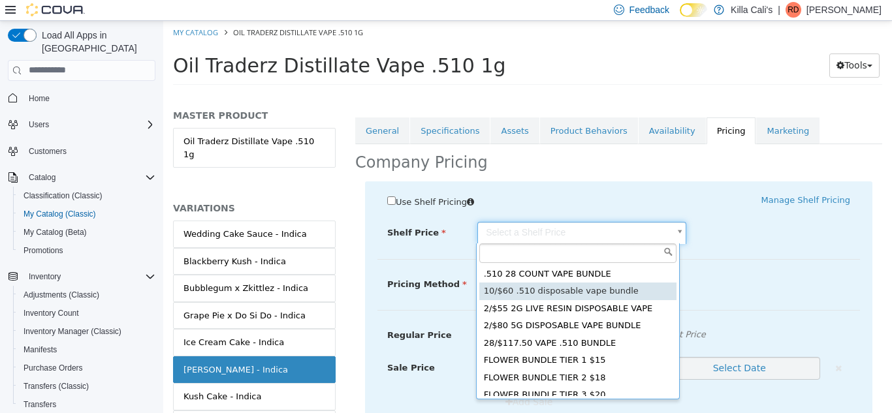
type input "*****"
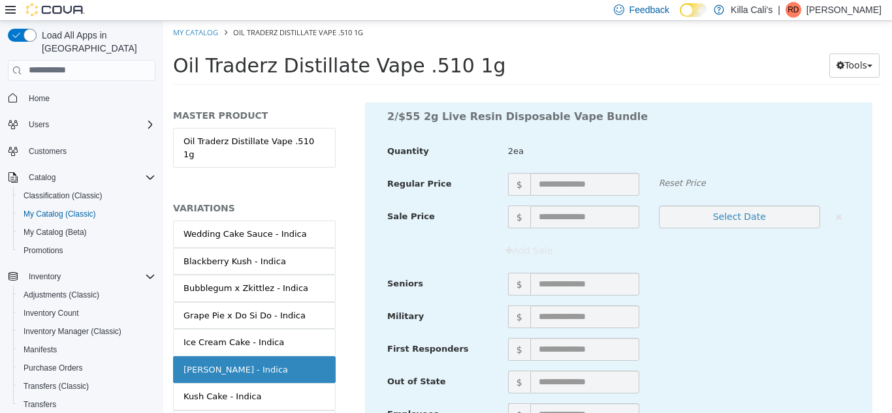
scroll to position [4824, 0]
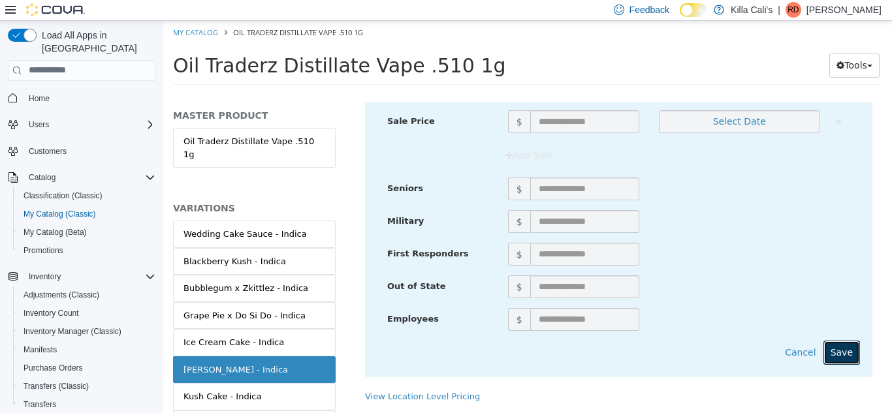
click at [840, 342] on button "Save" at bounding box center [841, 352] width 37 height 24
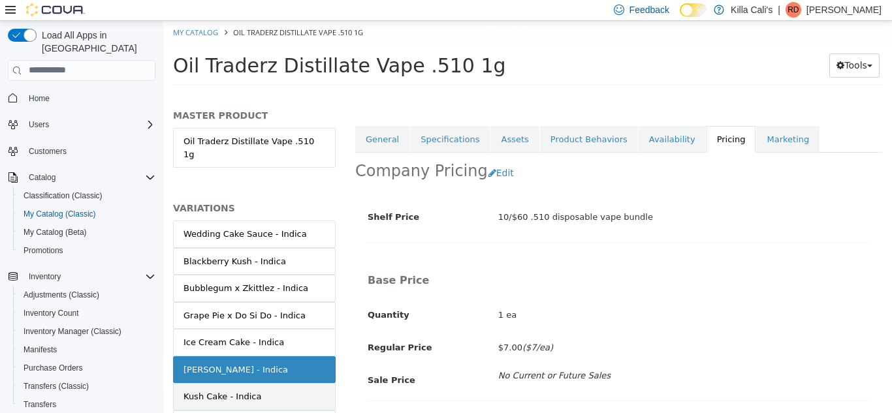
click at [260, 382] on link "Kush Cake - Indica" at bounding box center [254, 395] width 163 height 27
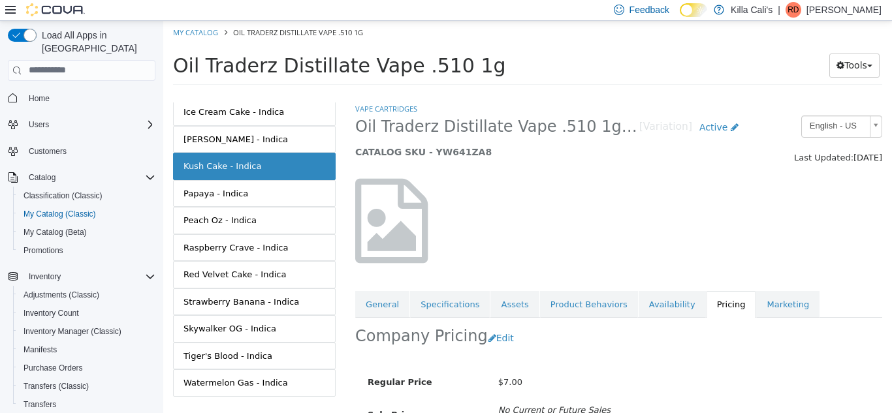
scroll to position [245, 0]
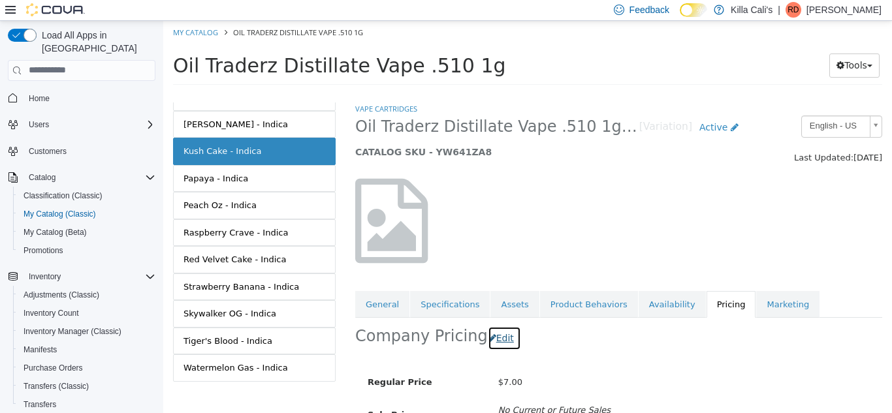
click at [496, 341] on button "Edit" at bounding box center [504, 338] width 33 height 24
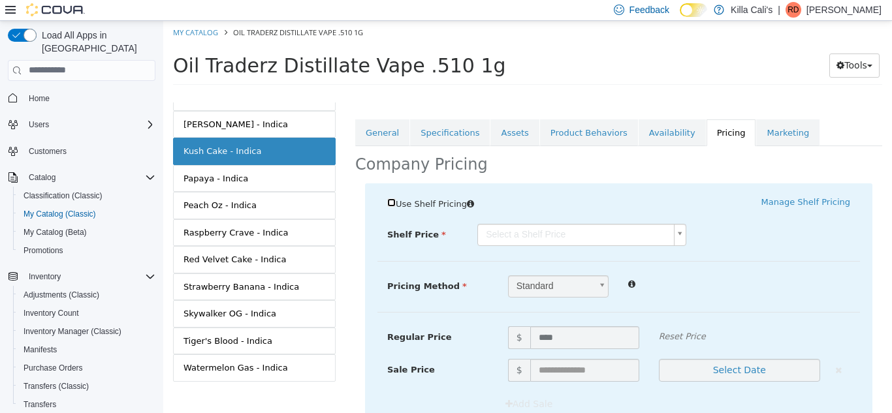
scroll to position [215, 0]
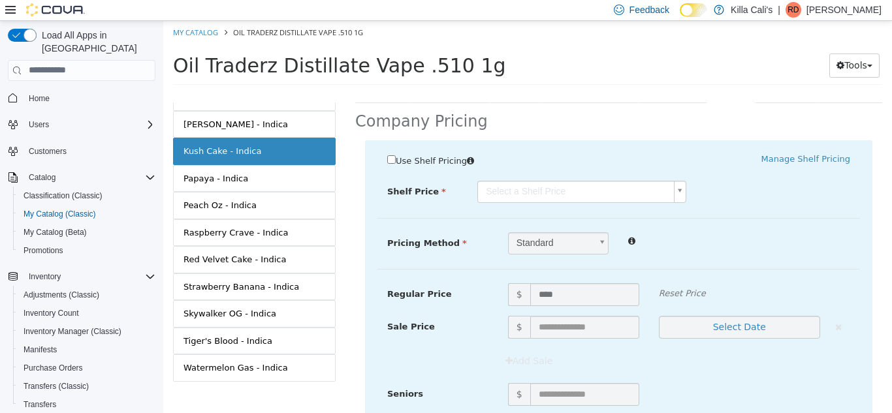
click at [653, 93] on body "Saving Bulk Changes... × Saved changes My Catalog Oil Traderz Distillate Vape .…" at bounding box center [527, 56] width 728 height 72
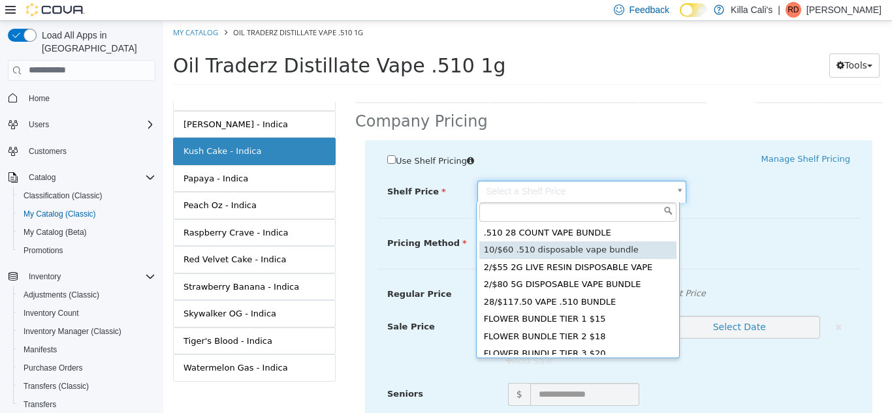
type input "*****"
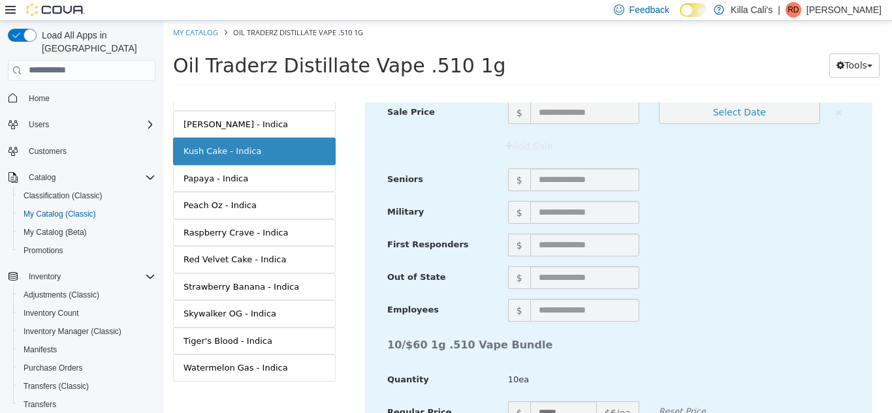
scroll to position [4824, 0]
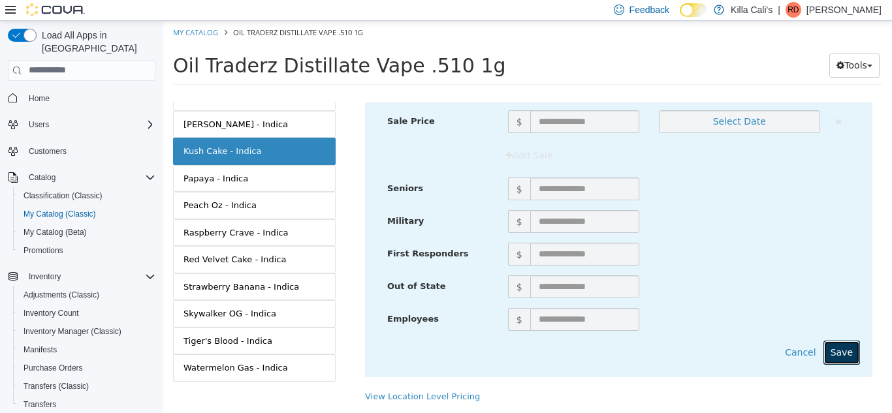
click at [826, 347] on button "Save" at bounding box center [841, 352] width 37 height 24
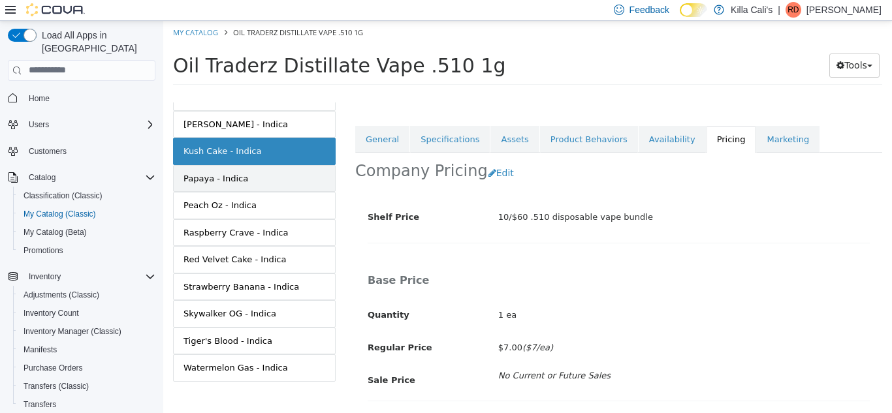
click at [266, 164] on link "Papaya - Indica" at bounding box center [254, 177] width 163 height 27
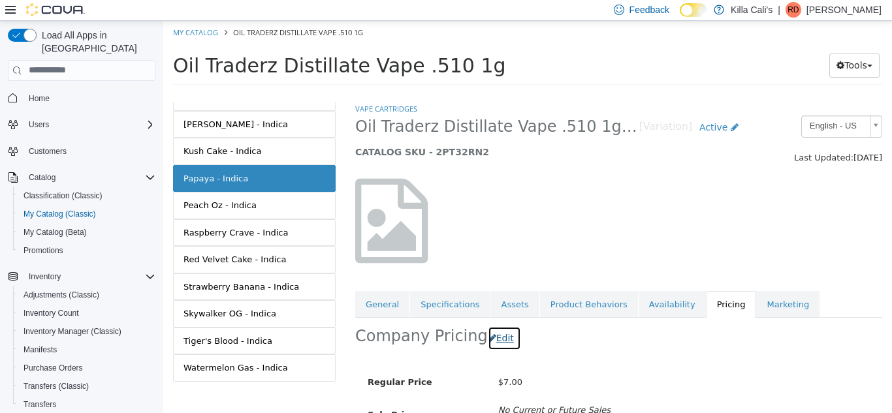
click at [488, 342] on button "Edit" at bounding box center [504, 338] width 33 height 24
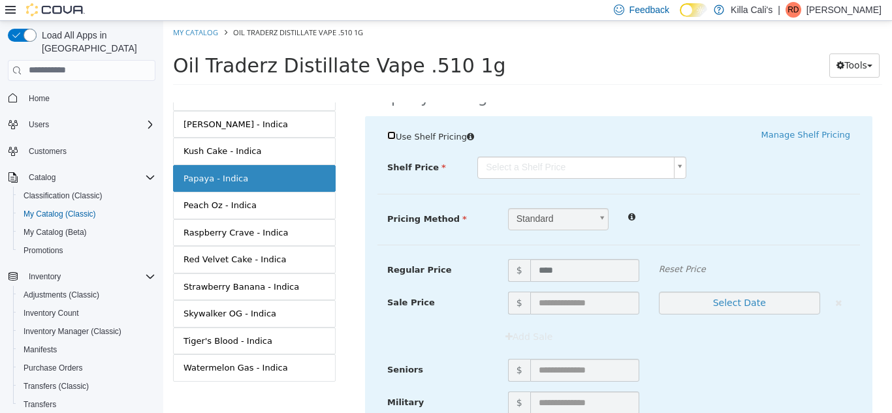
scroll to position [244, 0]
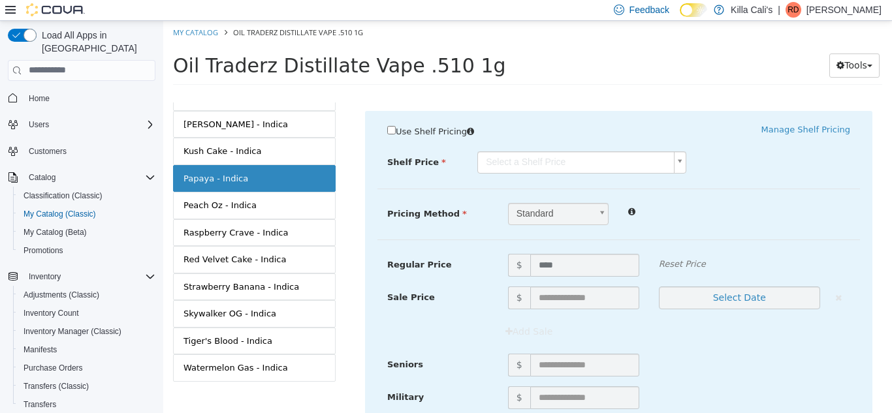
click at [629, 93] on body "Saving Bulk Changes... × Saved changes My Catalog Oil Traderz Distillate Vape .…" at bounding box center [527, 56] width 728 height 72
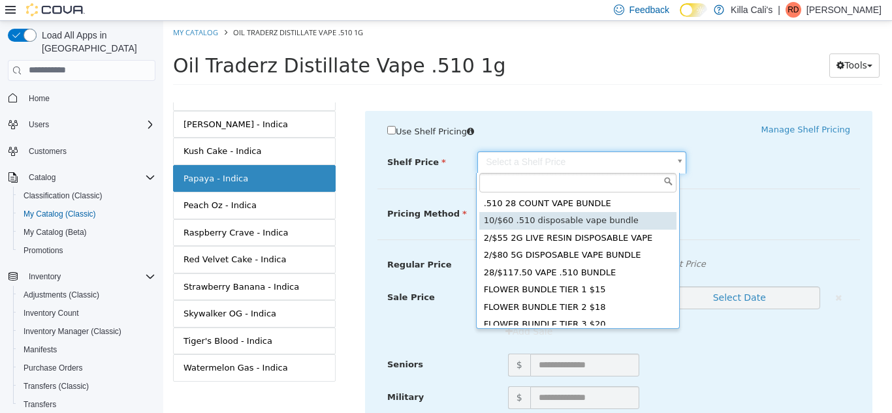
type input "*****"
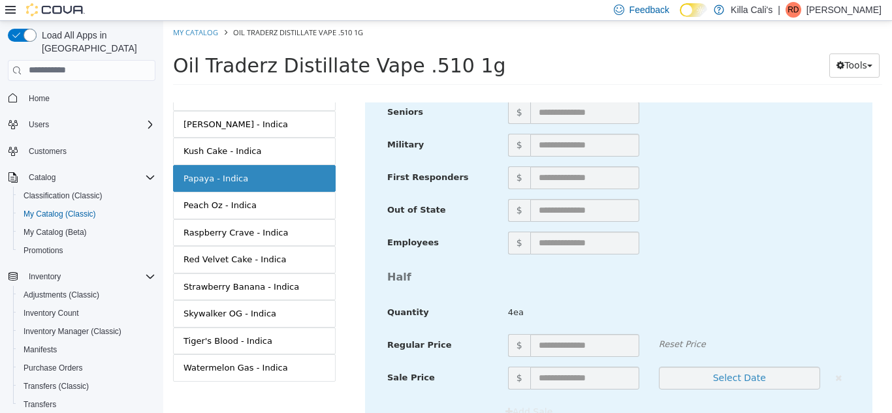
scroll to position [4824, 0]
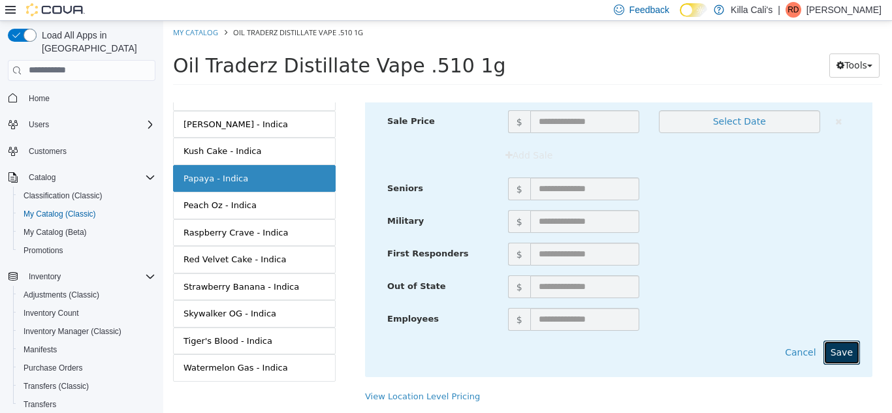
click at [840, 340] on button "Save" at bounding box center [841, 352] width 37 height 24
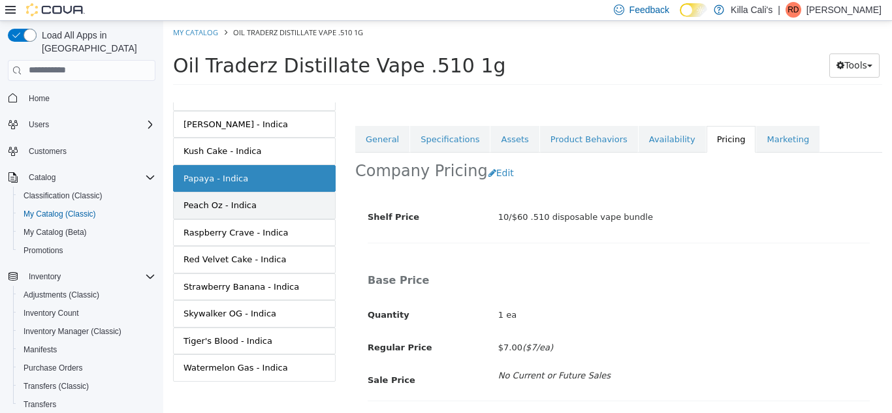
click at [270, 193] on link "Peach Oz - Indica" at bounding box center [254, 204] width 163 height 27
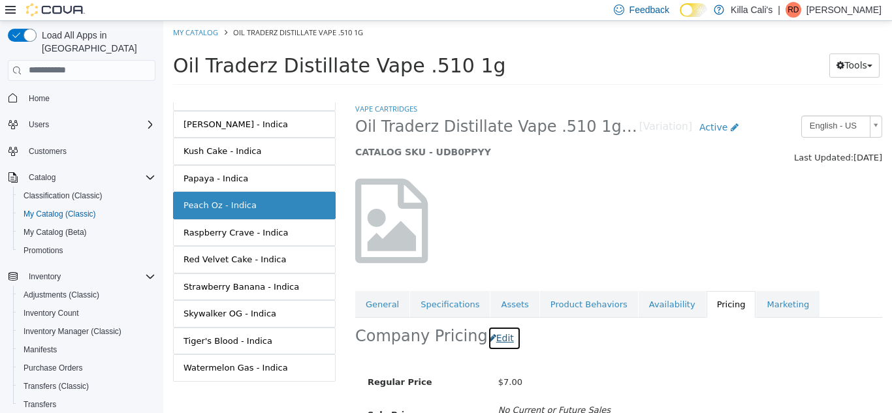
click at [497, 340] on button "Edit" at bounding box center [504, 338] width 33 height 24
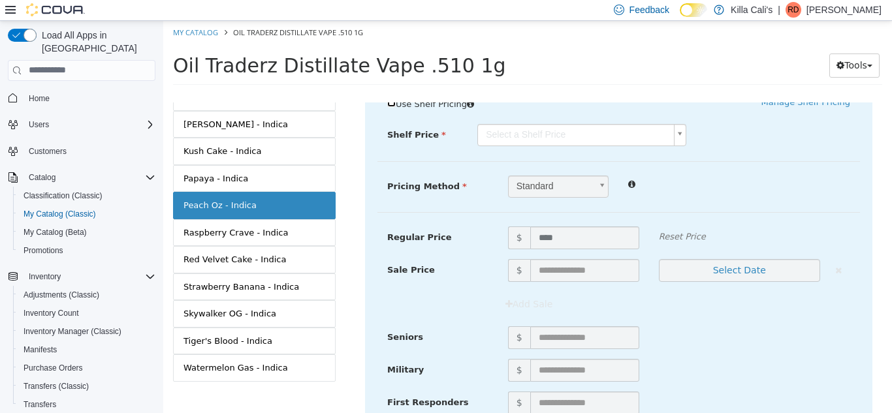
scroll to position [278, 0]
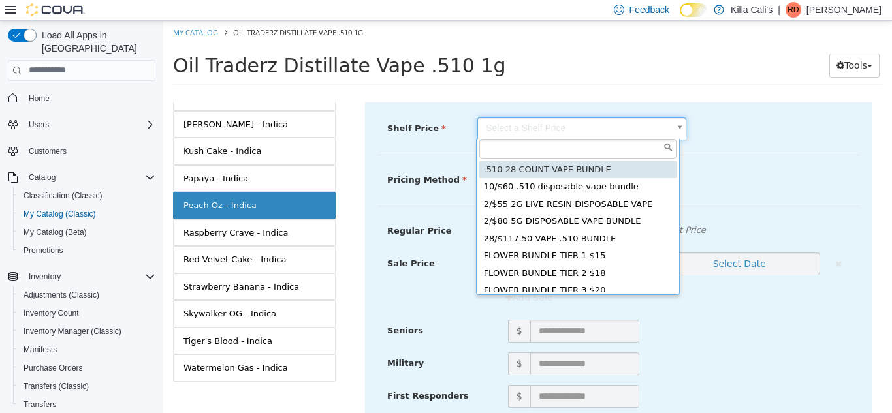
click at [613, 93] on body "Saving Bulk Changes... × Saved changes My Catalog Oil Traderz Distillate Vape .…" at bounding box center [527, 56] width 728 height 72
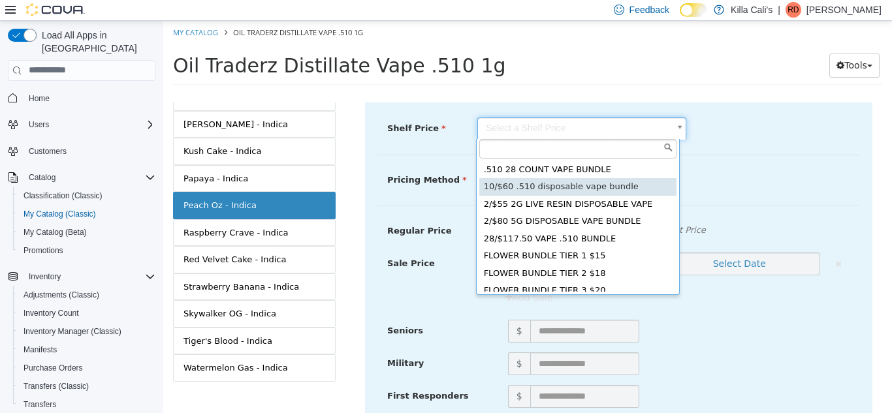
type input "*****"
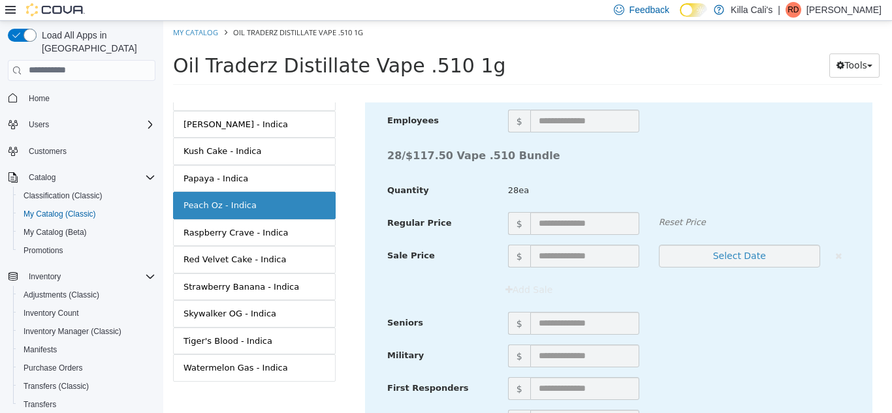
scroll to position [4824, 0]
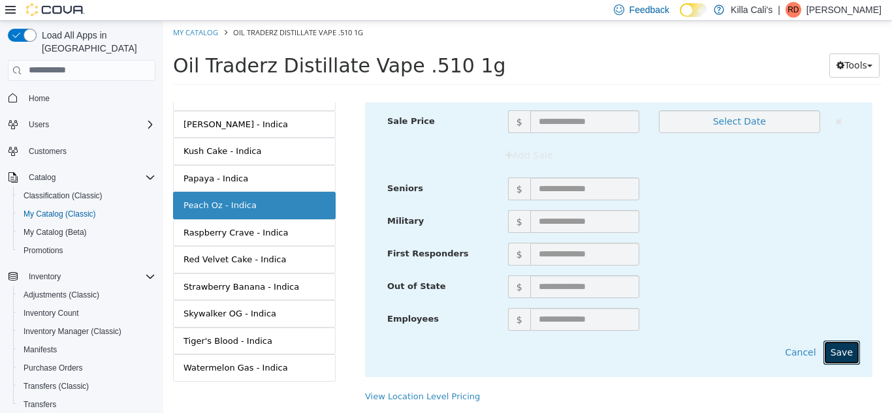
click at [846, 349] on button "Save" at bounding box center [841, 352] width 37 height 24
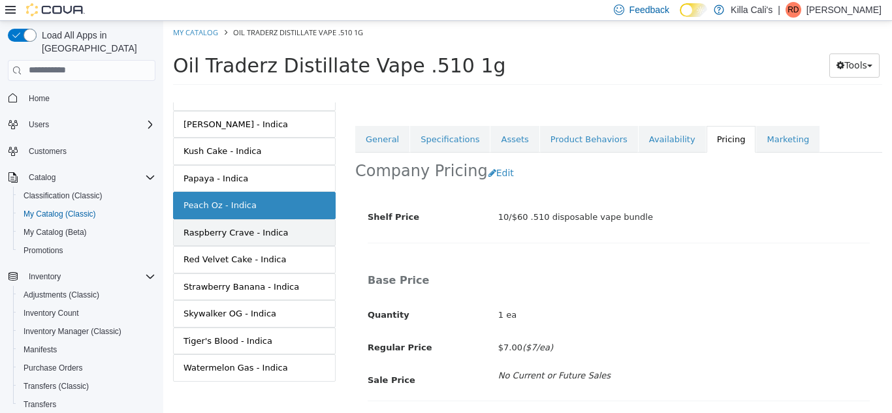
click at [277, 219] on link "Raspberry Crave - Indica" at bounding box center [254, 232] width 163 height 27
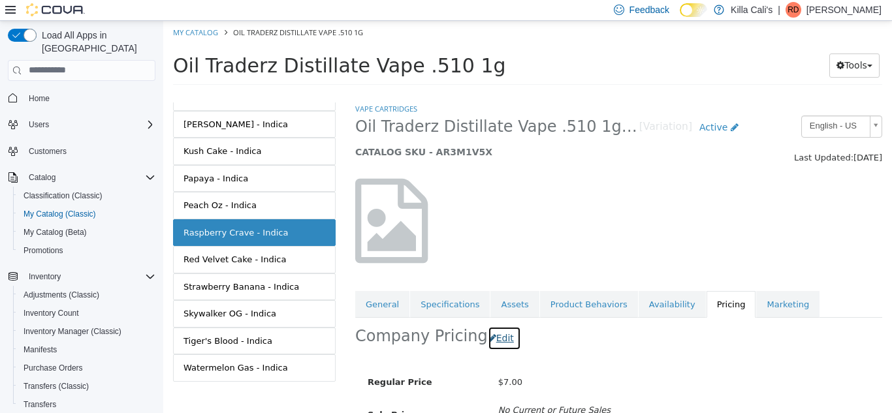
click at [494, 342] on button "Edit" at bounding box center [504, 338] width 33 height 24
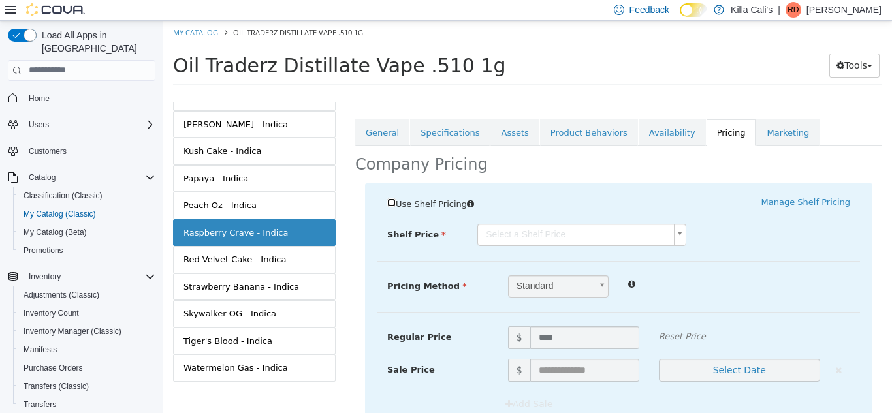
scroll to position [193, 0]
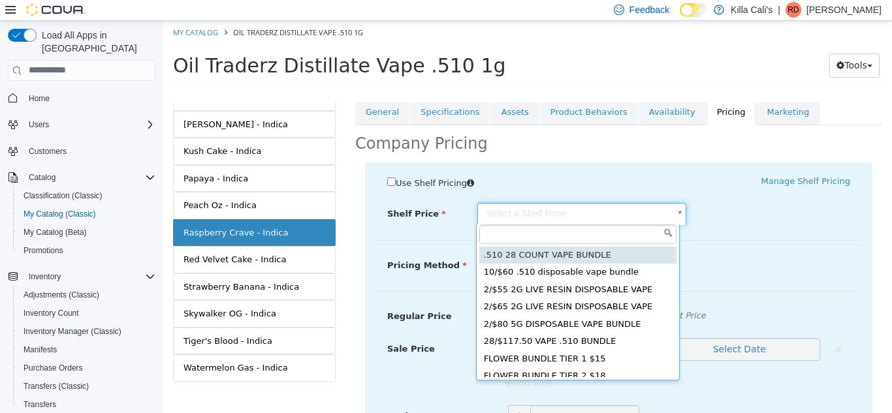
click at [590, 93] on body "Saving Bulk Changes... × Saved changes My Catalog Oil Traderz Distillate Vape .…" at bounding box center [527, 56] width 728 height 72
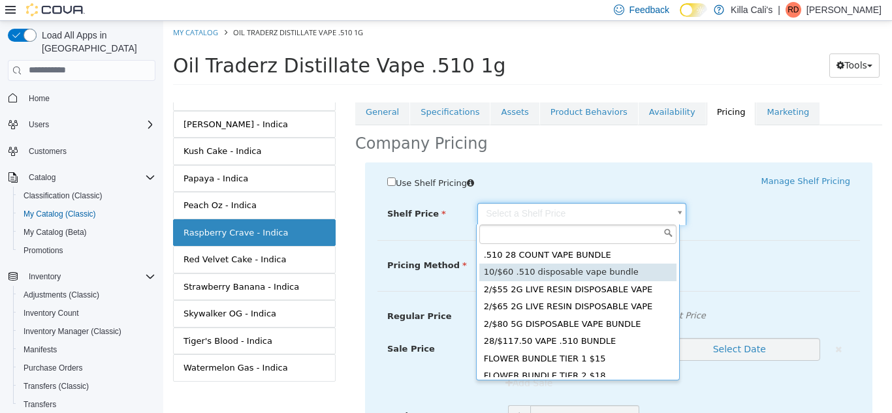
type input "*****"
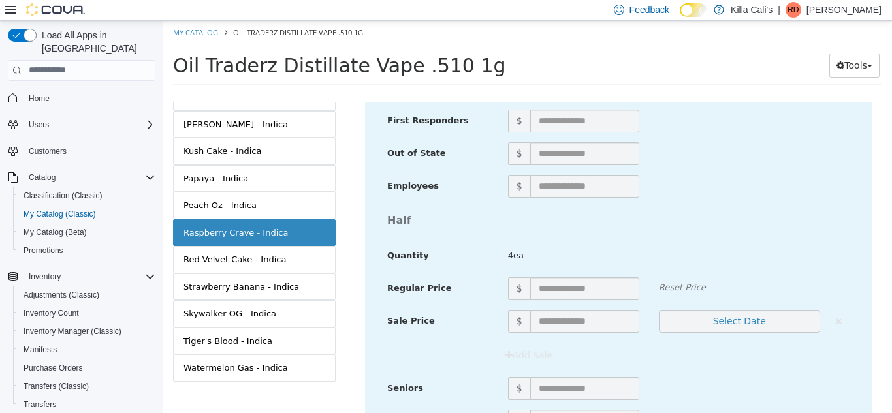
scroll to position [4824, 0]
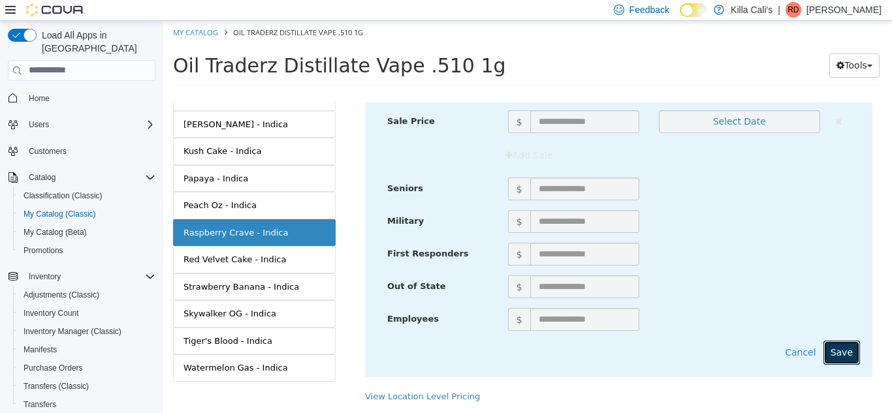
click at [828, 340] on button "Save" at bounding box center [841, 352] width 37 height 24
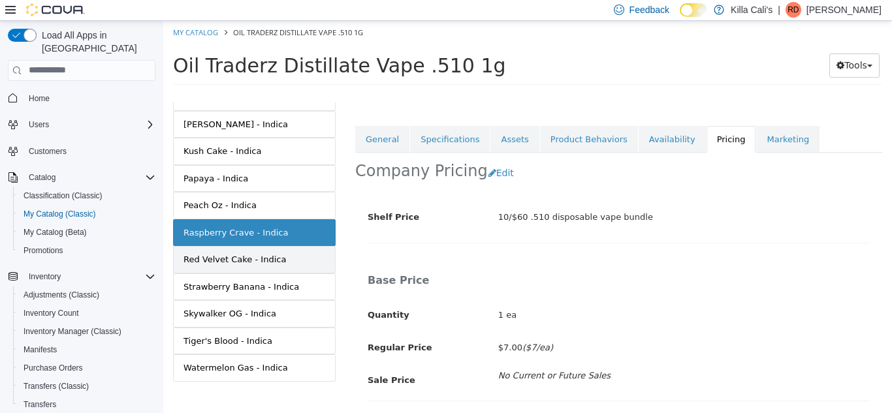
click at [281, 248] on link "Red Velvet Cake - Indica" at bounding box center [254, 258] width 163 height 27
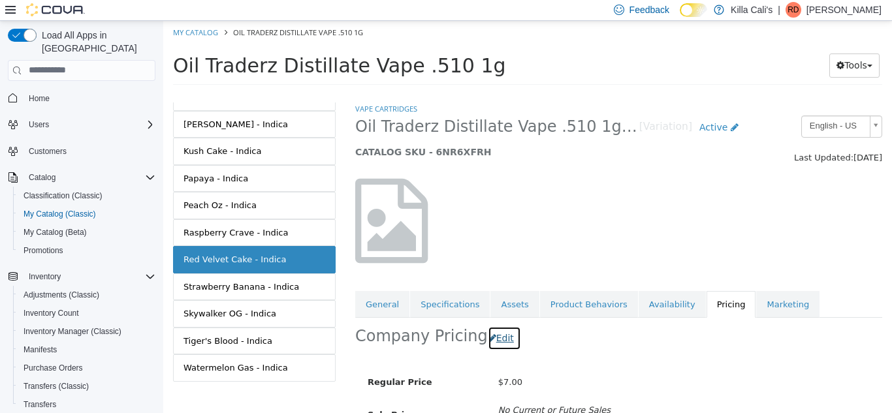
click at [488, 328] on button "Edit" at bounding box center [504, 338] width 33 height 24
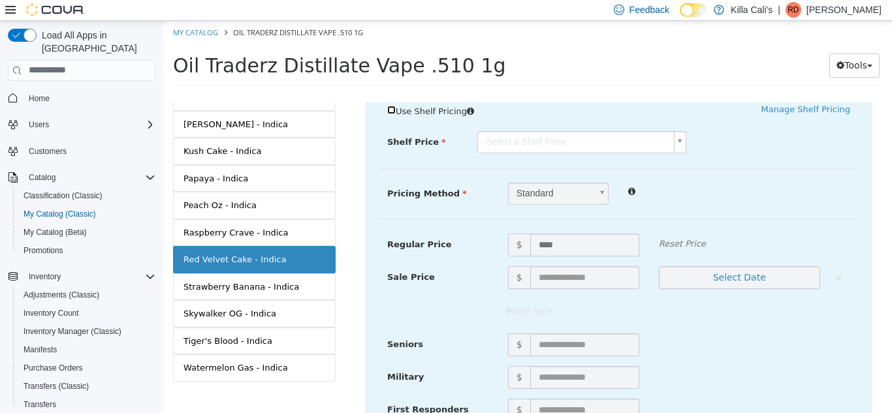
scroll to position [277, 0]
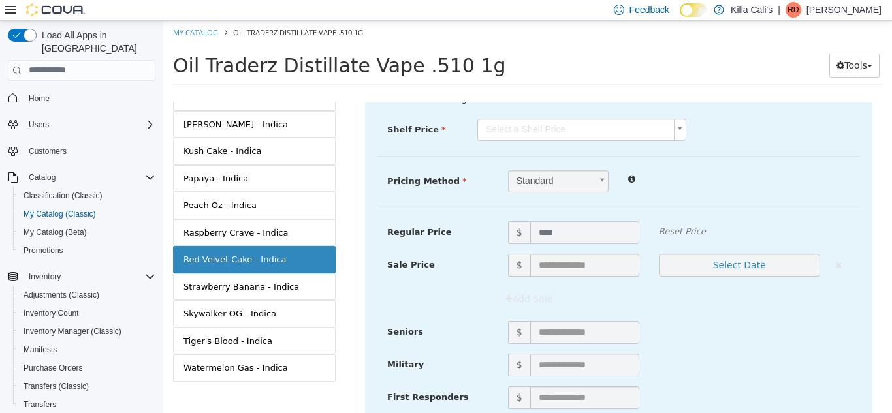
click at [609, 93] on body "Saving Bulk Changes... × Saved changes My Catalog Oil Traderz Distillate Vape .…" at bounding box center [527, 56] width 728 height 72
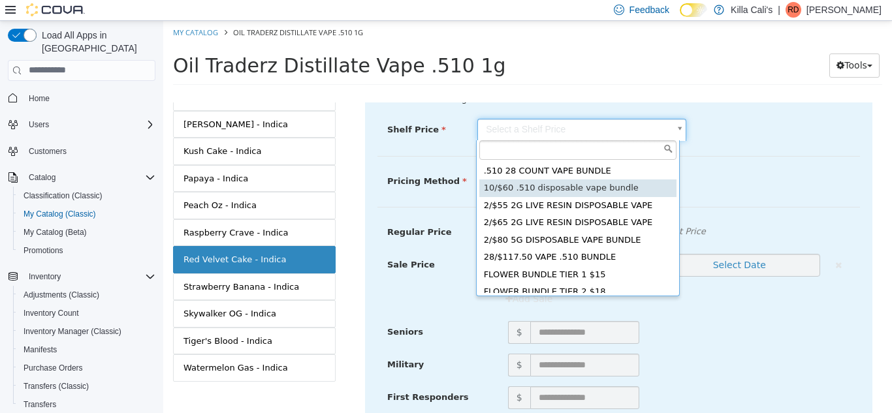
type input "*****"
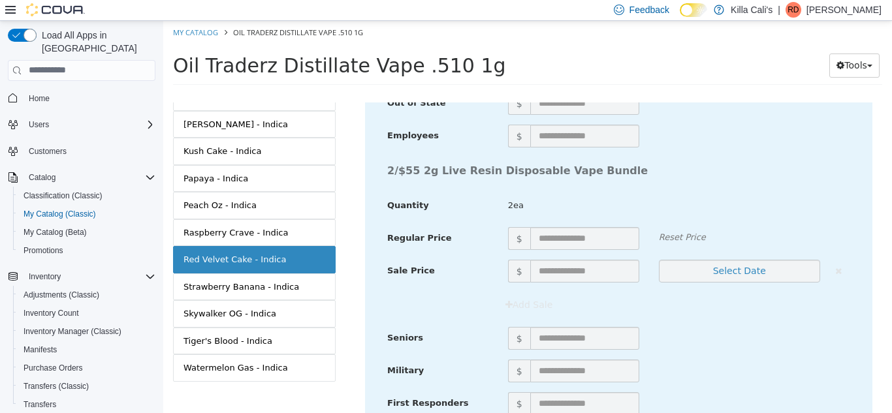
scroll to position [4824, 0]
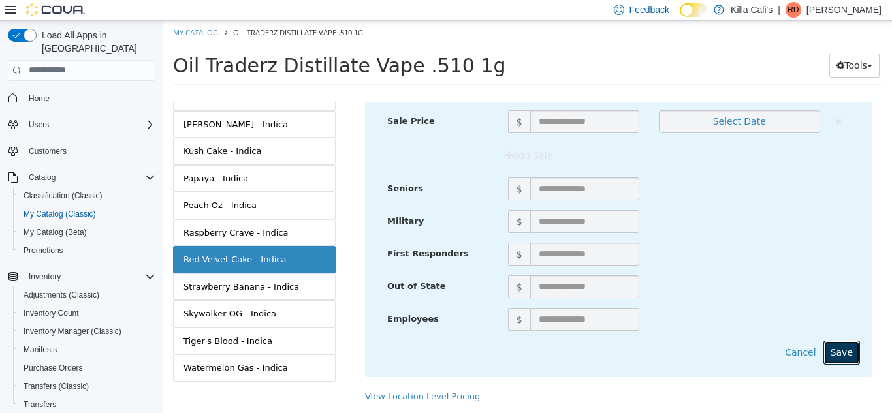
click at [834, 340] on button "Save" at bounding box center [841, 352] width 37 height 24
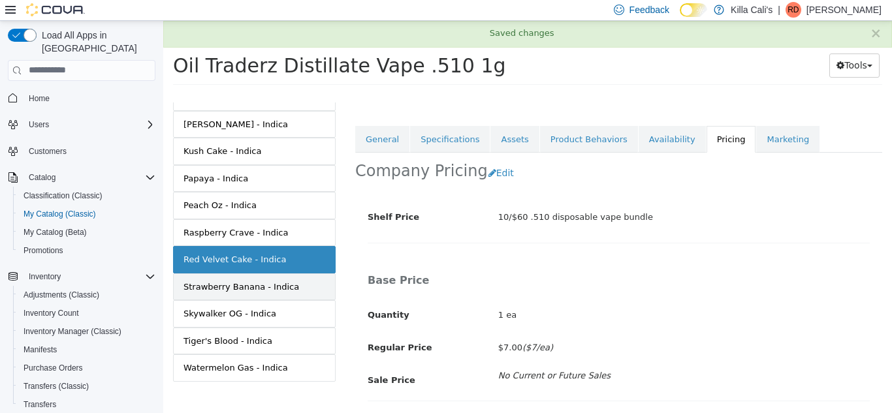
click at [298, 277] on link "Strawberry Banana - Indica" at bounding box center [254, 286] width 163 height 27
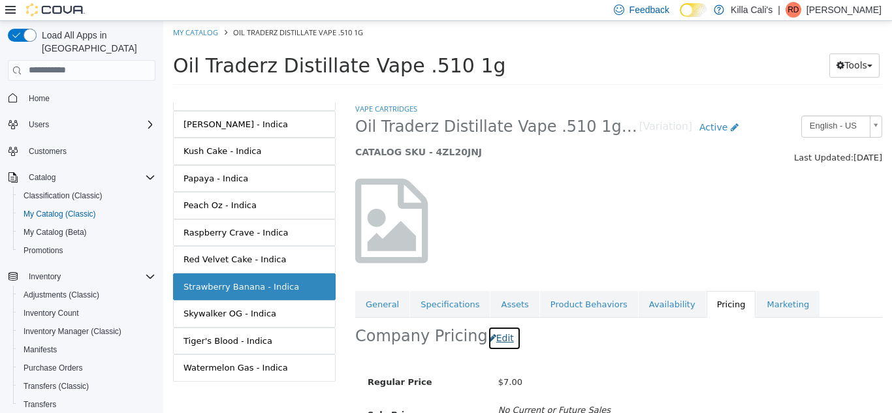
click at [493, 340] on button "Edit" at bounding box center [504, 338] width 33 height 24
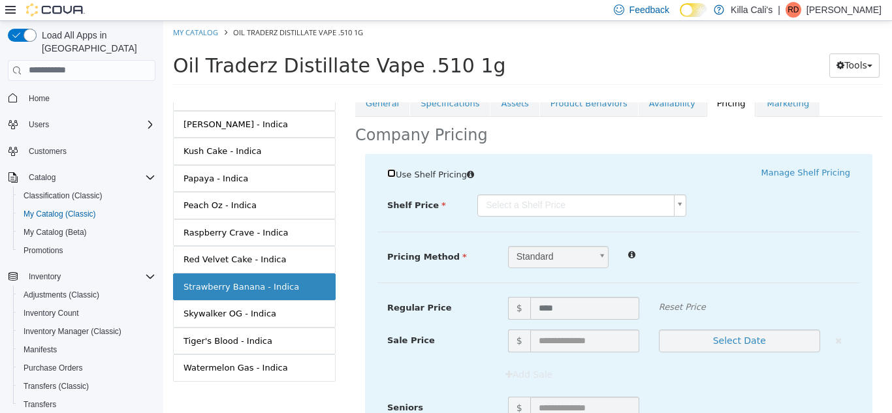
scroll to position [220, 0]
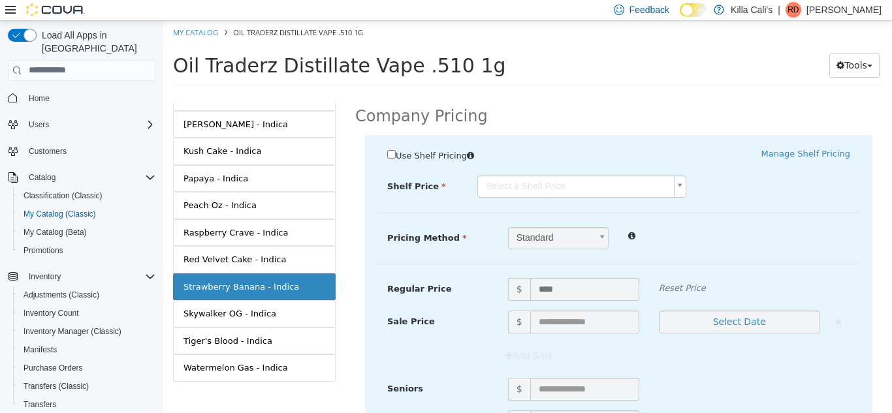
click at [619, 93] on body "Saving Bulk Changes... × Saved changes My Catalog Oil Traderz Distillate Vape .…" at bounding box center [527, 56] width 728 height 72
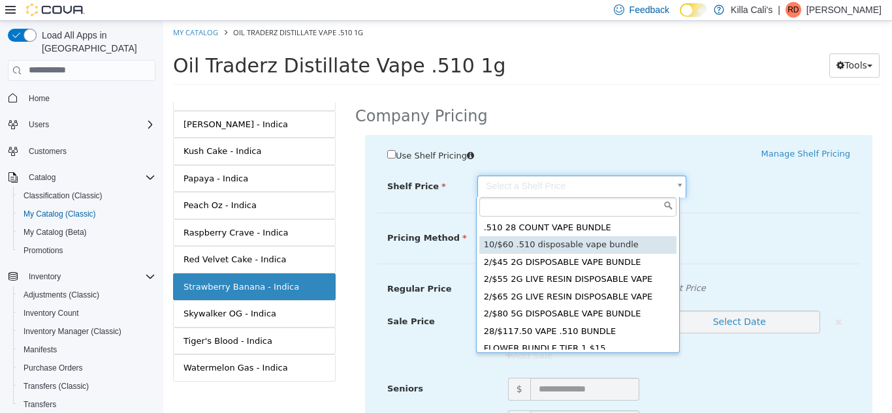
type input "*****"
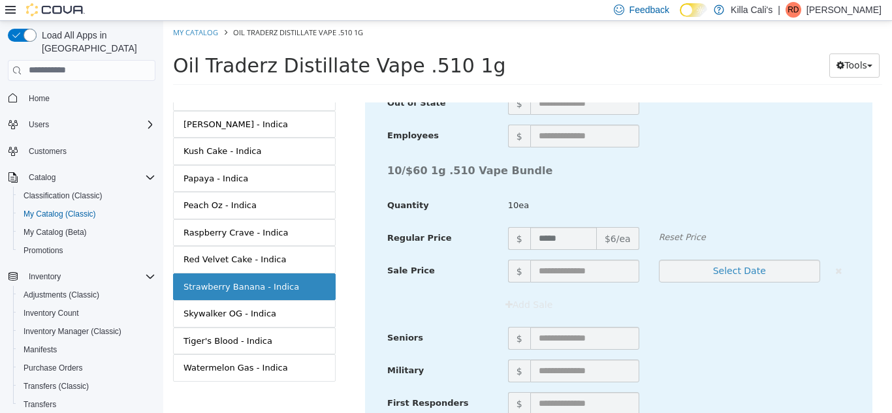
scroll to position [4824, 0]
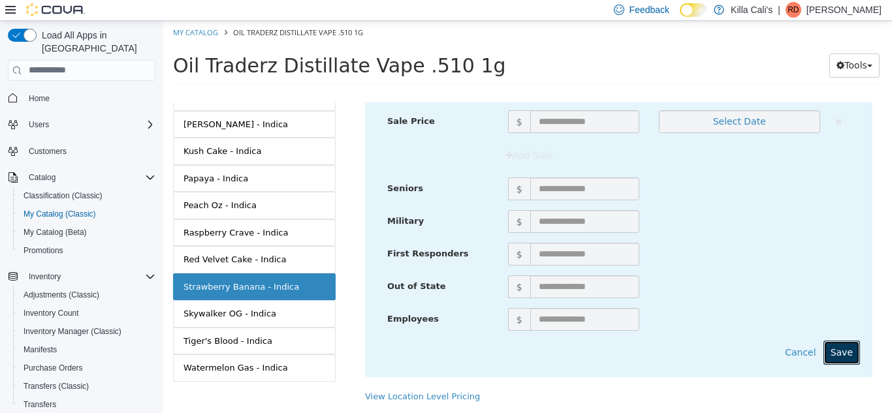
click at [837, 347] on button "Save" at bounding box center [841, 352] width 37 height 24
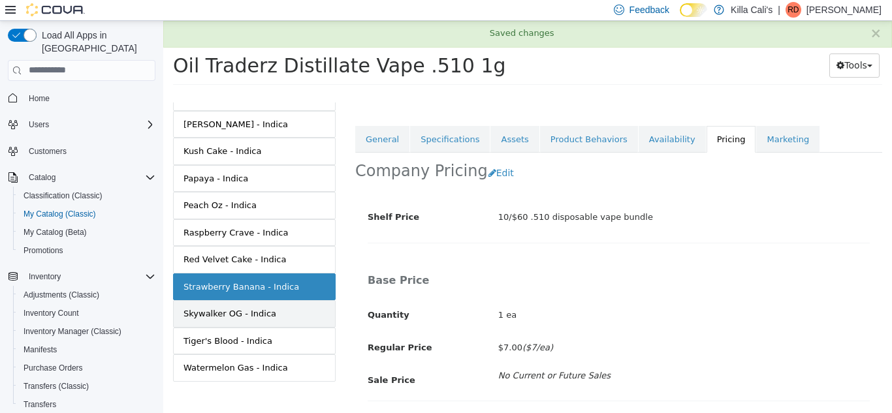
click at [300, 301] on link "Skywalker OG - Indica" at bounding box center [254, 313] width 163 height 27
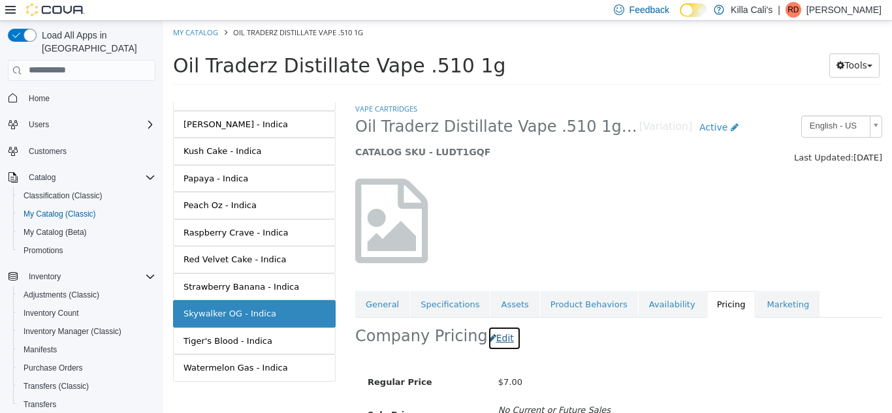
click at [489, 343] on button "Edit" at bounding box center [504, 338] width 33 height 24
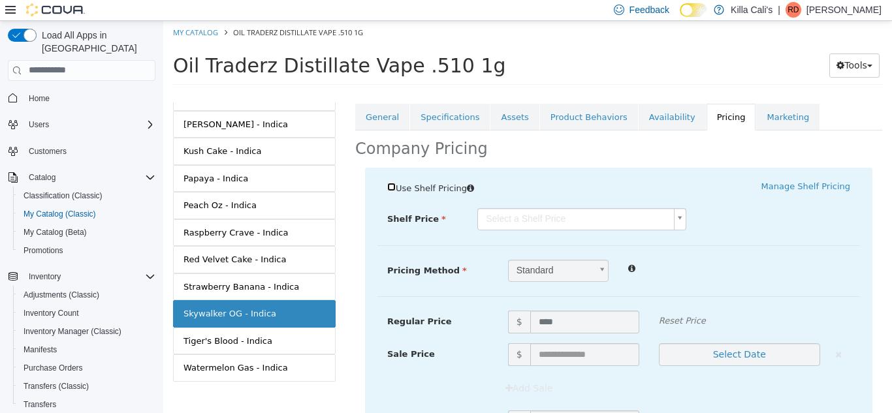
scroll to position [189, 0]
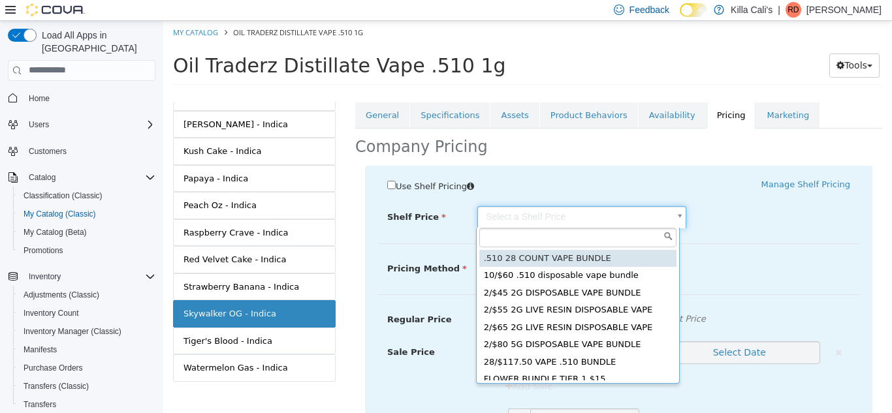
click at [583, 93] on body "Saving Bulk Changes... × Saved changes My Catalog Oil Traderz Distillate Vape .…" at bounding box center [527, 56] width 728 height 72
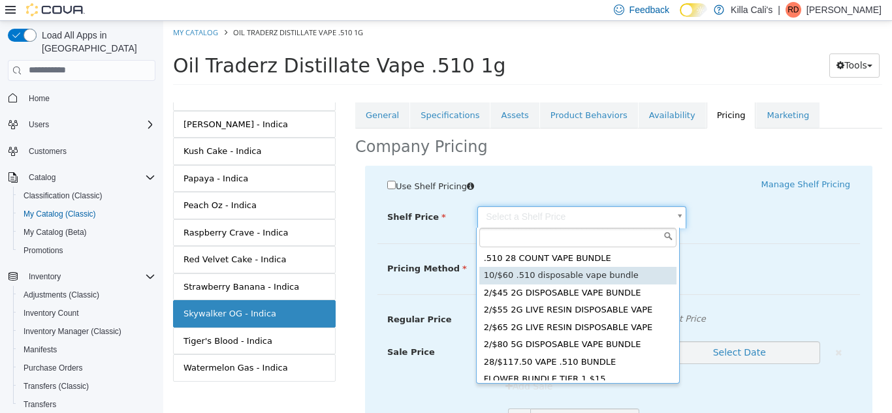
type input "*****"
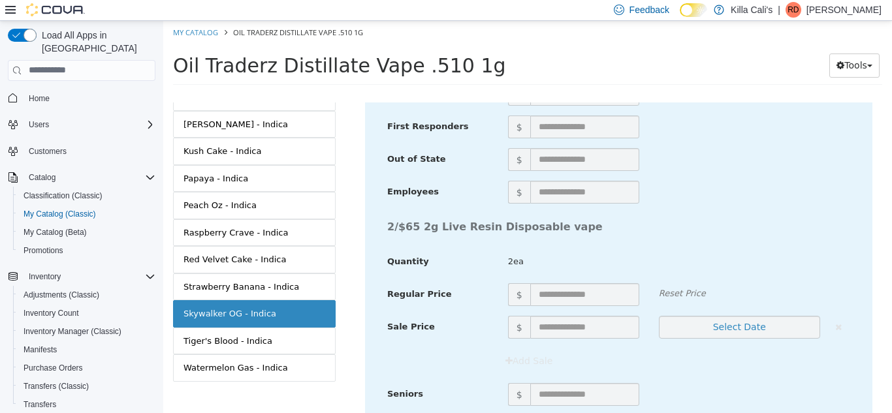
scroll to position [4824, 0]
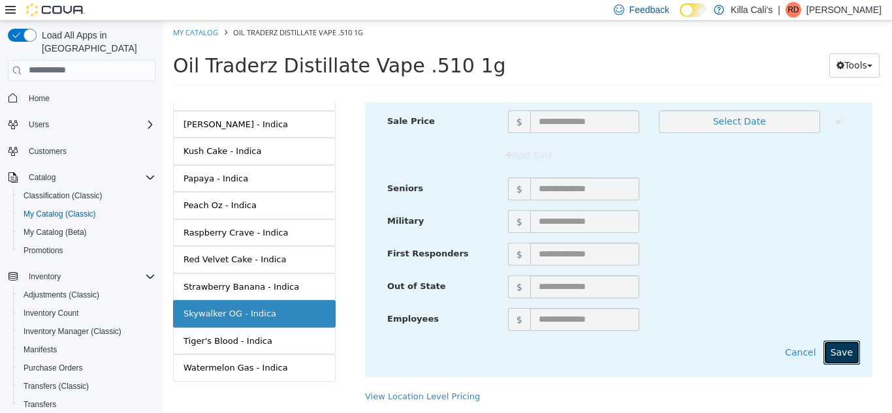
click at [842, 342] on button "Save" at bounding box center [841, 352] width 37 height 24
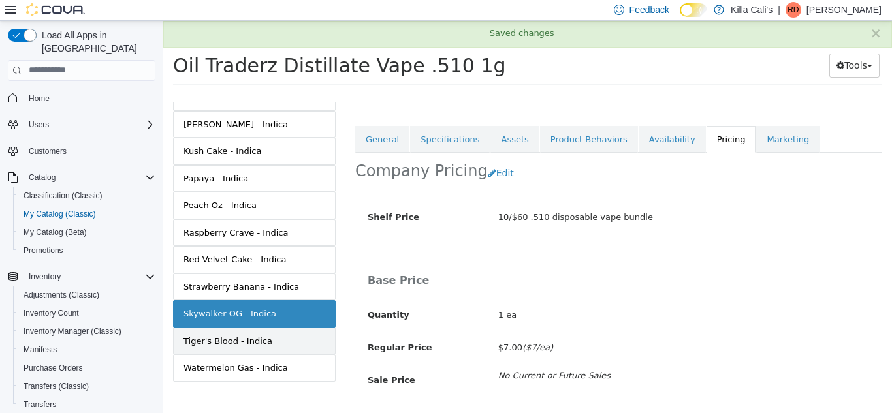
click at [309, 327] on link "Tiger's Blood - Indica" at bounding box center [254, 340] width 163 height 27
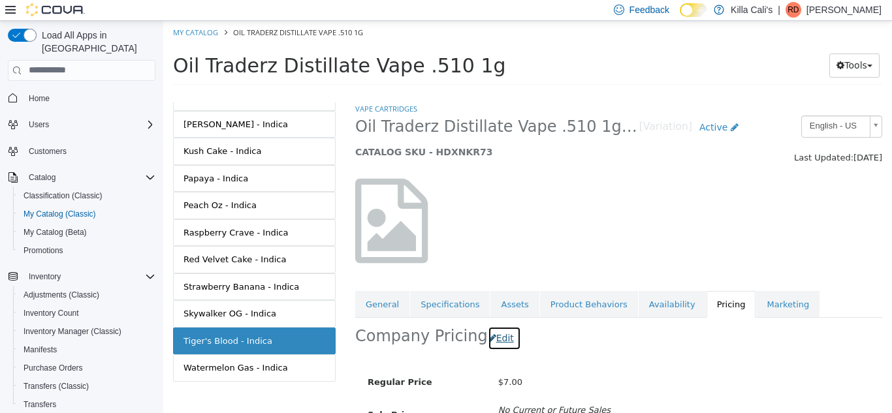
click at [496, 336] on button "Edit" at bounding box center [504, 338] width 33 height 24
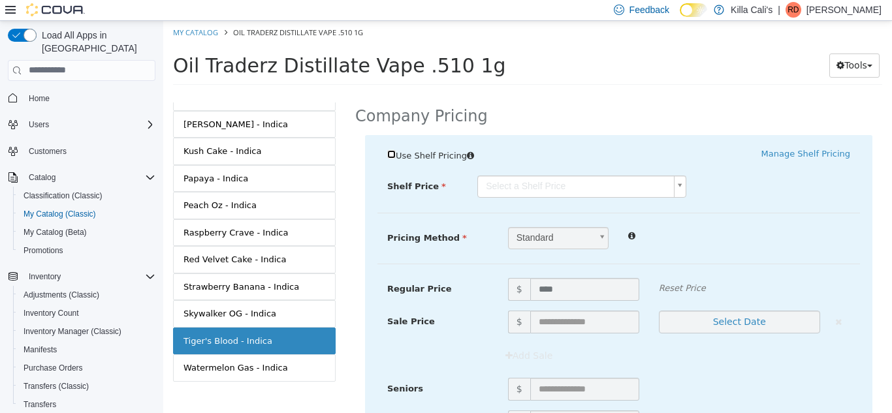
scroll to position [237, 0]
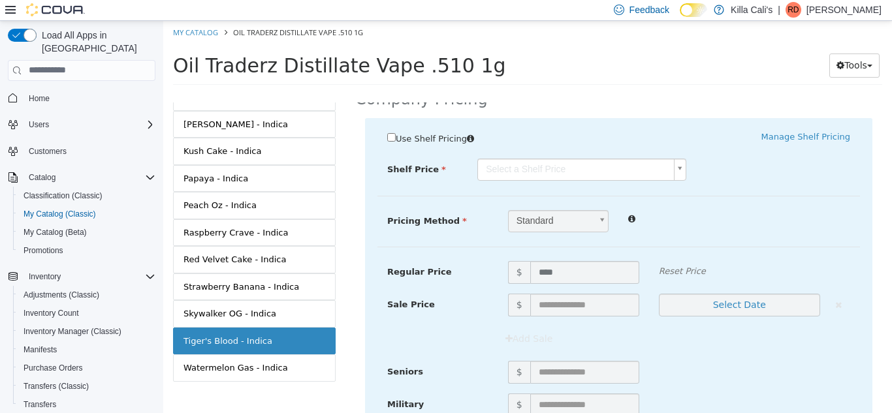
click at [625, 93] on body "Saving Bulk Changes... × Saved changes My Catalog Oil Traderz Distillate Vape .…" at bounding box center [527, 56] width 728 height 72
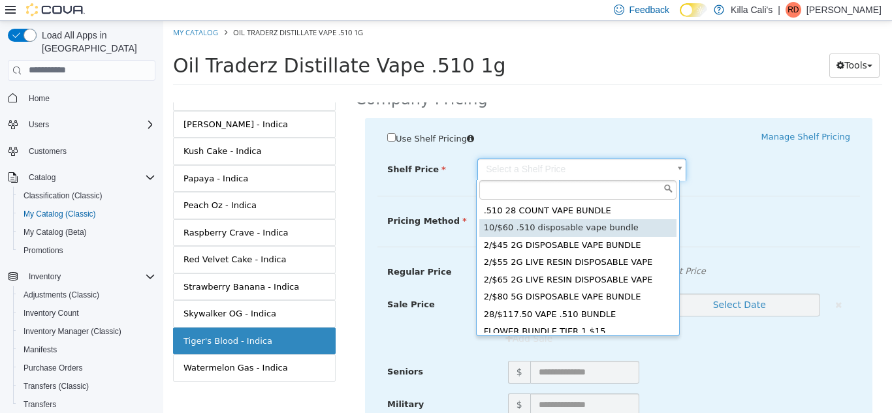
type input "*****"
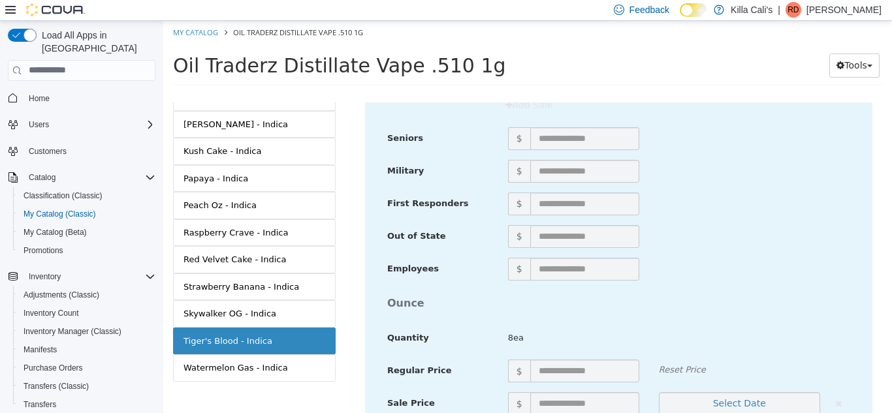
scroll to position [4824, 0]
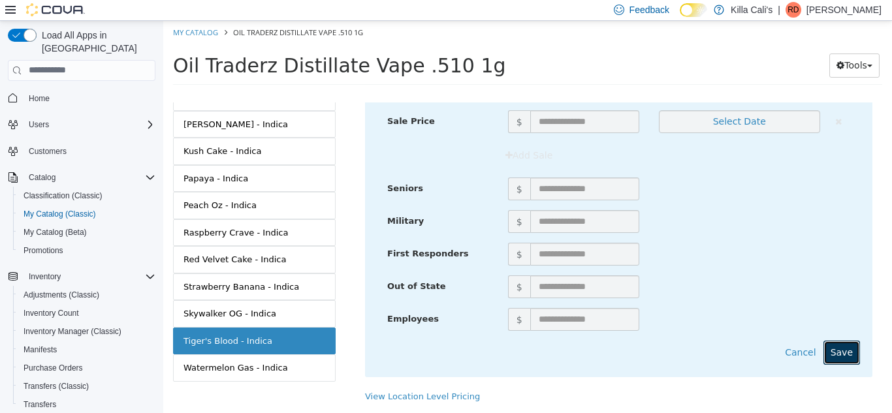
click at [838, 340] on button "Save" at bounding box center [841, 352] width 37 height 24
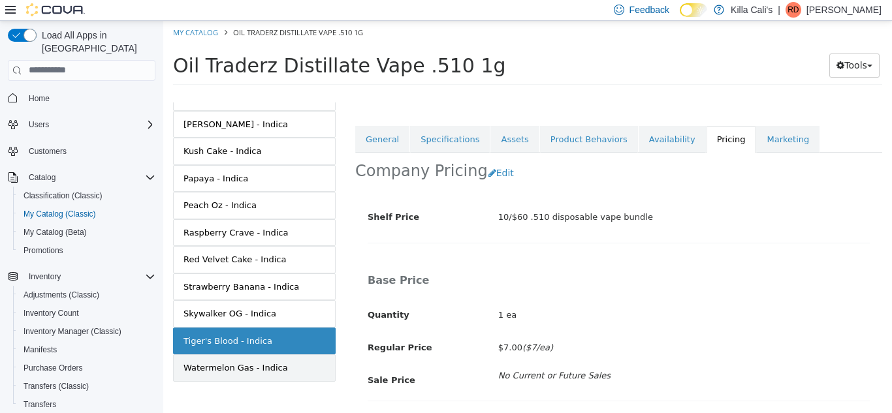
click at [236, 361] on div "Watermelon Gas - Indica" at bounding box center [235, 367] width 104 height 13
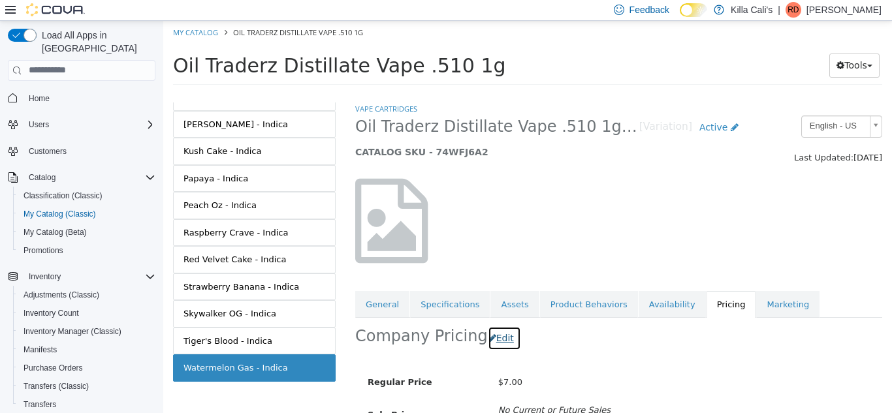
click at [488, 337] on button "Edit" at bounding box center [504, 338] width 33 height 24
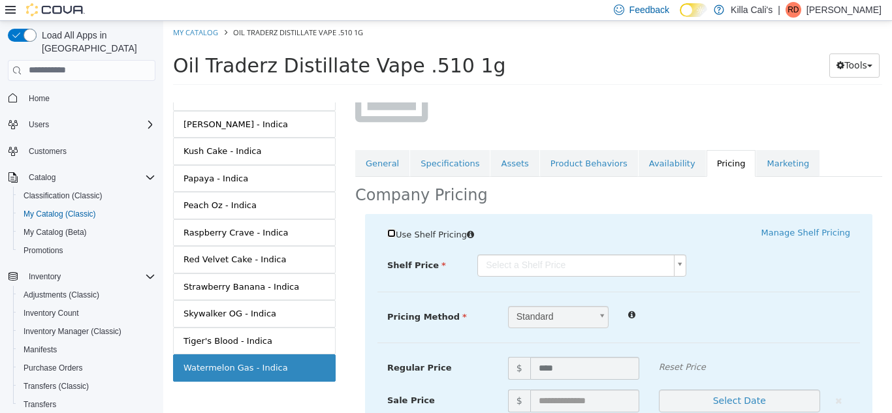
scroll to position [184, 0]
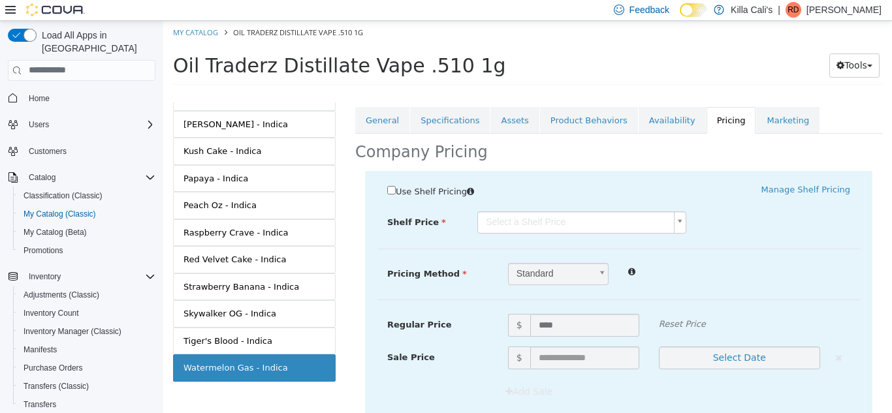
click at [633, 93] on body "Saving Bulk Changes... × Saved changes My Catalog Oil Traderz Distillate Vape .…" at bounding box center [527, 56] width 728 height 72
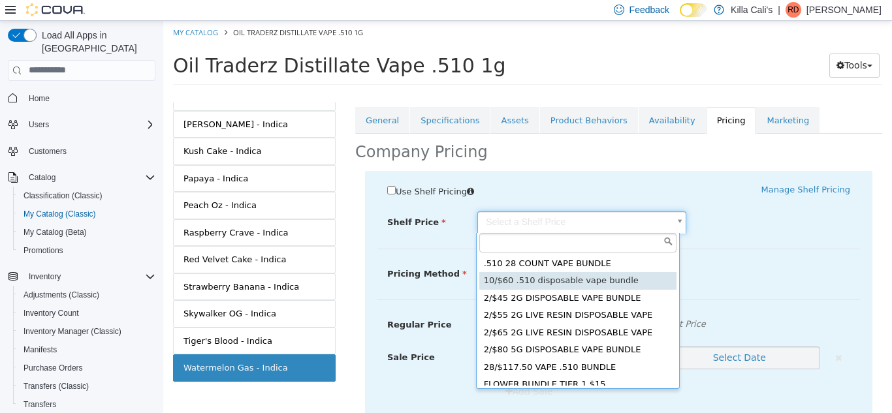
type input "*****"
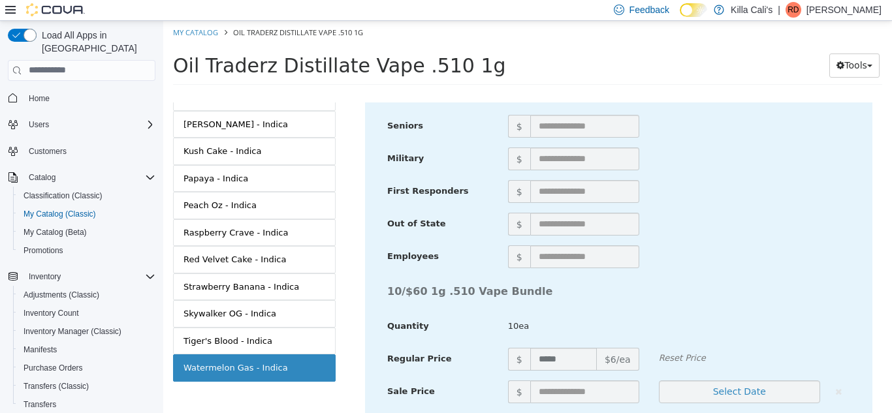
scroll to position [4824, 0]
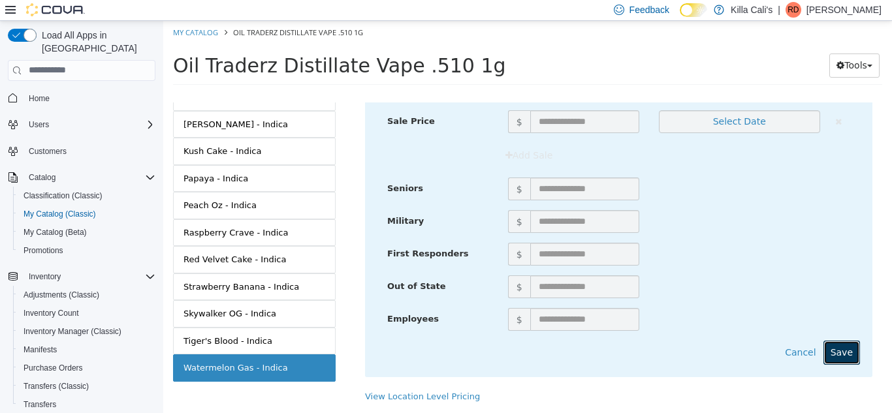
click at [841, 340] on button "Save" at bounding box center [841, 352] width 37 height 24
